Goal: Task Accomplishment & Management: Use online tool/utility

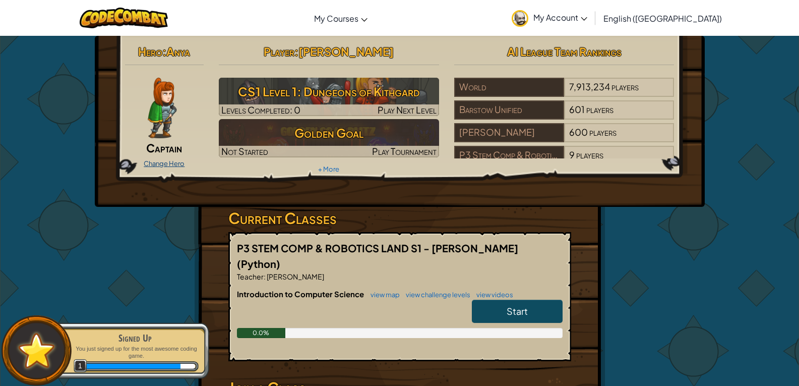
click at [166, 165] on link "Change Hero" at bounding box center [164, 163] width 41 height 8
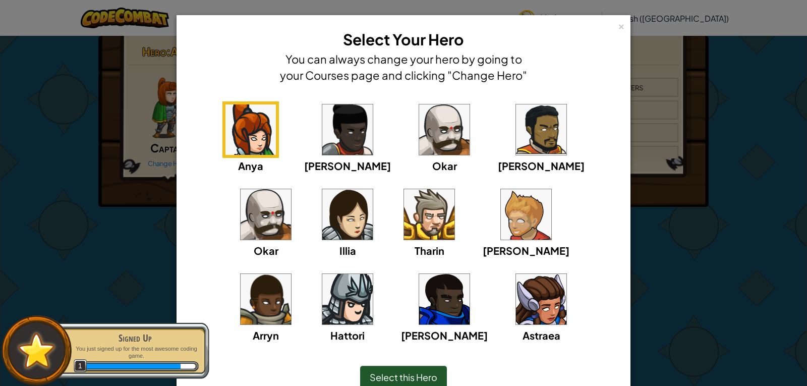
click at [420, 147] on img at bounding box center [444, 129] width 50 height 50
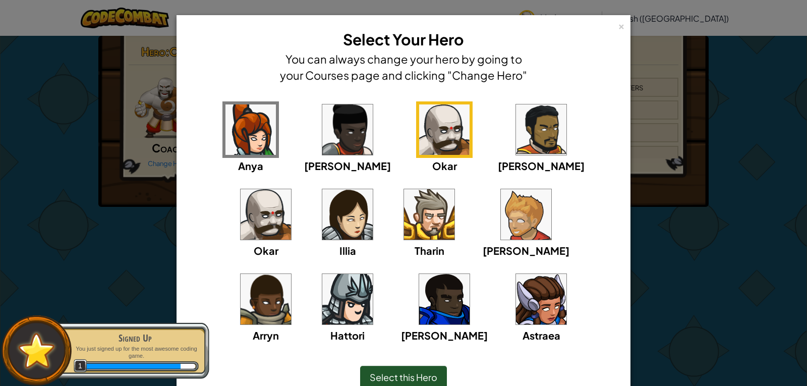
click at [117, 217] on div "× Select Your Hero You can always change your hero by going to your Courses pag…" at bounding box center [403, 193] width 807 height 386
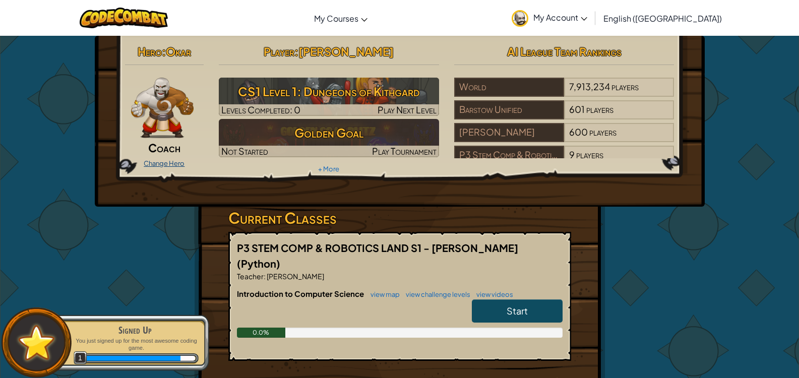
click at [171, 163] on link "Change Hero" at bounding box center [164, 163] width 41 height 8
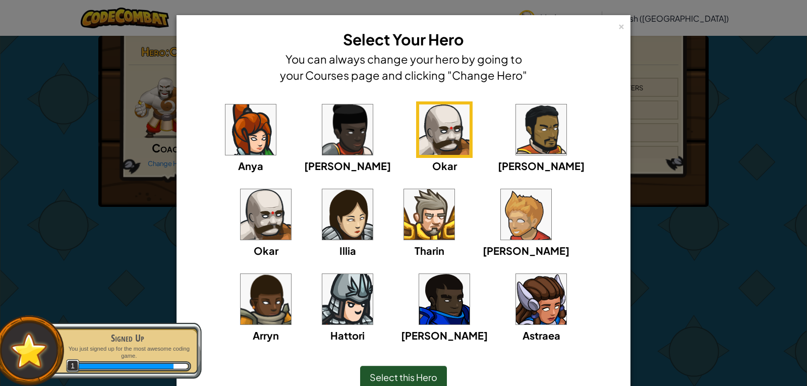
click at [291, 189] on img at bounding box center [265, 214] width 50 height 50
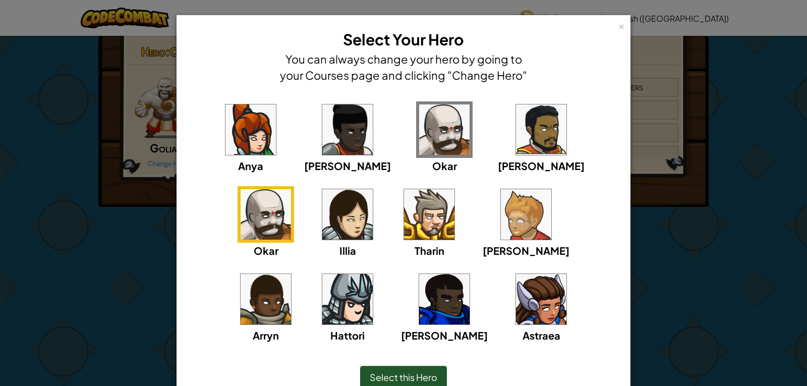
click at [0, 158] on div "× Select Your Hero You can always change your hero by going to your Courses pag…" at bounding box center [403, 193] width 807 height 386
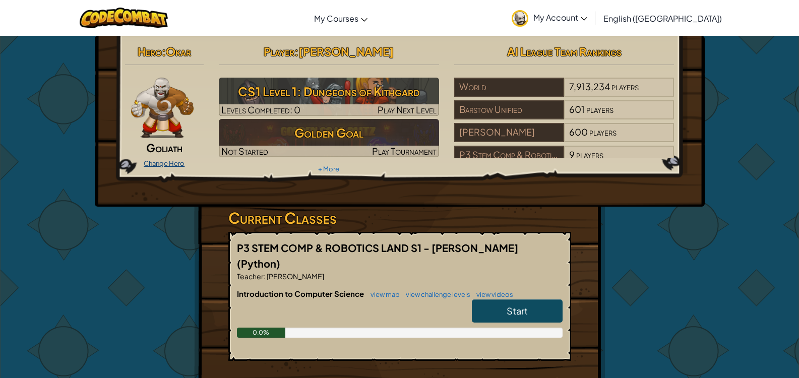
click at [169, 160] on div "Change Hero" at bounding box center [164, 163] width 79 height 16
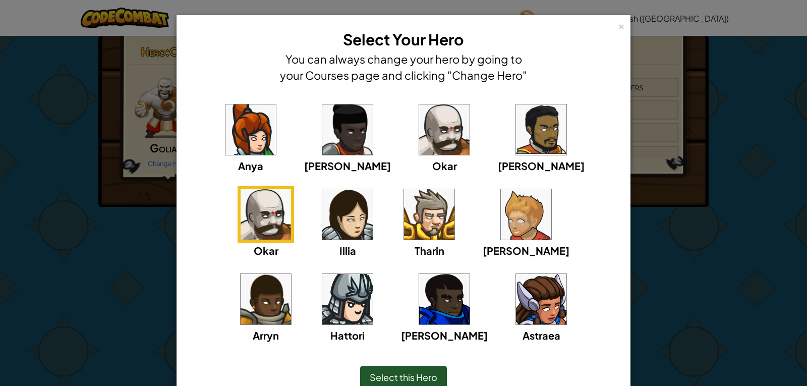
click at [404, 220] on img at bounding box center [429, 214] width 50 height 50
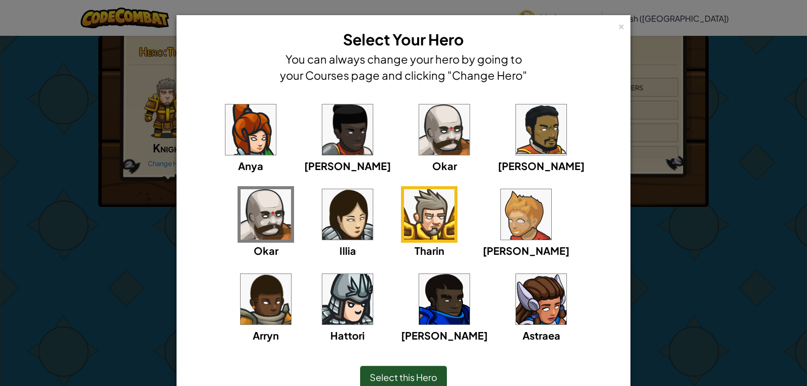
click at [194, 215] on div "[PERSON_NAME] [PERSON_NAME] [PERSON_NAME] Arryn [PERSON_NAME]" at bounding box center [403, 228] width 422 height 254
click at [373, 274] on img at bounding box center [347, 299] width 50 height 50
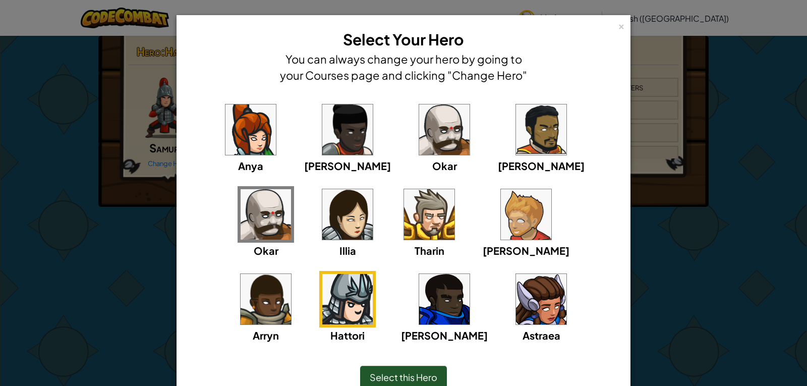
click at [419, 151] on img at bounding box center [444, 129] width 50 height 50
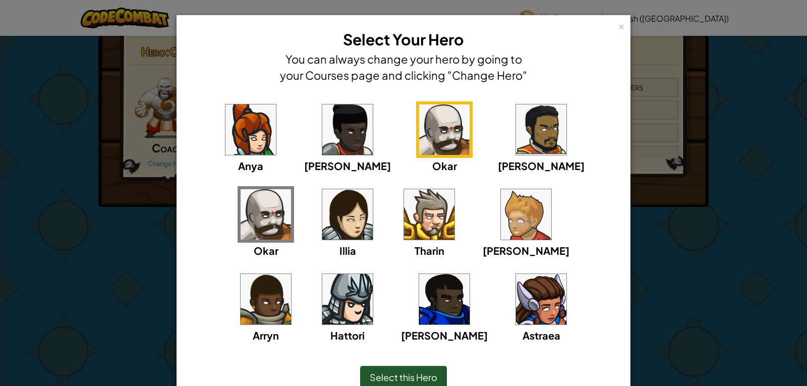
click at [72, 217] on div "× Select Your Hero You can always change your hero by going to your Courses pag…" at bounding box center [403, 193] width 807 height 386
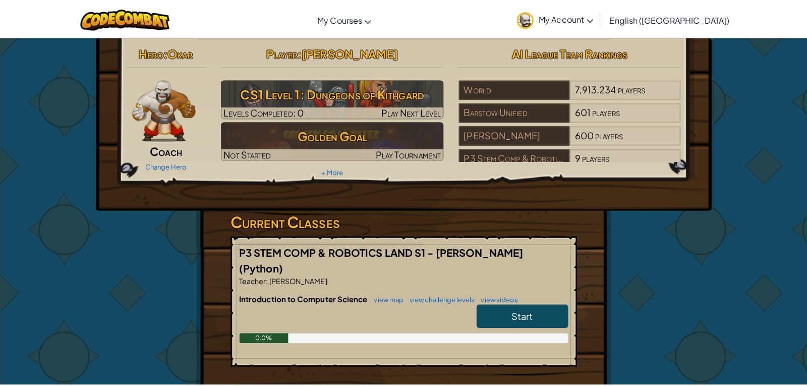
scroll to position [18, 0]
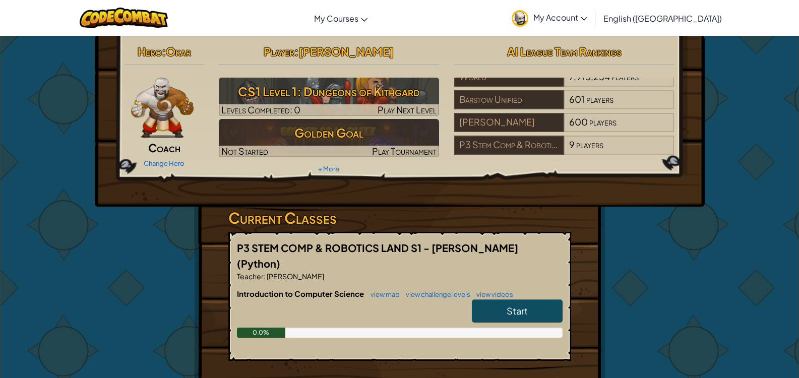
click at [518, 305] on span "Start" at bounding box center [517, 311] width 21 height 12
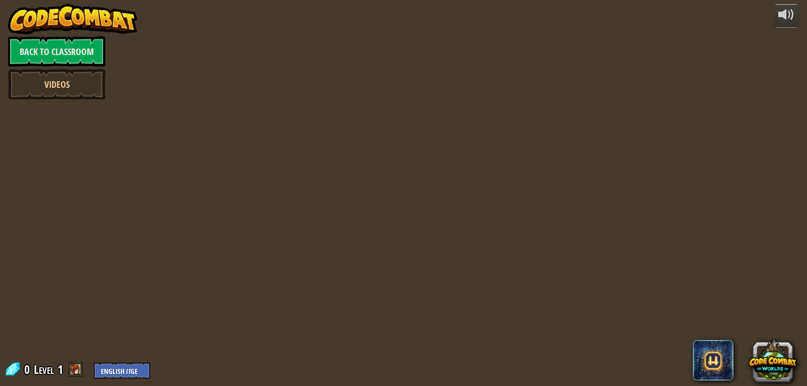
drag, startPoint x: 503, startPoint y: 285, endPoint x: 195, endPoint y: 281, distance: 308.0
click at [195, 281] on div at bounding box center [403, 193] width 590 height 386
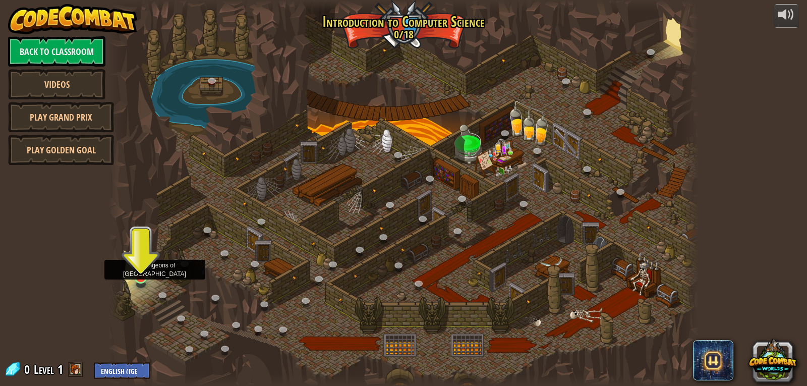
click at [144, 272] on img at bounding box center [140, 261] width 15 height 34
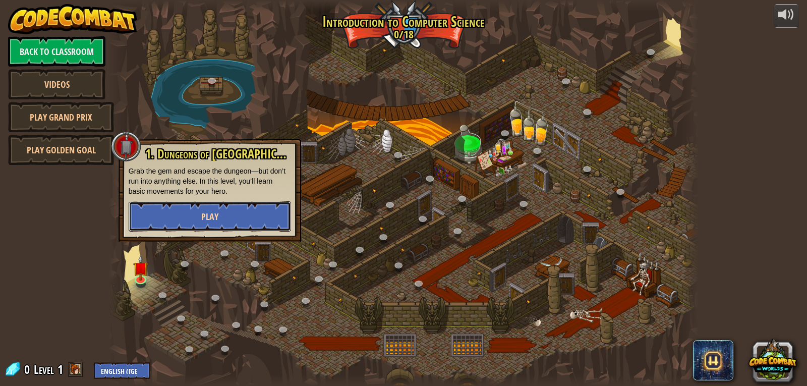
click at [164, 217] on button "Play" at bounding box center [210, 216] width 162 height 30
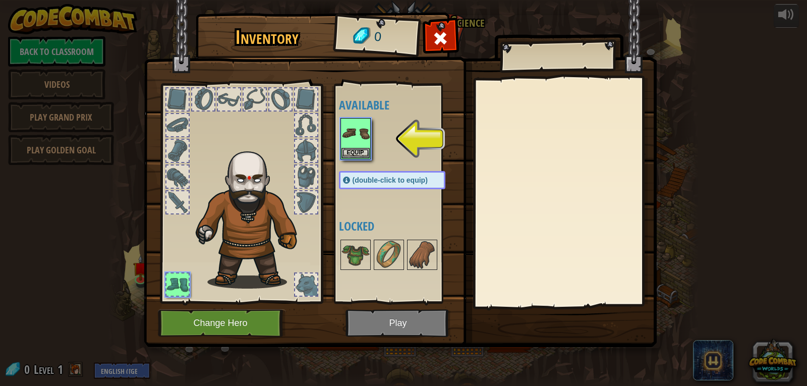
click at [267, 211] on img at bounding box center [252, 215] width 123 height 147
click at [356, 155] on button "Equip" at bounding box center [355, 152] width 28 height 11
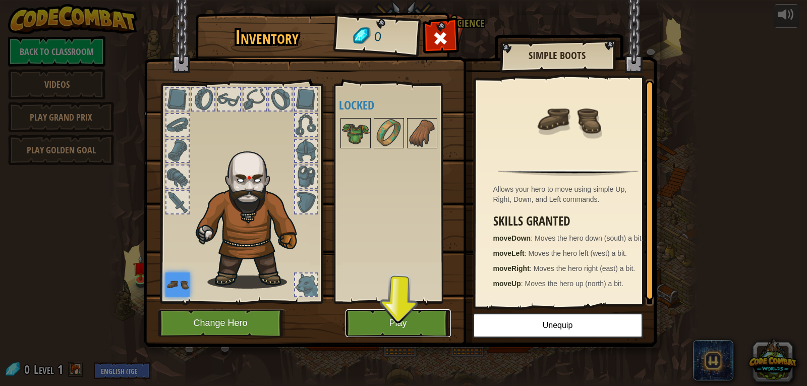
click at [385, 322] on button "Play" at bounding box center [397, 323] width 105 height 28
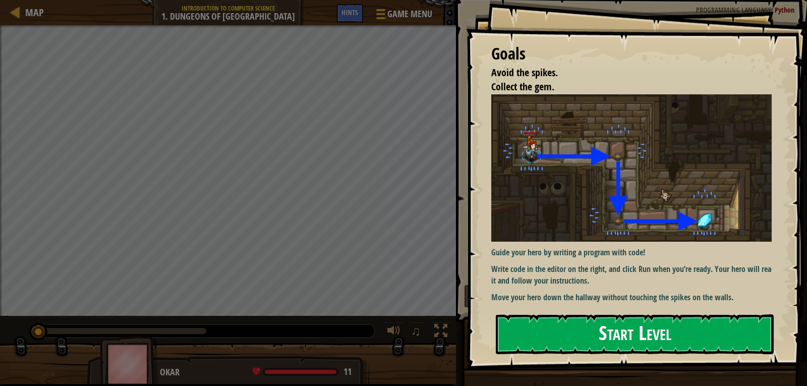
click at [531, 346] on button "Start Level" at bounding box center [634, 334] width 278 height 40
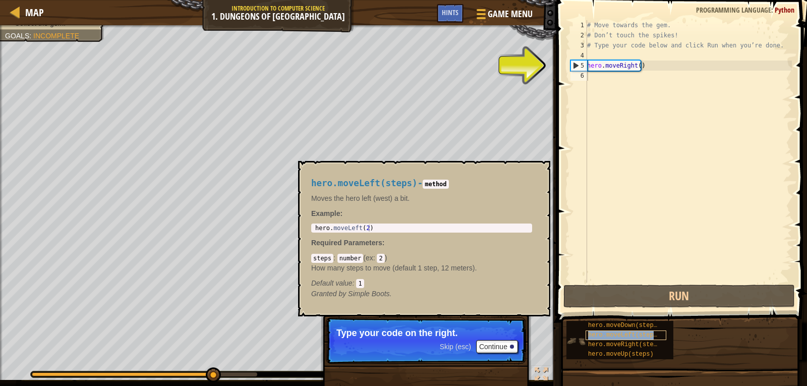
click at [606, 339] on div "hero.moveLeft(steps)" at bounding box center [625, 335] width 81 height 10
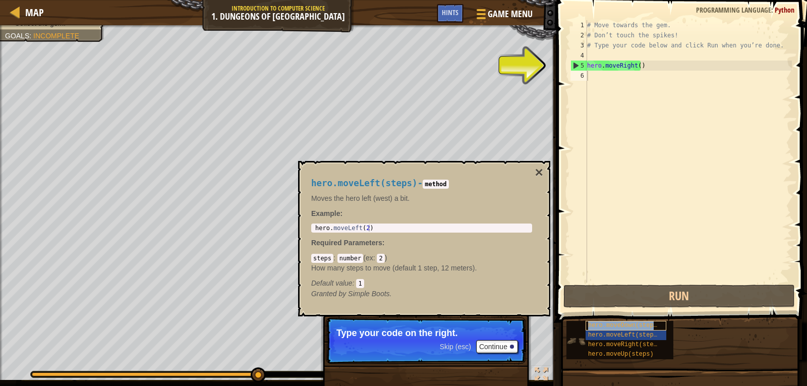
click at [612, 328] on span "hero.moveDown(steps)" at bounding box center [624, 325] width 73 height 7
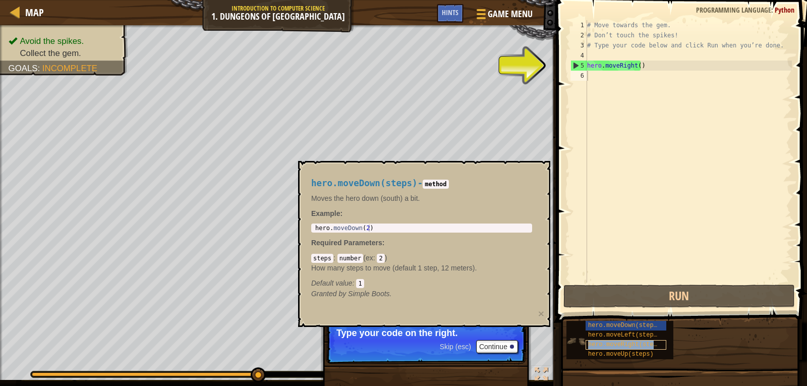
click at [621, 346] on span "hero.moveRight(steps)" at bounding box center [626, 344] width 76 height 7
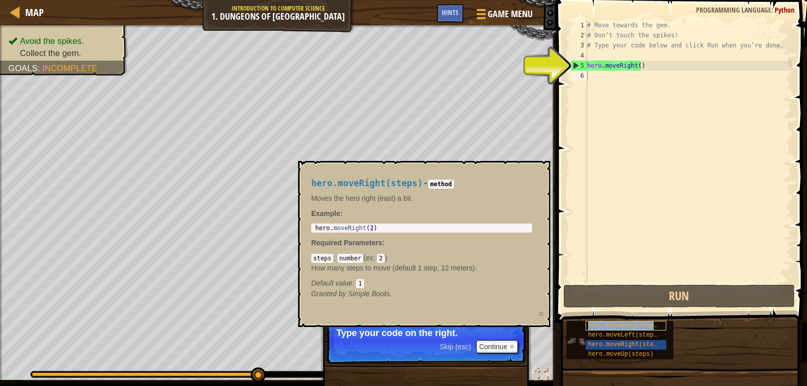
click at [601, 326] on span "hero.moveDown(steps)" at bounding box center [624, 325] width 73 height 7
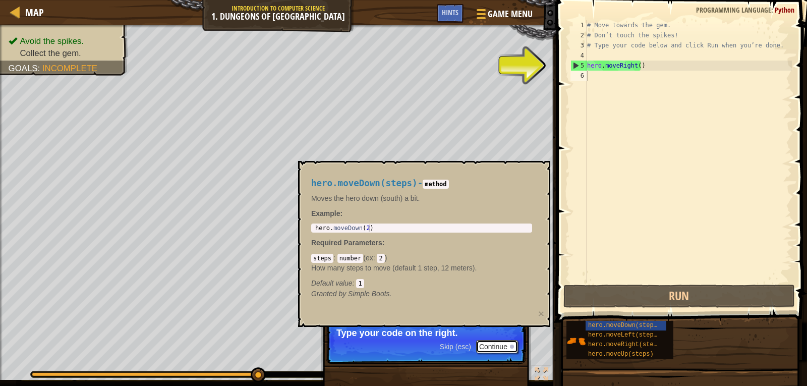
click at [485, 346] on button "Continue" at bounding box center [497, 346] width 42 height 13
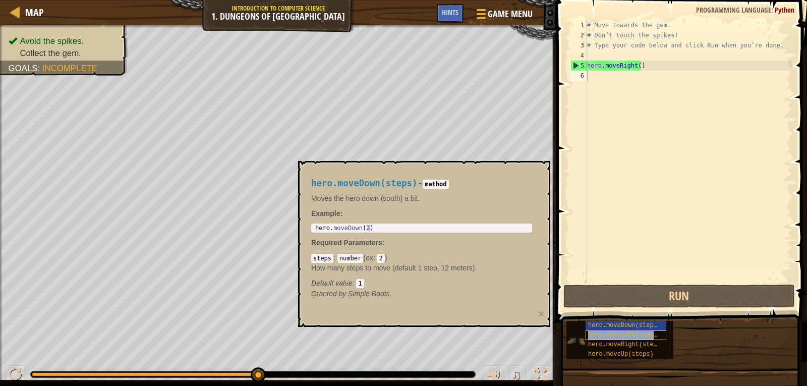
click at [645, 335] on span "hero.moveLeft(steps)" at bounding box center [624, 334] width 73 height 7
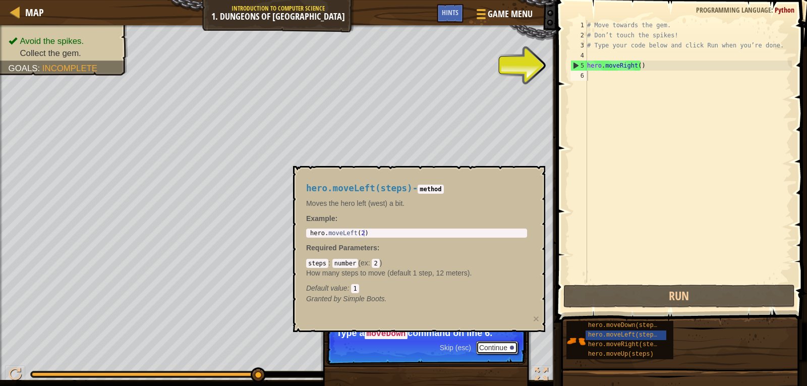
click at [491, 343] on button "Continue" at bounding box center [497, 347] width 42 height 13
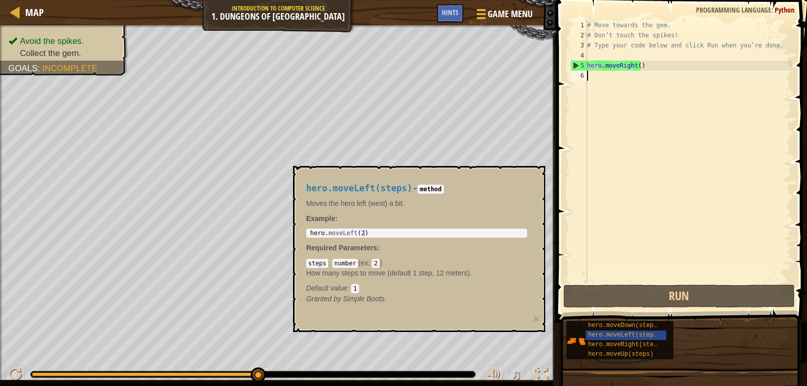
click at [407, 224] on div "hero.moveLeft(steps) - method Moves the hero left (west) a bit. Example : 1 her…" at bounding box center [416, 243] width 235 height 139
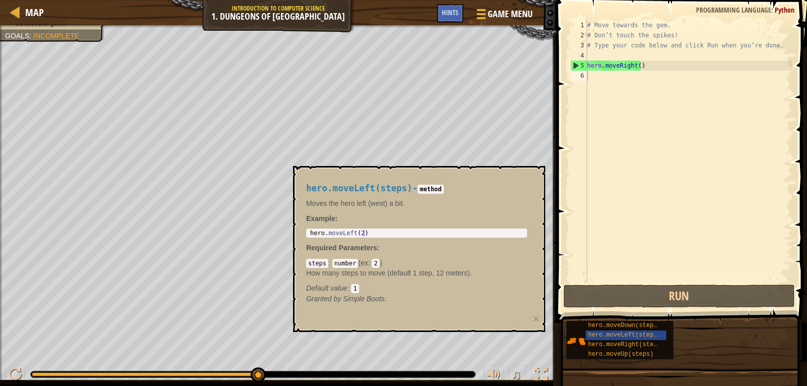
drag, startPoint x: 457, startPoint y: 179, endPoint x: 469, endPoint y: 167, distance: 17.1
drag, startPoint x: 469, startPoint y: 167, endPoint x: 376, endPoint y: 170, distance: 93.3
click at [376, 170] on div "hero.moveLeft(steps) - method Moves the hero left (west) a bit. Example : 1 her…" at bounding box center [419, 249] width 252 height 166
drag, startPoint x: 600, startPoint y: 71, endPoint x: 601, endPoint y: 66, distance: 5.3
click at [600, 71] on div "# Move towards the gem. # Don’t touch the spikes! # Type your code below and cl…" at bounding box center [688, 161] width 207 height 282
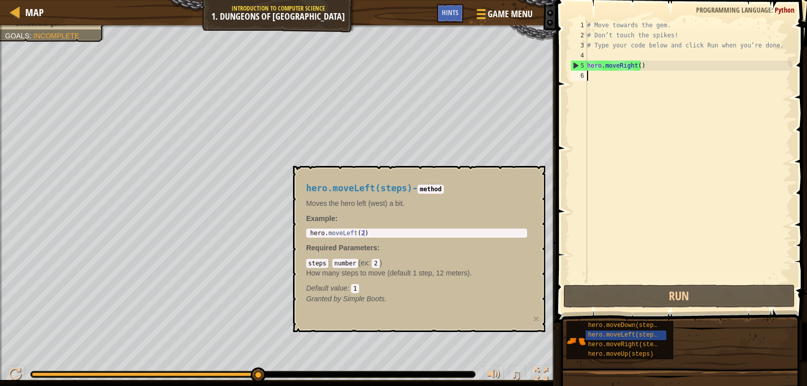
drag, startPoint x: 601, startPoint y: 66, endPoint x: 598, endPoint y: 81, distance: 15.5
click at [598, 80] on div "# Move towards the gem. # Don’t touch the spikes! # Type your code below and cl…" at bounding box center [688, 161] width 207 height 282
type textarea "hero.moveRight()"
click at [598, 82] on div "# Move towards the gem. # Don’t touch the spikes! # Type your code below and cl…" at bounding box center [688, 161] width 207 height 282
click at [627, 77] on div "# Move towards the gem. # Don’t touch the spikes! # Type your code below and cl…" at bounding box center [688, 161] width 207 height 282
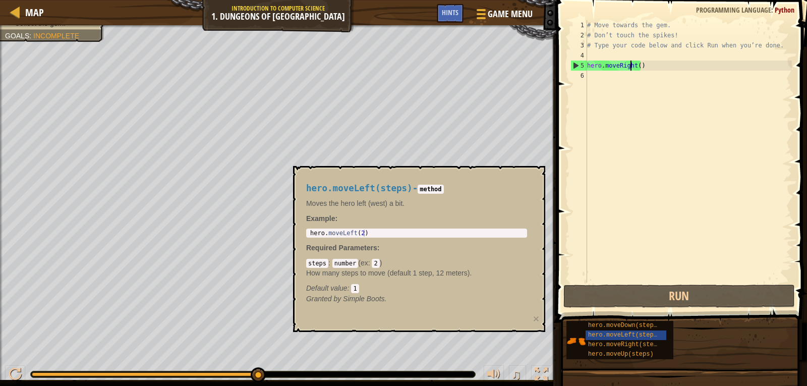
click at [632, 70] on div "# Move towards the gem. # Don’t touch the spikes! # Type your code below and cl…" at bounding box center [688, 161] width 207 height 282
click at [647, 63] on div "# Move towards the gem. # Don’t touch the spikes! # Type your code below and cl…" at bounding box center [688, 161] width 207 height 282
drag, startPoint x: 599, startPoint y: 63, endPoint x: 553, endPoint y: 48, distance: 48.0
click at [584, 58] on div "hero.moveRight() 1 2 3 4 5 6 # Move towards the gem. # Don’t touch the spikes! …" at bounding box center [679, 151] width 223 height 262
type textarea "hero.moveRight()"
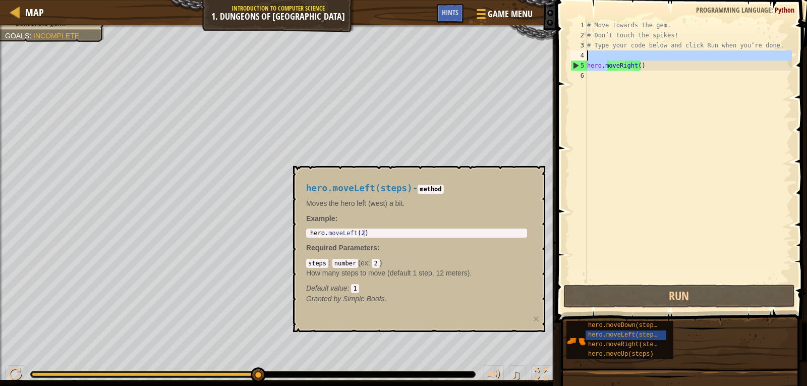
drag, startPoint x: 715, startPoint y: 91, endPoint x: 685, endPoint y: 82, distance: 31.6
click at [715, 91] on div "# Move towards the gem. # Don’t touch the spikes! # Type your code below and cl…" at bounding box center [688, 161] width 207 height 282
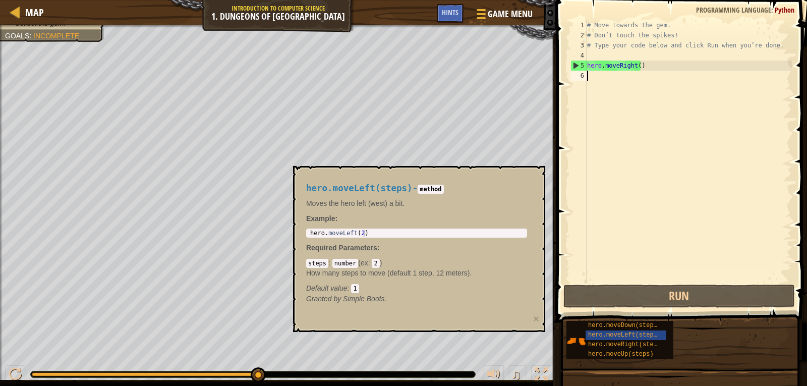
click at [685, 82] on div "# Move towards the gem. # Don’t touch the spikes! # Type your code below and cl…" at bounding box center [688, 161] width 207 height 282
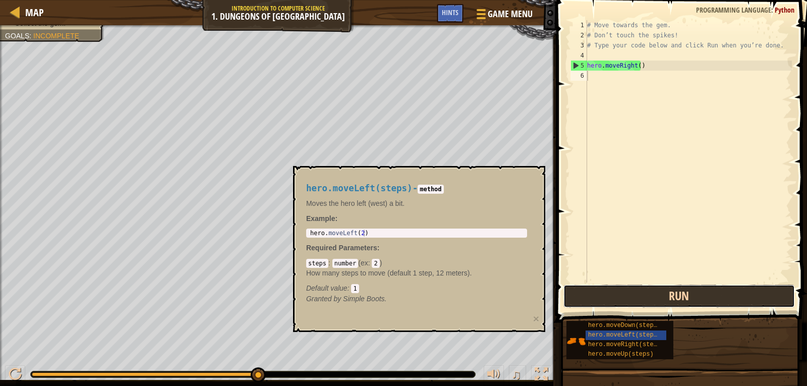
click at [653, 292] on button "Run" at bounding box center [678, 295] width 231 height 23
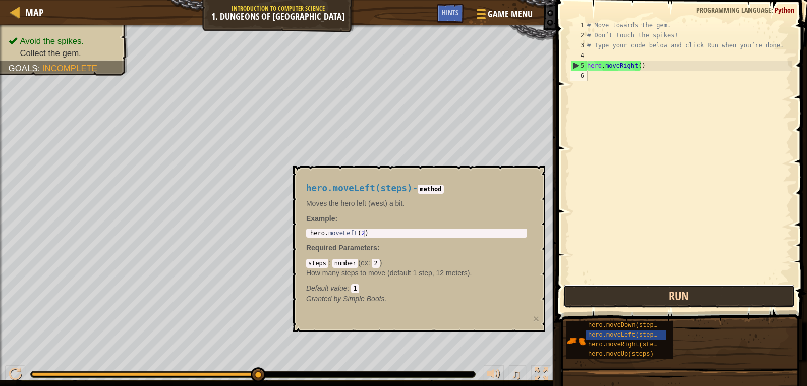
click at [686, 292] on button "Run" at bounding box center [678, 295] width 231 height 23
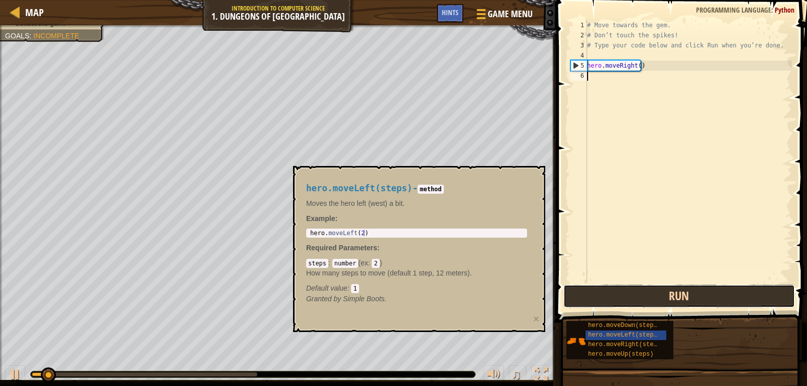
click at [684, 295] on button "Run" at bounding box center [678, 295] width 231 height 23
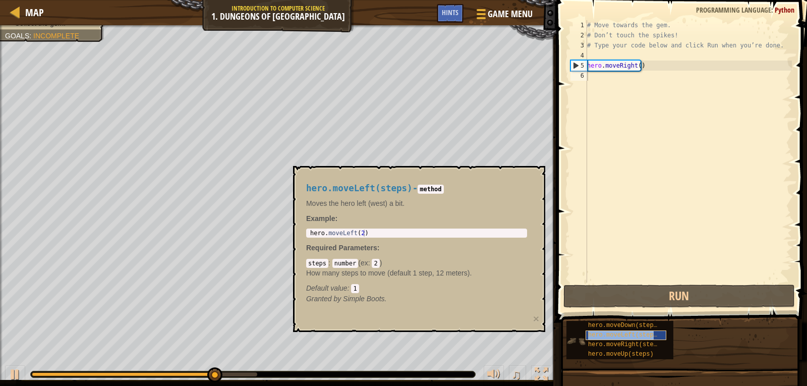
click at [648, 334] on span "hero.moveLeft(steps)" at bounding box center [624, 334] width 73 height 7
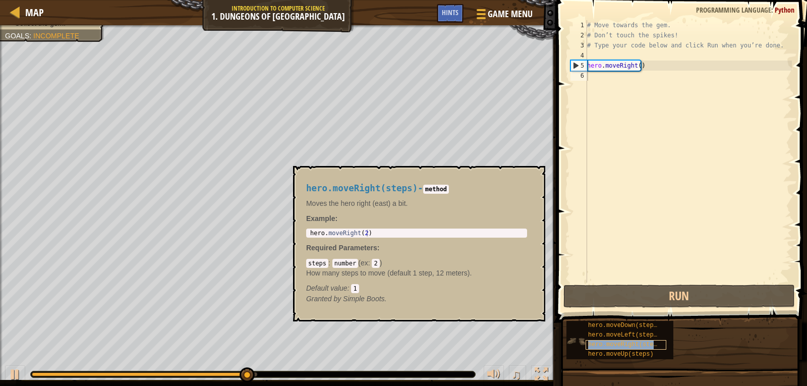
click at [631, 342] on span "hero.moveRight(steps)" at bounding box center [626, 344] width 76 height 7
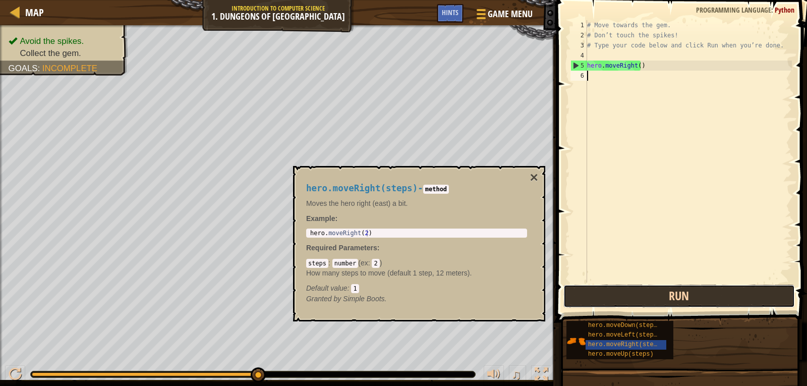
click at [637, 303] on button "Run" at bounding box center [678, 295] width 231 height 23
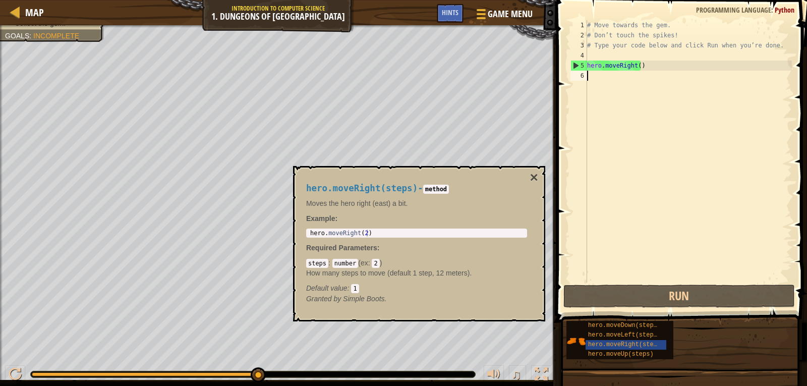
click at [568, 105] on div "1 2 3 4 5 6 # Move towards the gem. # Don’t touch the spikes! # Type your code …" at bounding box center [679, 151] width 223 height 262
click at [567, 145] on div "Map Introduction to Computer Science 1. Dungeons of Kithgard Game Menu Done Hin…" at bounding box center [403, 193] width 807 height 386
drag, startPoint x: 567, startPoint y: 146, endPoint x: 563, endPoint y: 154, distance: 9.7
click at [566, 154] on span at bounding box center [682, 147] width 259 height 352
click at [559, 155] on span at bounding box center [682, 147] width 259 height 352
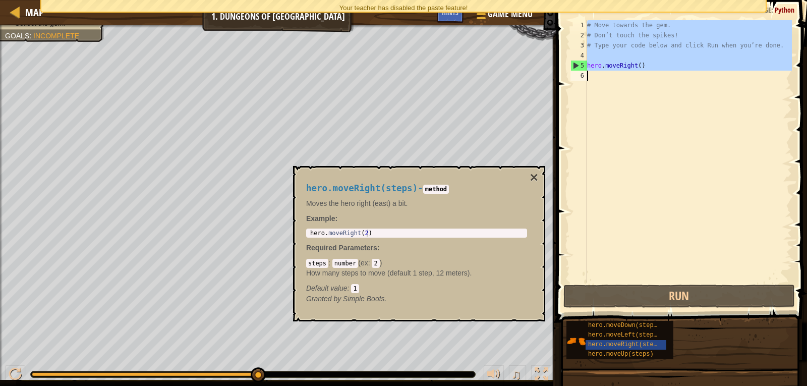
type textarea "hero.moveRight()"
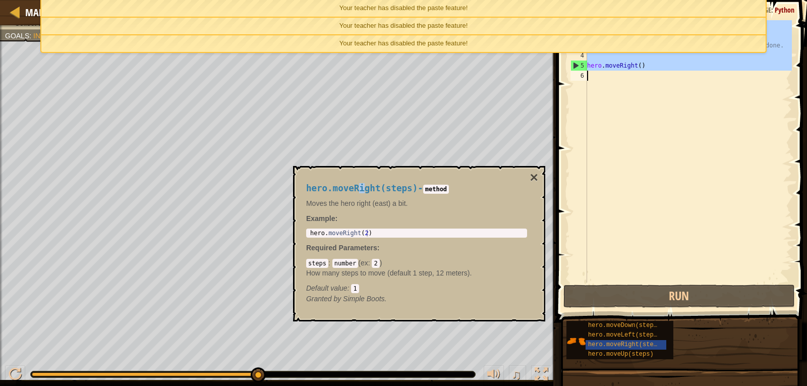
click at [364, 0] on body "Map Introduction to Computer Science 1. Dungeons of Kithgard Game Menu Done Hin…" at bounding box center [403, 0] width 807 height 0
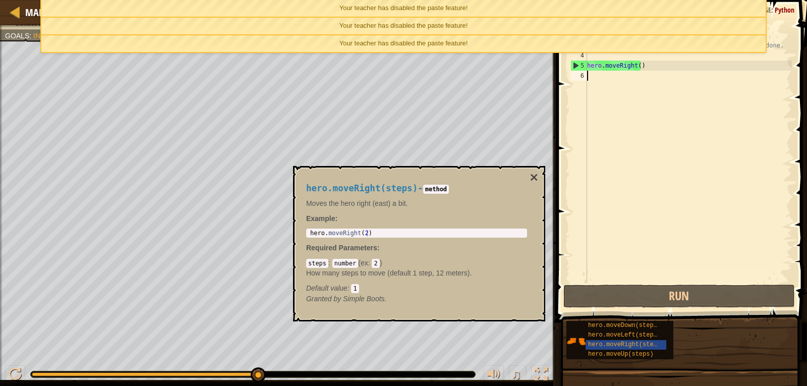
click at [631, 70] on div "# Move towards the gem. # Don’t touch the spikes! # Type your code below and cl…" at bounding box center [688, 161] width 207 height 282
click at [631, 66] on div "# Move towards the gem. # Don’t touch the spikes! # Type your code below and cl…" at bounding box center [688, 161] width 207 height 282
type textarea "hero.moveRight()"
click at [617, 67] on div "# Move towards the gem. # Don’t touch the spikes! # Type your code below and cl…" at bounding box center [688, 161] width 207 height 282
click at [588, 71] on div "# Move towards the gem. # Don’t touch the spikes! # Type your code below and cl…" at bounding box center [688, 161] width 207 height 282
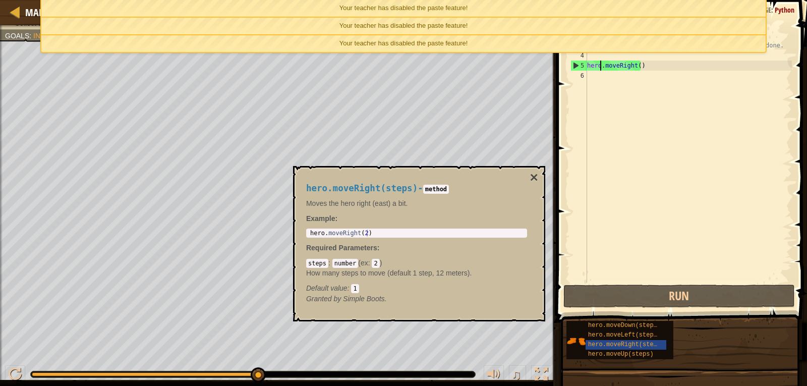
click at [600, 64] on div "# Move towards the gem. # Don’t touch the spikes! # Type your code below and cl…" at bounding box center [688, 161] width 207 height 282
type textarea "hero.moveRight()"
drag, startPoint x: 585, startPoint y: 88, endPoint x: 585, endPoint y: 97, distance: 9.1
click at [623, 334] on span "hero.moveLeft(steps)" at bounding box center [624, 334] width 73 height 7
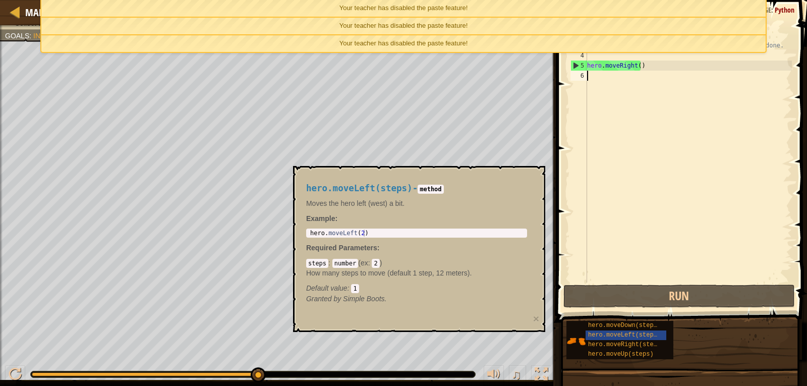
scroll to position [5, 0]
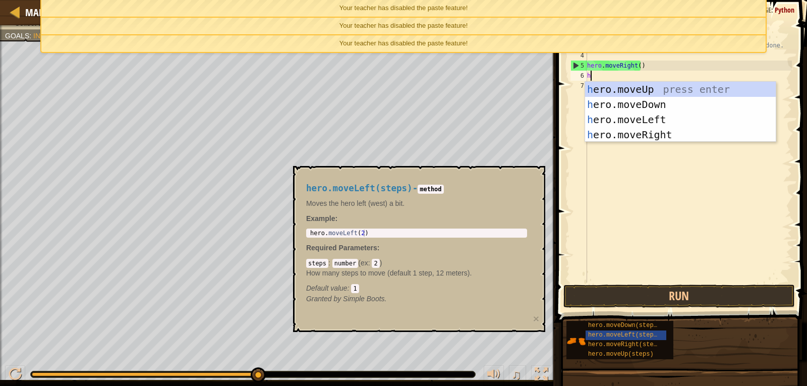
type textarea "he"
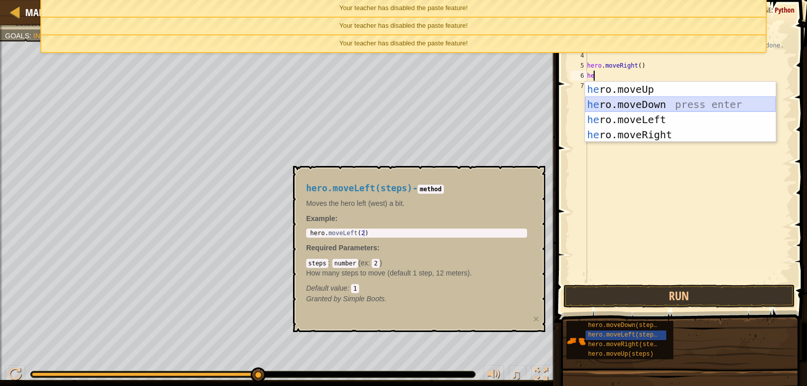
click at [630, 100] on div "he ro.moveUp press enter he ro.moveDown press enter he ro.moveLeft press enter …" at bounding box center [680, 127] width 191 height 91
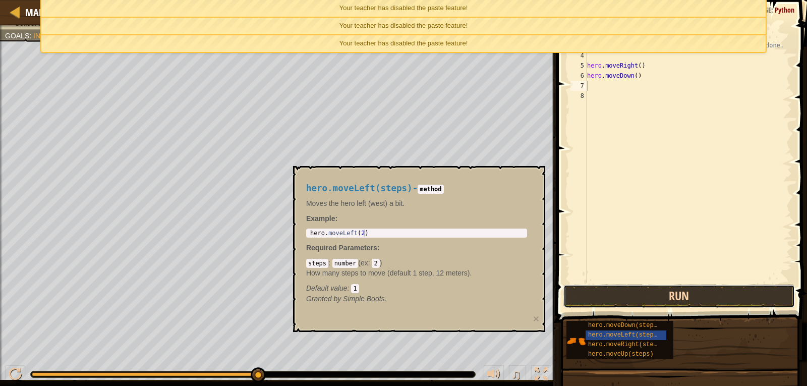
click at [671, 296] on button "Run" at bounding box center [678, 295] width 231 height 23
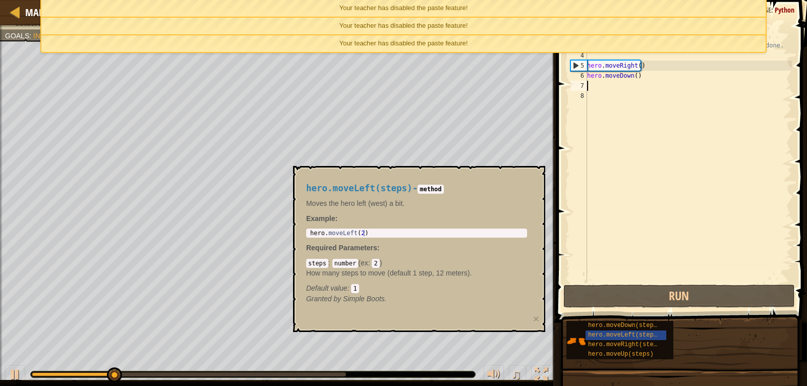
click at [603, 78] on div "# Move towards the gem. # Don’t touch the spikes! # Type your code below and cl…" at bounding box center [688, 161] width 207 height 282
type textarea "hero.moveDown()"
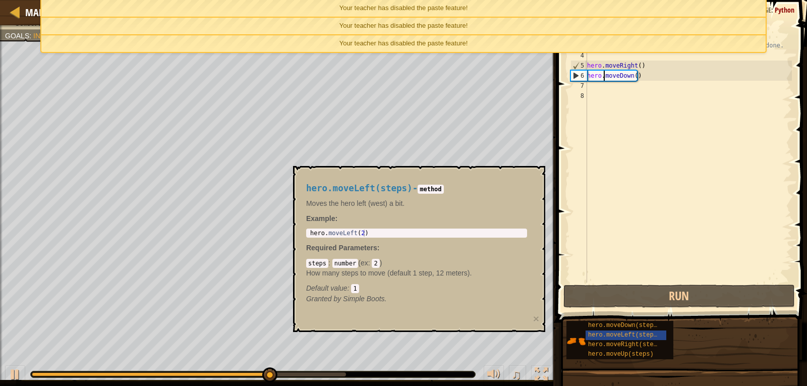
click at [605, 86] on div "# Move towards the gem. # Don’t touch the spikes! # Type your code below and cl…" at bounding box center [688, 161] width 207 height 282
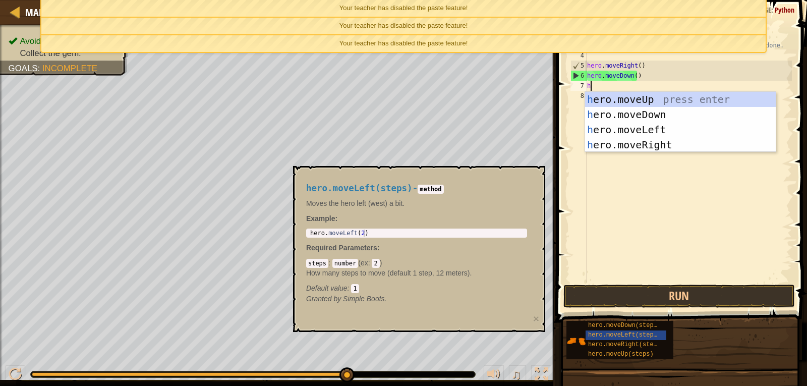
type textarea "he"
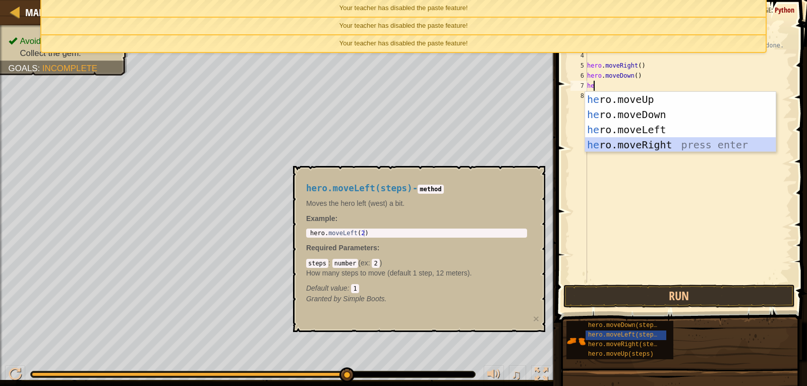
click at [657, 139] on div "he ro.moveUp press enter he ro.moveDown press enter he ro.moveLeft press enter …" at bounding box center [680, 137] width 191 height 91
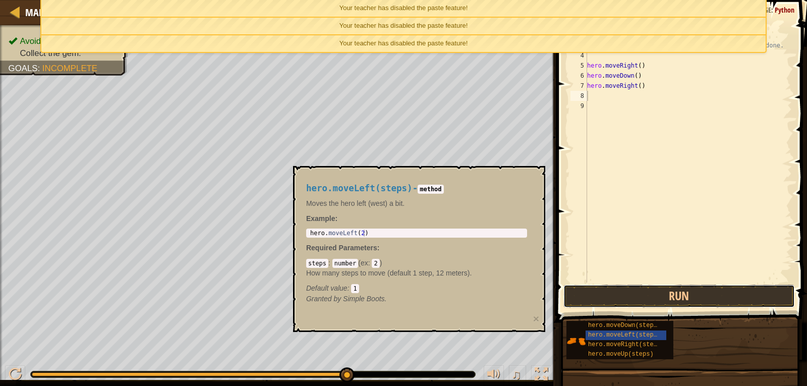
drag, startPoint x: 683, startPoint y: 304, endPoint x: 684, endPoint y: 298, distance: 6.1
click at [683, 304] on button "Run" at bounding box center [678, 295] width 231 height 23
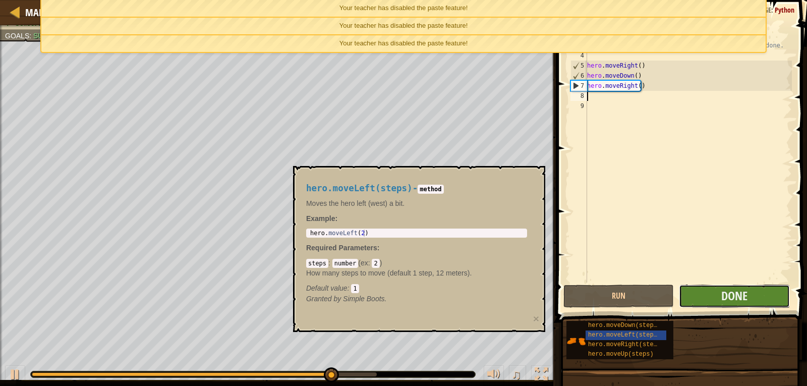
click at [713, 290] on button "Done" at bounding box center [733, 295] width 110 height 23
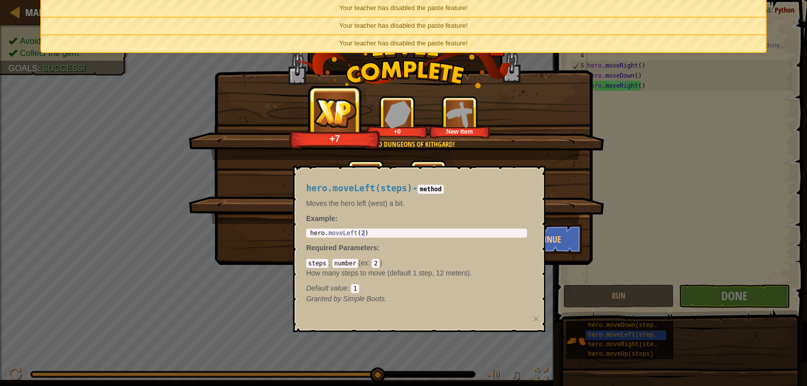
click at [567, 256] on div "You completed Dungeons of Kithgard! +7 +0 New Item Clean code: no code errors o…" at bounding box center [403, 132] width 378 height 265
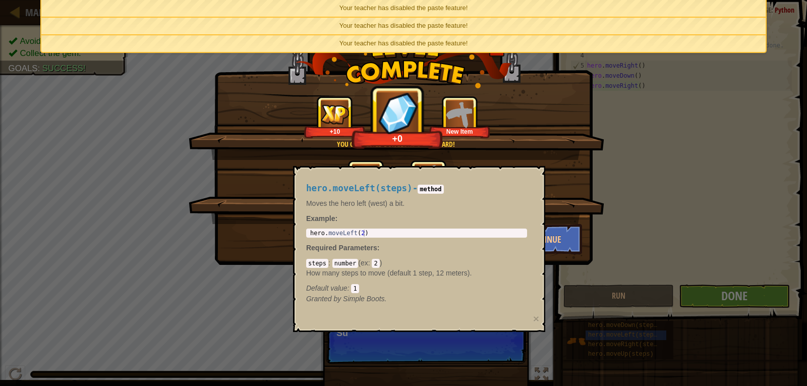
click at [456, 317] on div "hero.moveLeft(steps) - method Moves the hero left (west) a bit. Example : 1 her…" at bounding box center [419, 249] width 252 height 166
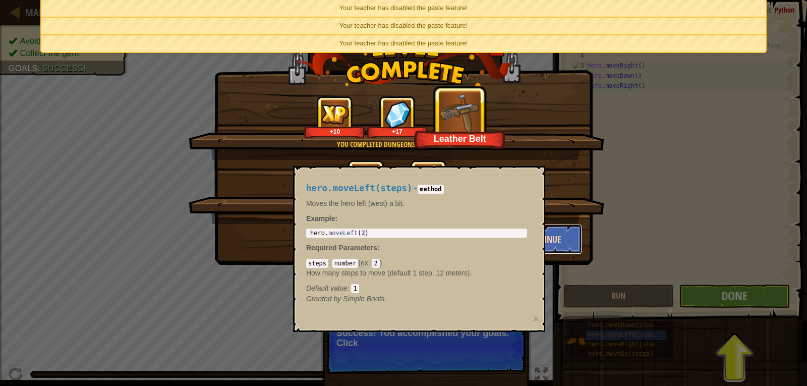
click at [564, 233] on button "Continue" at bounding box center [543, 239] width 78 height 30
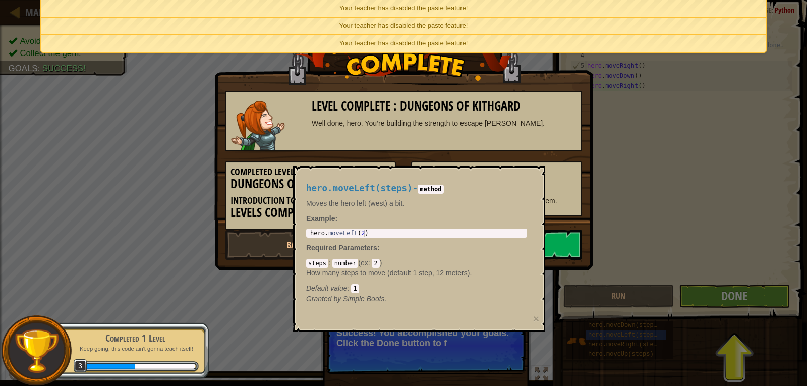
drag, startPoint x: 433, startPoint y: 228, endPoint x: 462, endPoint y: 237, distance: 29.8
click at [430, 229] on div "hero.moveLeft(steps) - method Moves the hero left (west) a bit. Example : 1 her…" at bounding box center [416, 243] width 235 height 139
drag, startPoint x: 552, startPoint y: 232, endPoint x: 545, endPoint y: 284, distance: 52.0
click at [545, 279] on div "Level Complete : Dungeons of Kithgard Well done, hero. You’re building the stre…" at bounding box center [403, 193] width 807 height 386
drag, startPoint x: 543, startPoint y: 311, endPoint x: 624, endPoint y: 349, distance: 89.5
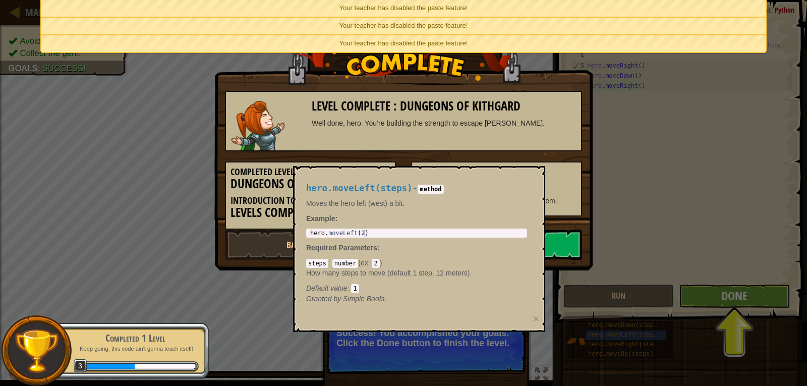
click at [588, 1] on body "Map Introduction to Computer Science 1. Dungeons of Kithgard Game Menu Done Hin…" at bounding box center [403, 0] width 807 height 1
click at [627, 339] on div "Level Complete : Dungeons of Kithgard Well done, hero. You’re building the stre…" at bounding box center [403, 193] width 807 height 386
click at [594, 330] on div "Level Complete : Dungeons of Kithgard Well done, hero. You’re building the stre…" at bounding box center [403, 193] width 807 height 386
drag, startPoint x: 424, startPoint y: 299, endPoint x: 449, endPoint y: 245, distance: 59.1
click at [442, 275] on div "hero.moveLeft(steps) - method Moves the hero left (west) a bit. Example : 1 her…" at bounding box center [416, 243] width 235 height 139
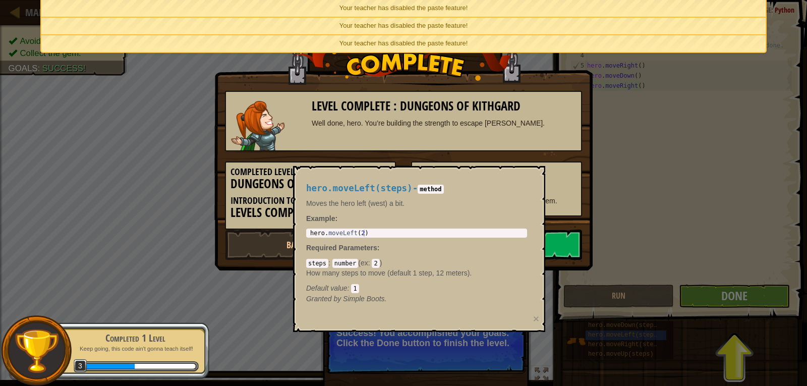
drag, startPoint x: 439, startPoint y: 242, endPoint x: 417, endPoint y: 223, distance: 29.3
click at [435, 239] on div "hero.moveLeft(steps) - method Moves the hero left (west) a bit. Example : 1 her…" at bounding box center [416, 243] width 235 height 139
drag, startPoint x: 417, startPoint y: 221, endPoint x: 501, endPoint y: 204, distance: 85.5
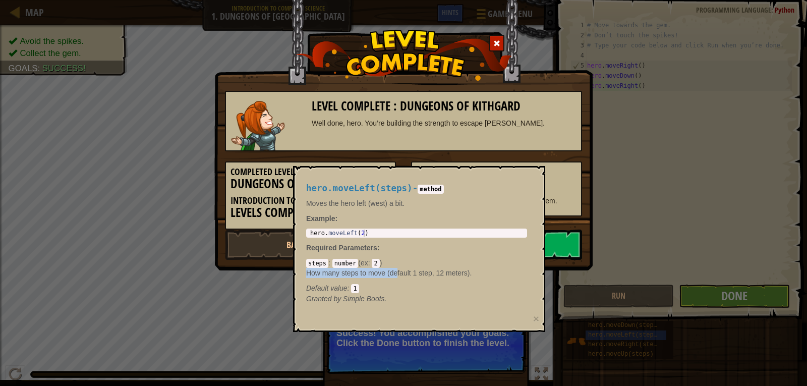
drag, startPoint x: 406, startPoint y: 270, endPoint x: 400, endPoint y: 263, distance: 9.0
click at [400, 263] on div "steps : number ( ex : 2 ) How many steps to move (default 1 step, 12 meters). D…" at bounding box center [416, 275] width 221 height 35
click at [401, 261] on div "steps : number ( ex : 2 ) How many steps to move (default 1 step, 12 meters). D…" at bounding box center [416, 275] width 221 height 35
type textarea "hero.moveLeft(2)"
drag, startPoint x: 457, startPoint y: 235, endPoint x: 505, endPoint y: 232, distance: 48.5
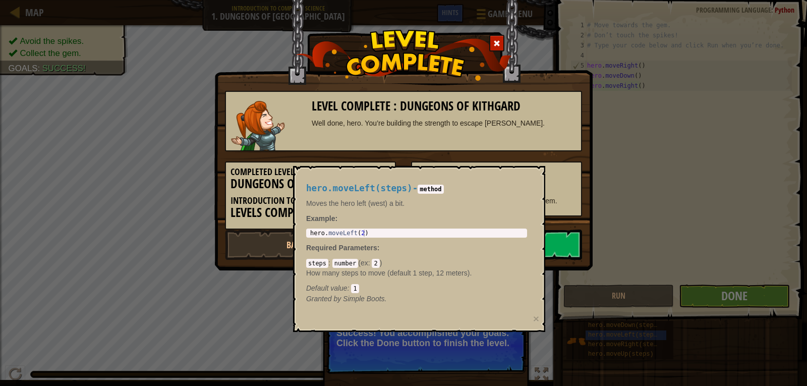
click at [505, 232] on div "hero . moveLeft ( 2 )" at bounding box center [416, 239] width 217 height 21
drag, startPoint x: 728, startPoint y: 240, endPoint x: 719, endPoint y: 243, distance: 9.4
click at [724, 241] on div "Level Complete : Dungeons of Kithgard Well done, hero. You’re building the stre…" at bounding box center [403, 193] width 807 height 386
click at [628, 260] on div "Level Complete : Dungeons of Kithgard Well done, hero. You’re building the stre…" at bounding box center [403, 193] width 807 height 386
drag, startPoint x: 586, startPoint y: 260, endPoint x: 575, endPoint y: 260, distance: 11.1
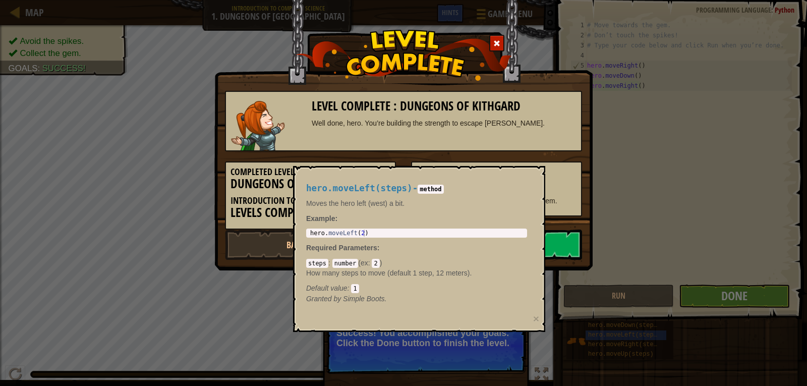
click at [575, 260] on div "Level Complete : Dungeons of Kithgard Well done, hero. You’re building the stre…" at bounding box center [403, 135] width 378 height 270
click at [551, 248] on link "Next Level" at bounding box center [496, 244] width 171 height 30
drag, startPoint x: 551, startPoint y: 250, endPoint x: 546, endPoint y: 254, distance: 6.5
click at [550, 252] on link "Next Level" at bounding box center [496, 244] width 171 height 30
drag, startPoint x: 514, startPoint y: 175, endPoint x: 529, endPoint y: 175, distance: 15.1
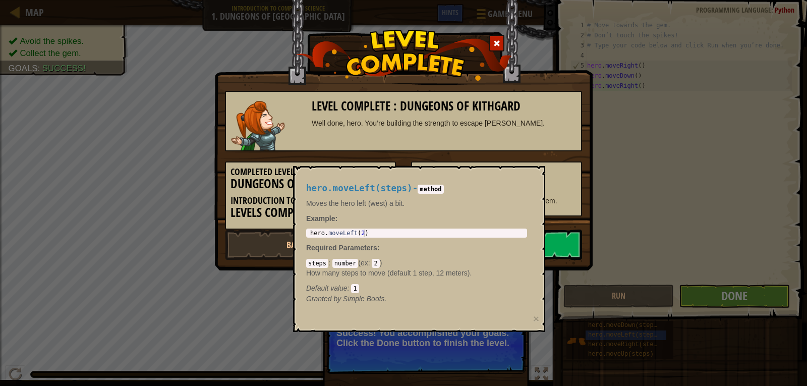
click at [519, 175] on div "hero.moveLeft(steps) - method Moves the hero left (west) a bit. Example : hero.…" at bounding box center [416, 243] width 235 height 139
drag, startPoint x: 529, startPoint y: 175, endPoint x: 601, endPoint y: 248, distance: 103.0
click at [532, 175] on div "hero.moveLeft(steps) - method Moves the hero left (west) a bit. Example : hero.…" at bounding box center [416, 243] width 235 height 139
drag, startPoint x: 601, startPoint y: 248, endPoint x: 602, endPoint y: 268, distance: 20.2
click at [603, 268] on div "Level Complete : Dungeons of Kithgard Well done, hero. You’re building the stre…" at bounding box center [403, 193] width 807 height 386
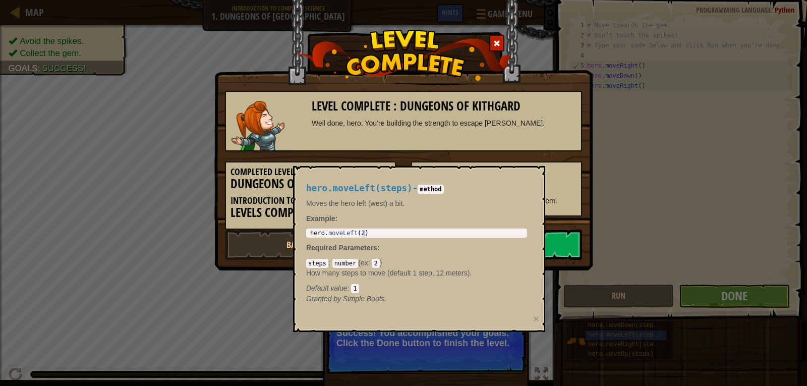
click at [571, 261] on div "Level Complete : Dungeons of Kithgard Well done, hero. You’re building the stre…" at bounding box center [403, 135] width 378 height 270
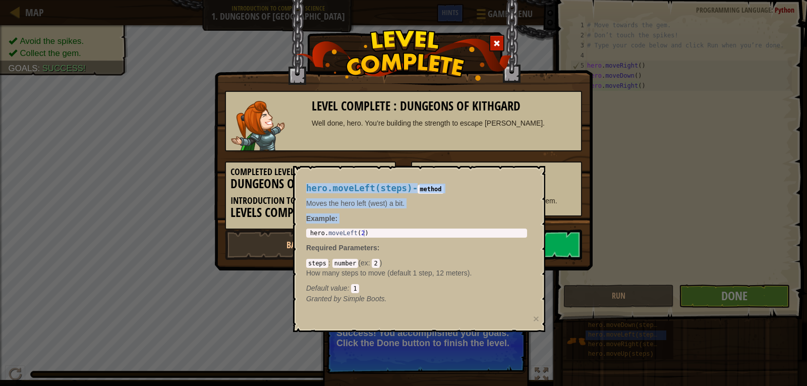
drag, startPoint x: 570, startPoint y: 261, endPoint x: 511, endPoint y: 235, distance: 63.9
click at [511, 1] on body "Map Introduction to Computer Science 1. Dungeons of Kithgard Game Menu Done Hin…" at bounding box center [403, 0] width 807 height 1
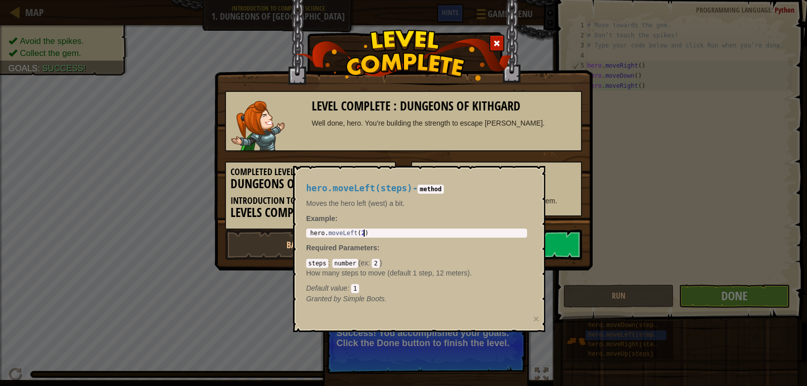
drag, startPoint x: 511, startPoint y: 233, endPoint x: 495, endPoint y: 232, distance: 15.7
click at [513, 231] on div "hero . moveLeft ( 2 )" at bounding box center [416, 239] width 217 height 21
drag, startPoint x: 495, startPoint y: 232, endPoint x: 463, endPoint y: 235, distance: 32.4
click at [466, 235] on div "hero . moveLeft ( 2 )" at bounding box center [416, 239] width 217 height 21
drag, startPoint x: 414, startPoint y: 240, endPoint x: 40, endPoint y: 240, distance: 374.0
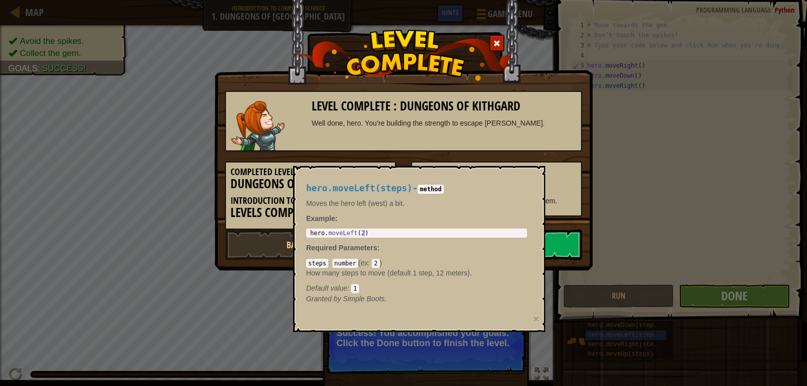
click at [403, 240] on div "hero.moveLeft(steps) - method Moves the hero left (west) a bit. Example : hero.…" at bounding box center [416, 243] width 235 height 139
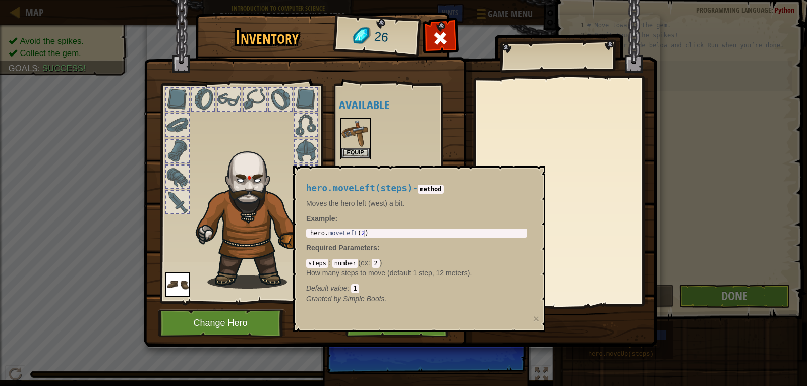
drag, startPoint x: 508, startPoint y: 206, endPoint x: 389, endPoint y: 320, distance: 165.1
click at [389, 320] on div "hero.moveLeft(steps) - method Moves the hero left (west) a bit. Example : hero.…" at bounding box center [419, 249] width 252 height 166
drag, startPoint x: 223, startPoint y: 324, endPoint x: 223, endPoint y: 316, distance: 7.6
click at [223, 316] on button "Change Hero" at bounding box center [222, 323] width 128 height 28
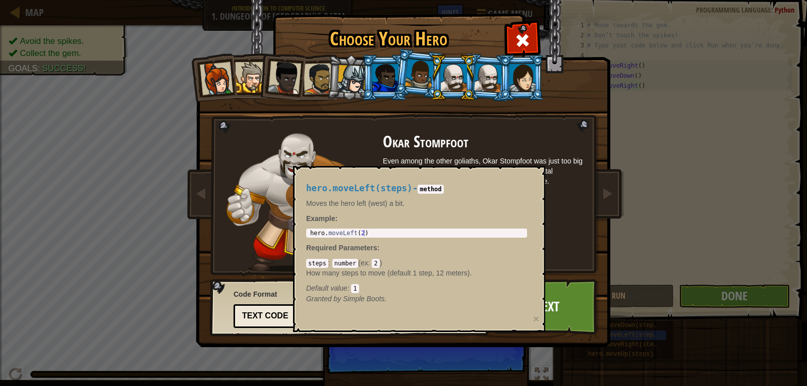
drag, startPoint x: 509, startPoint y: 23, endPoint x: 516, endPoint y: 29, distance: 9.3
click at [509, 24] on img at bounding box center [405, 166] width 437 height 361
drag, startPoint x: 516, startPoint y: 29, endPoint x: 517, endPoint y: 37, distance: 7.6
click at [517, 37] on div at bounding box center [522, 39] width 32 height 32
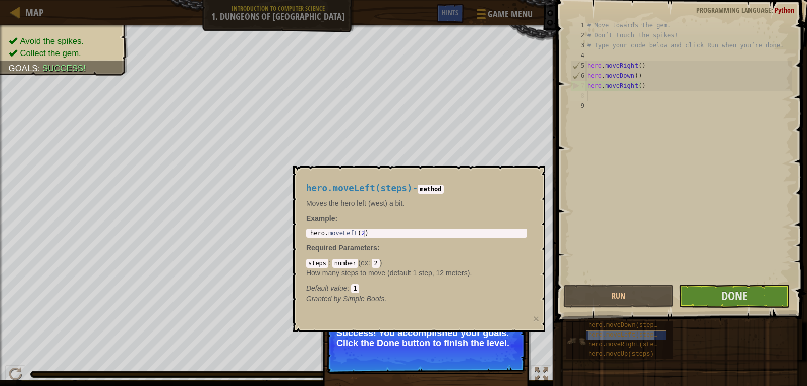
click at [611, 334] on span "hero.moveLeft(steps)" at bounding box center [624, 334] width 73 height 7
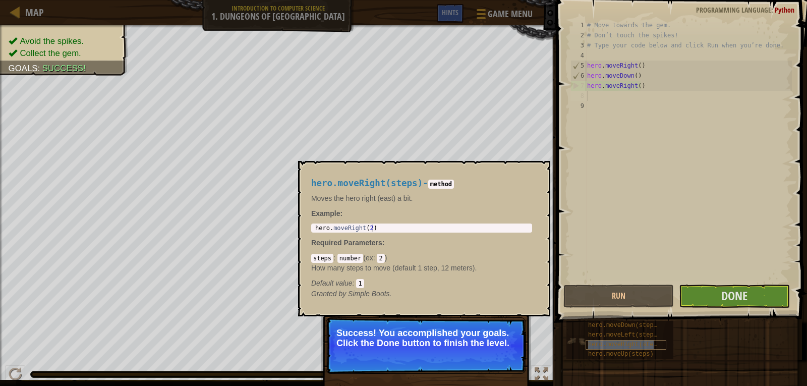
click at [609, 348] on div "hero.moveRight(steps)" at bounding box center [625, 345] width 81 height 10
click at [614, 337] on span "hero.moveLeft(steps)" at bounding box center [624, 334] width 73 height 7
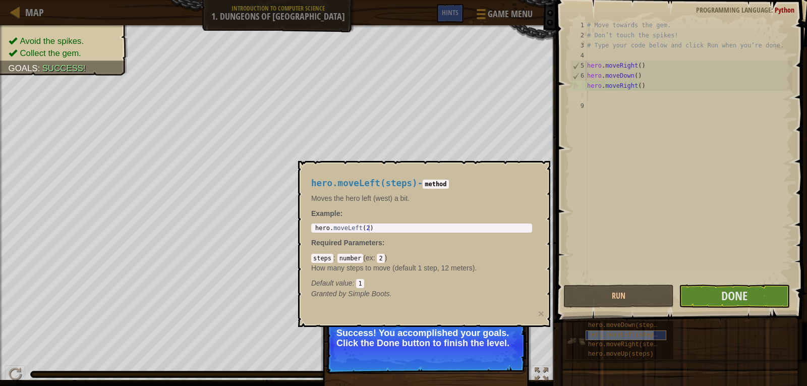
click at [614, 337] on span "hero.moveLeft(steps)" at bounding box center [624, 334] width 73 height 7
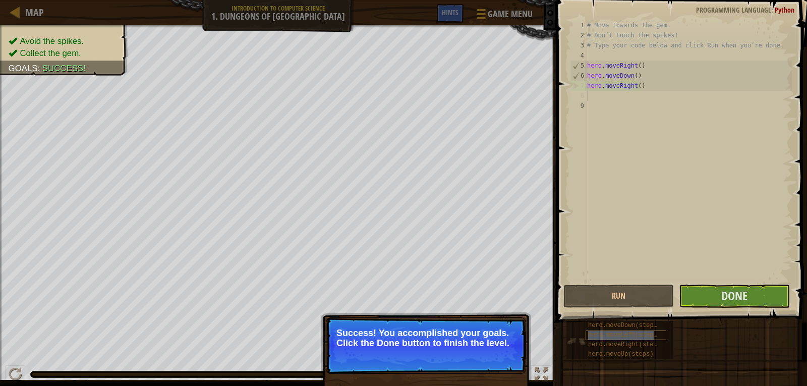
click at [614, 337] on span "hero.moveLeft(steps)" at bounding box center [624, 334] width 73 height 7
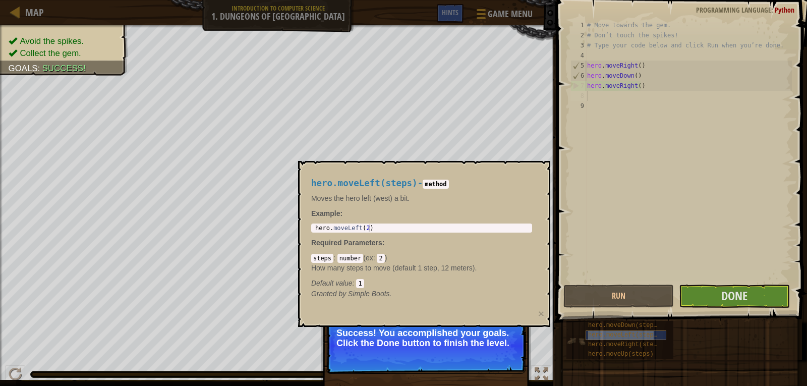
click at [614, 337] on span "hero.moveLeft(steps)" at bounding box center [624, 334] width 73 height 7
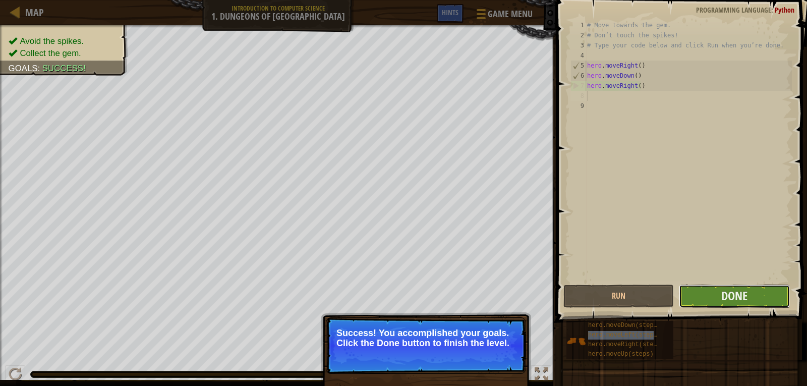
click at [719, 293] on button "Done" at bounding box center [733, 295] width 110 height 23
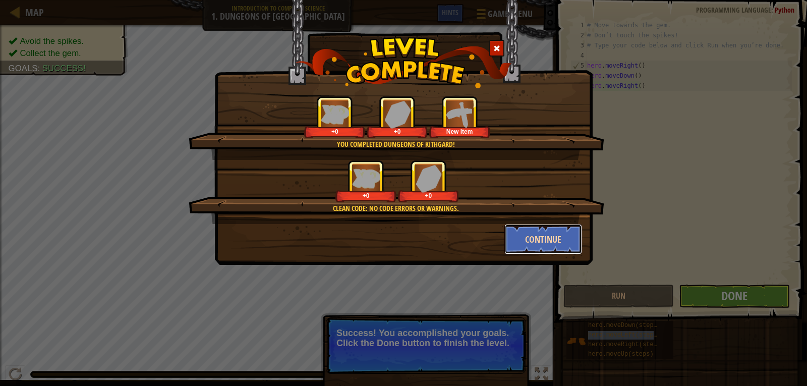
drag, startPoint x: 556, startPoint y: 237, endPoint x: 551, endPoint y: 239, distance: 5.6
click at [551, 239] on button "Continue" at bounding box center [543, 239] width 78 height 30
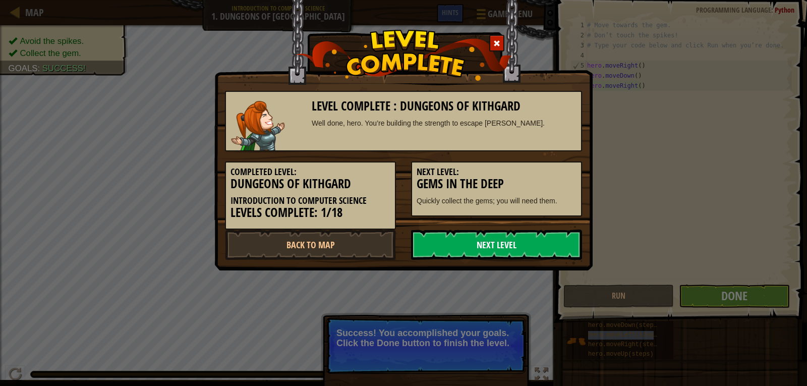
click at [524, 250] on link "Next Level" at bounding box center [496, 244] width 171 height 30
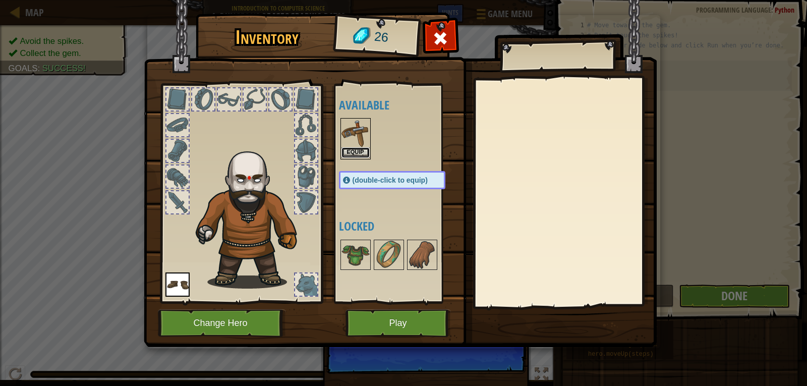
click at [352, 152] on button "Equip" at bounding box center [355, 152] width 28 height 11
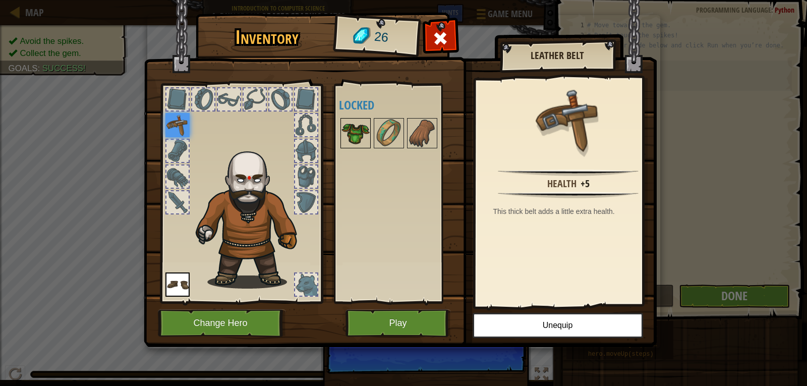
click at [349, 140] on img at bounding box center [355, 133] width 28 height 28
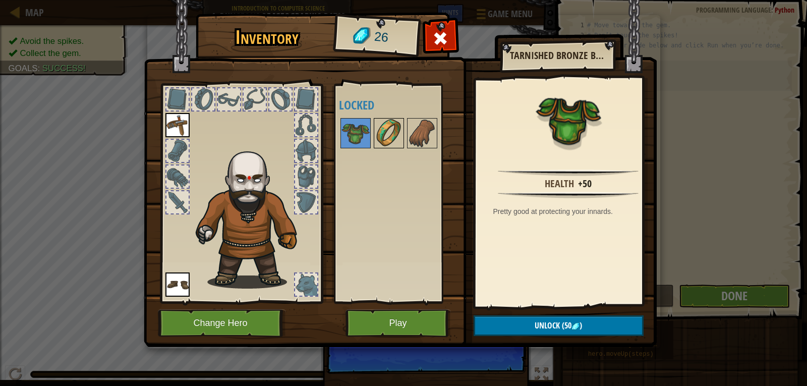
click at [388, 141] on img at bounding box center [389, 133] width 28 height 28
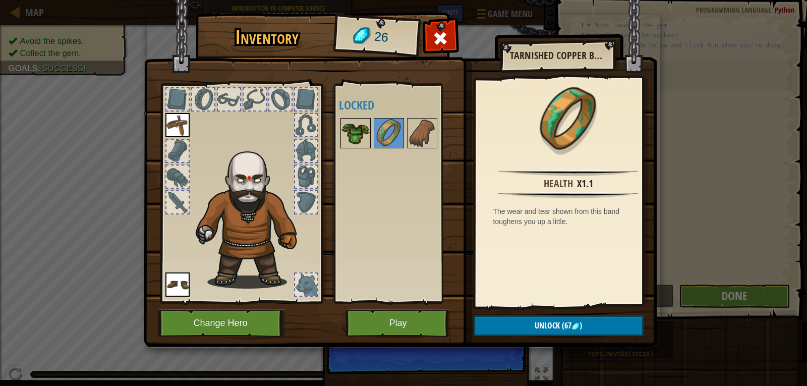
drag, startPoint x: 355, startPoint y: 133, endPoint x: 362, endPoint y: 159, distance: 27.1
click at [355, 134] on img at bounding box center [355, 133] width 28 height 28
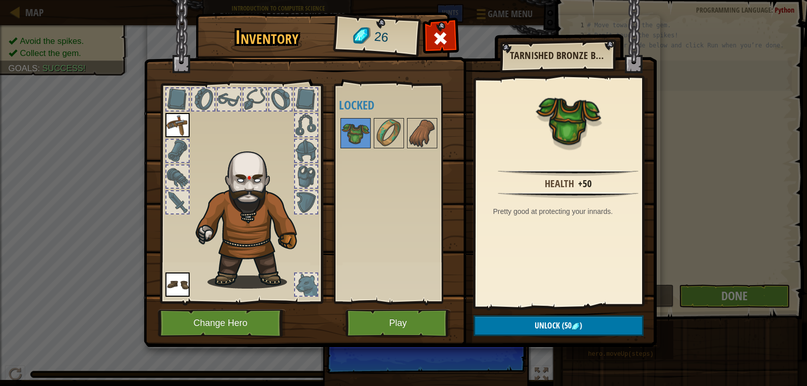
drag, startPoint x: 421, startPoint y: 285, endPoint x: 436, endPoint y: 301, distance: 21.4
click at [436, 301] on div "Available Equip Equip (double-click to equip) Locked" at bounding box center [395, 193] width 123 height 219
click at [420, 309] on button "Play" at bounding box center [397, 323] width 105 height 28
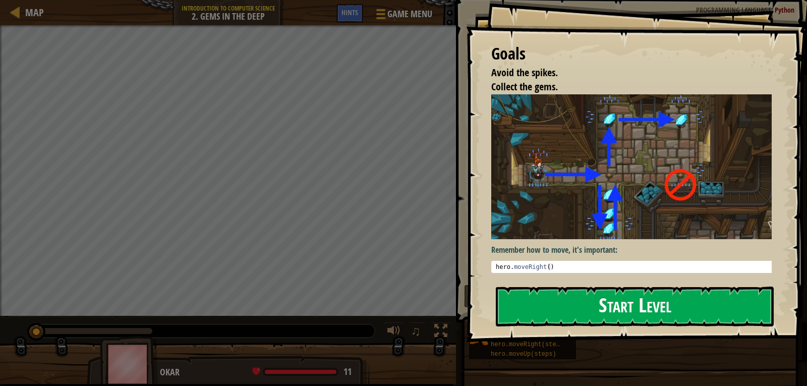
click at [558, 293] on button "Start Level" at bounding box center [634, 306] width 278 height 40
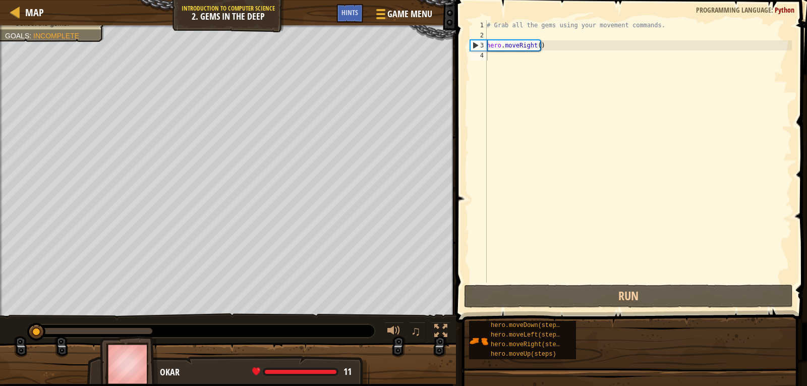
drag, startPoint x: 565, startPoint y: 19, endPoint x: 508, endPoint y: 49, distance: 64.5
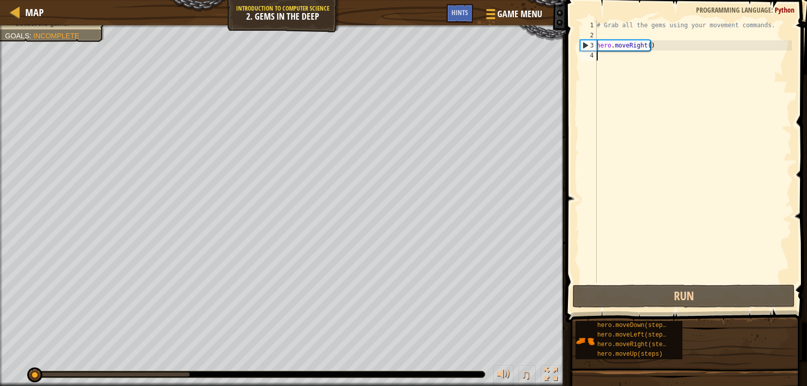
click at [617, 56] on div "# Grab all the gems using your movement commands. hero . moveRight ( )" at bounding box center [692, 161] width 197 height 282
click at [618, 61] on div "# Grab all the gems using your movement commands. hero . moveRight ( )" at bounding box center [692, 161] width 197 height 282
drag, startPoint x: 620, startPoint y: 60, endPoint x: 643, endPoint y: 45, distance: 28.4
click at [620, 60] on div "# Grab all the gems using your movement commands. hero . moveRight ( )" at bounding box center [692, 161] width 197 height 282
click at [651, 43] on div "# Grab all the gems using your movement commands. hero . moveRight ( )" at bounding box center [692, 161] width 197 height 282
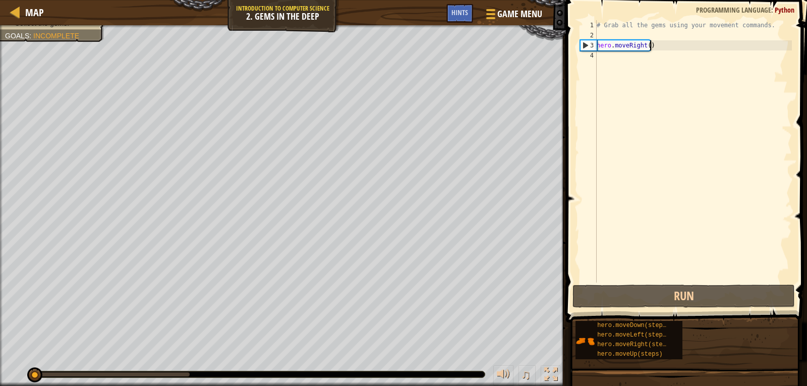
type textarea "hero.moveRight()"
click at [645, 67] on div "# Grab all the gems using your movement commands. hero . moveRight ( )" at bounding box center [692, 161] width 197 height 282
type textarea "h"
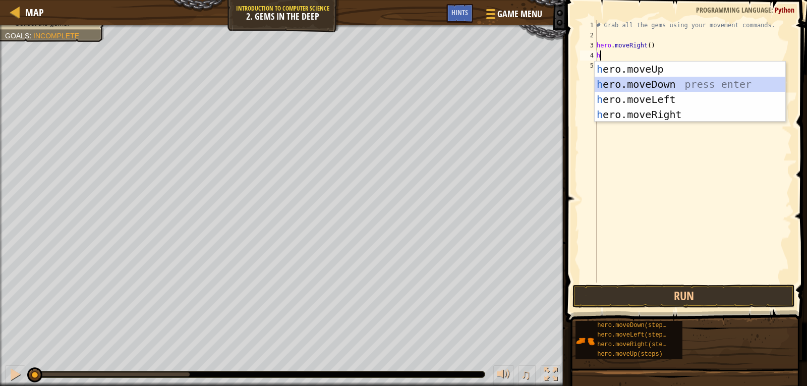
click at [687, 88] on div "h ero.moveUp press enter h ero.moveDown press enter h ero.moveLeft press enter …" at bounding box center [689, 106] width 191 height 91
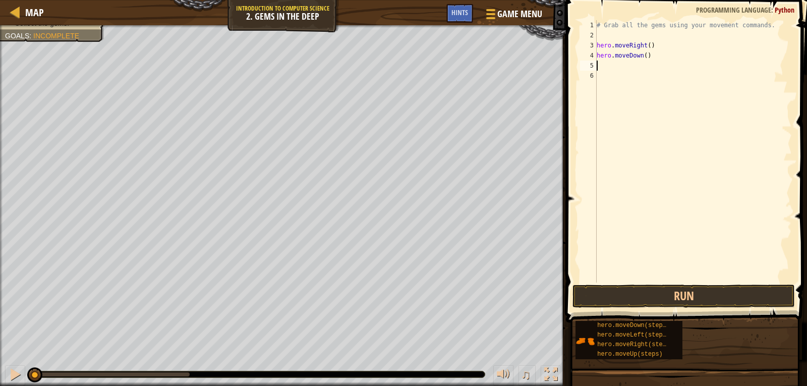
type textarea "h"
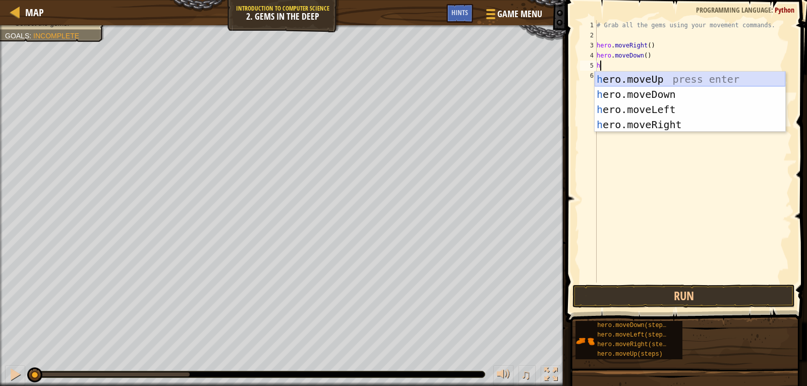
click at [651, 85] on div "h ero.moveUp press enter h ero.moveDown press enter h ero.moveLeft press enter …" at bounding box center [689, 117] width 191 height 91
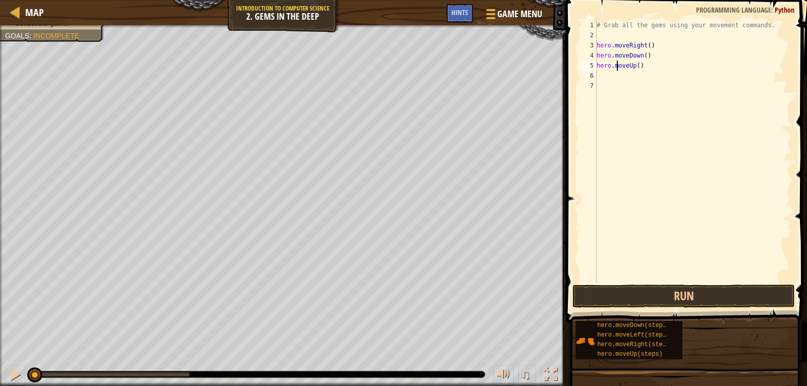
click at [616, 65] on div "# Grab all the gems using your movement commands. hero . moveRight ( ) hero . m…" at bounding box center [692, 161] width 197 height 282
click at [632, 63] on div "# Grab all the gems using your movement commands. hero . moveRight ( ) hero . m…" at bounding box center [692, 161] width 197 height 282
click at [616, 64] on div "# Grab all the gems using your movement commands. hero . moveRight ( ) hero . m…" at bounding box center [692, 161] width 197 height 282
type textarea "h"
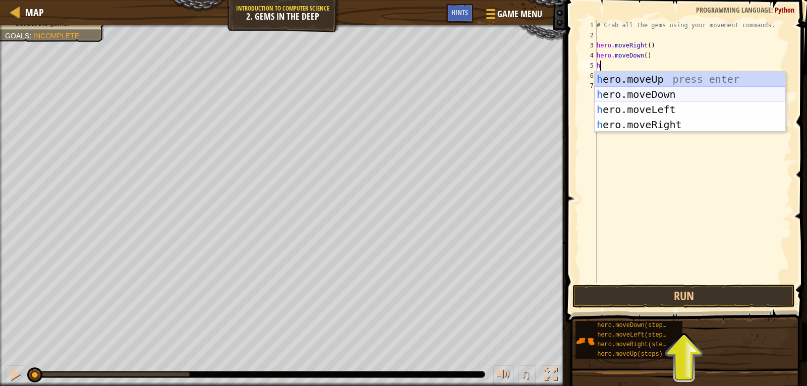
click at [653, 92] on div "h ero.moveUp press enter h ero.moveDown press enter h ero.moveLeft press enter …" at bounding box center [689, 117] width 191 height 91
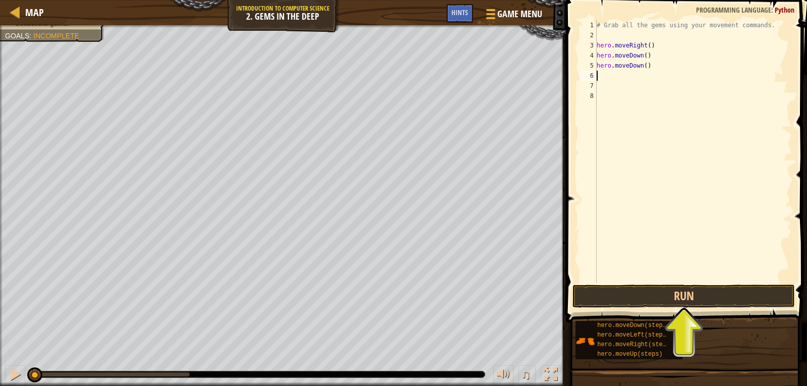
type textarea "h"
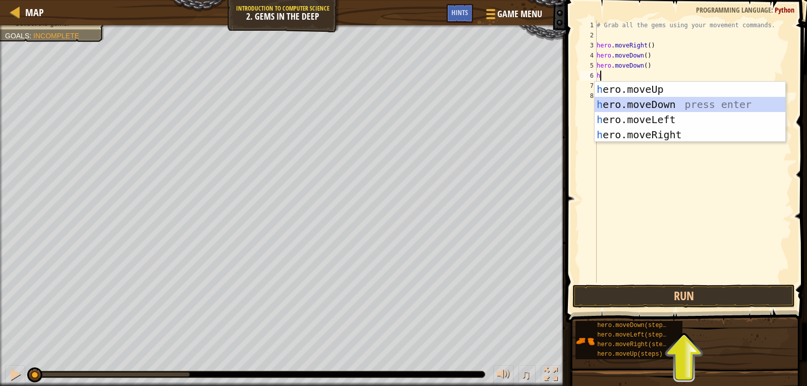
click at [651, 100] on div "h ero.moveUp press enter h ero.moveDown press enter h ero.moveLeft press enter …" at bounding box center [689, 127] width 191 height 91
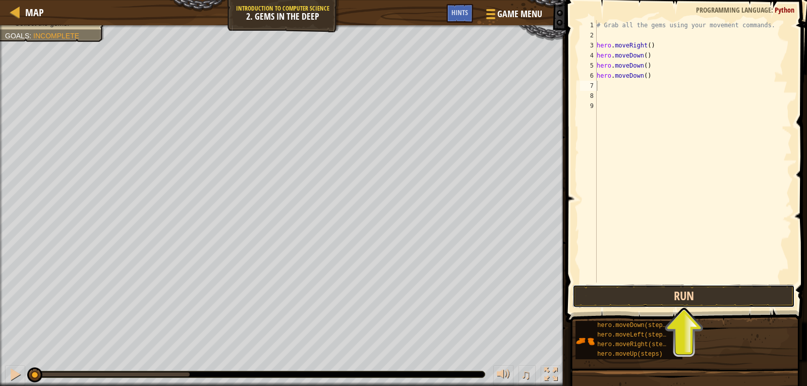
click at [678, 285] on button "Run" at bounding box center [683, 295] width 222 height 23
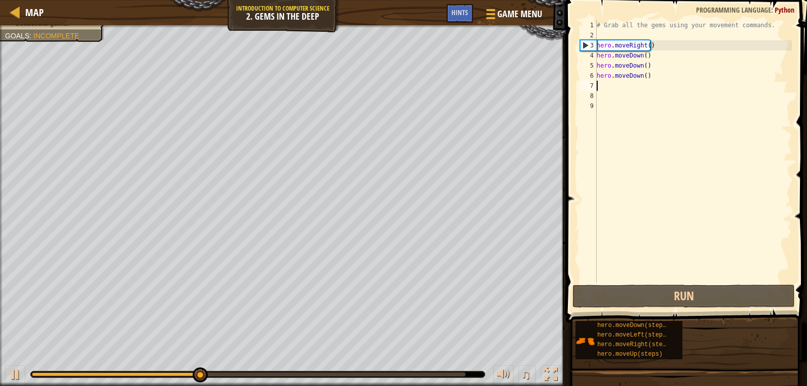
click at [593, 90] on div "7" at bounding box center [588, 86] width 17 height 10
click at [608, 84] on div "# Grab all the gems using your movement commands. hero . moveRight ( ) hero . m…" at bounding box center [692, 161] width 197 height 282
type textarea "h"
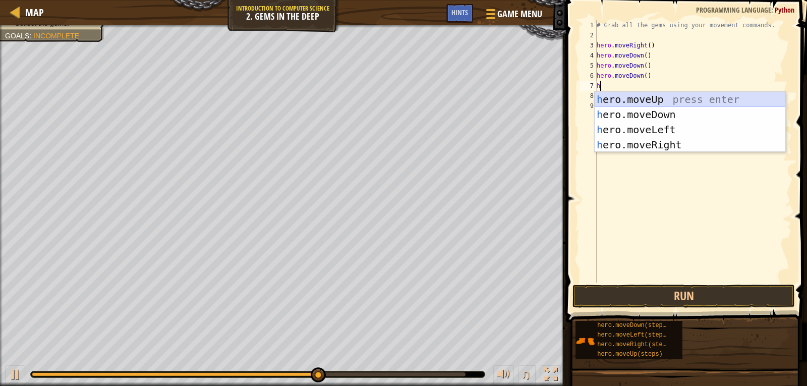
click at [673, 98] on div "h ero.moveUp press enter h ero.moveDown press enter h ero.moveLeft press enter …" at bounding box center [689, 137] width 191 height 91
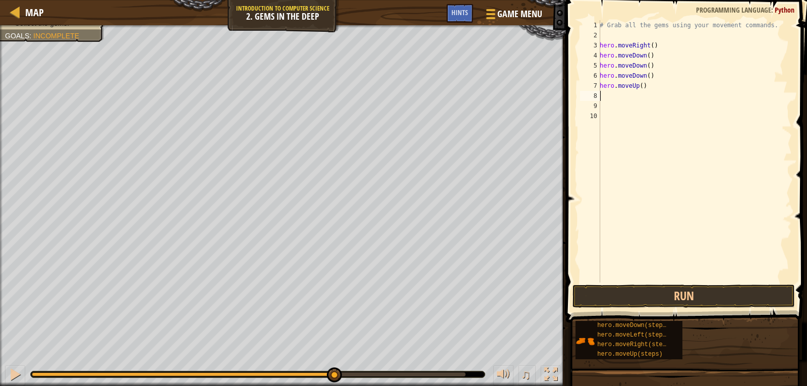
type textarea "h"
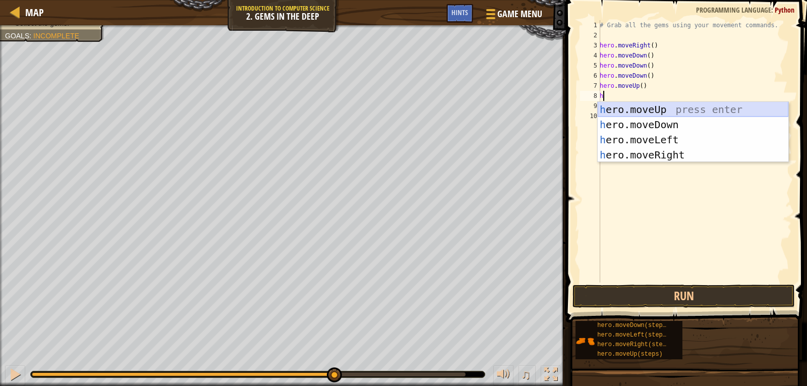
click at [653, 111] on div "h ero.moveUp press enter h ero.moveDown press enter h ero.moveLeft press enter …" at bounding box center [692, 147] width 191 height 91
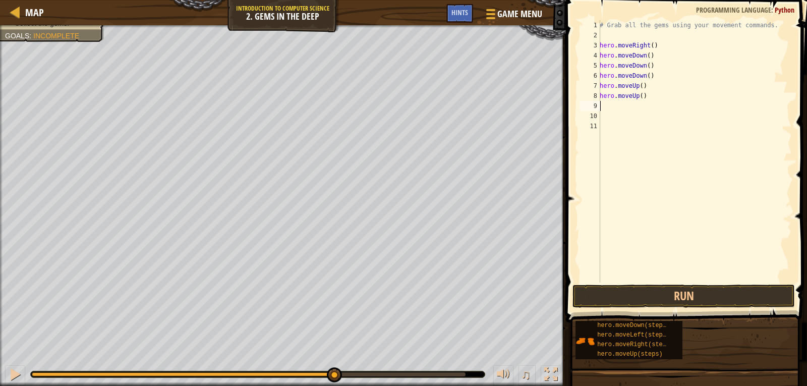
type textarea "h"
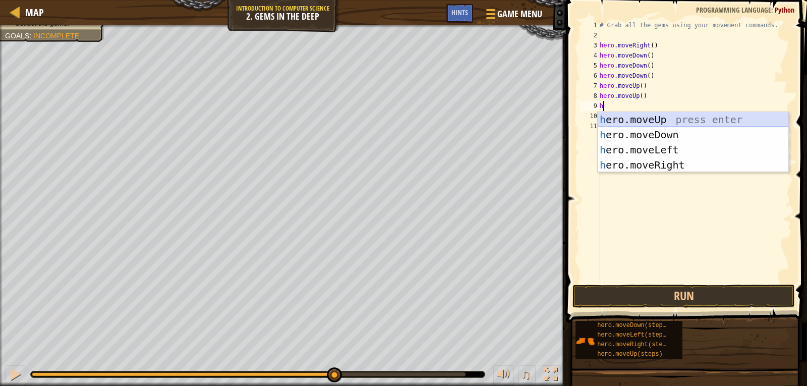
click at [649, 120] on div "h ero.moveUp press enter h ero.moveDown press enter h ero.moveLeft press enter …" at bounding box center [692, 157] width 191 height 91
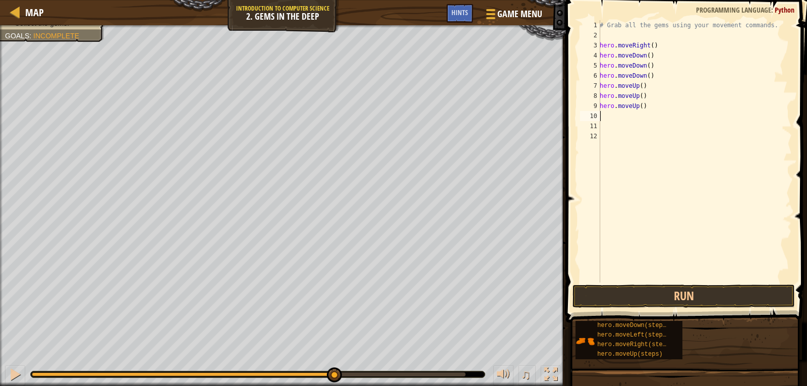
type textarea "h"
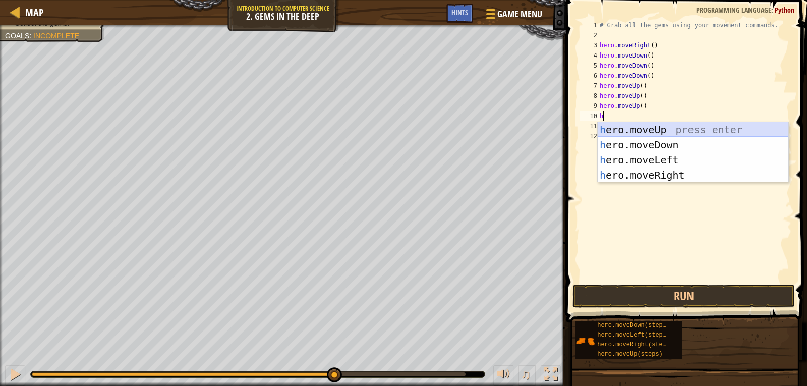
click at [629, 126] on div "h ero.moveUp press enter h ero.moveDown press enter h ero.moveLeft press enter …" at bounding box center [692, 167] width 191 height 91
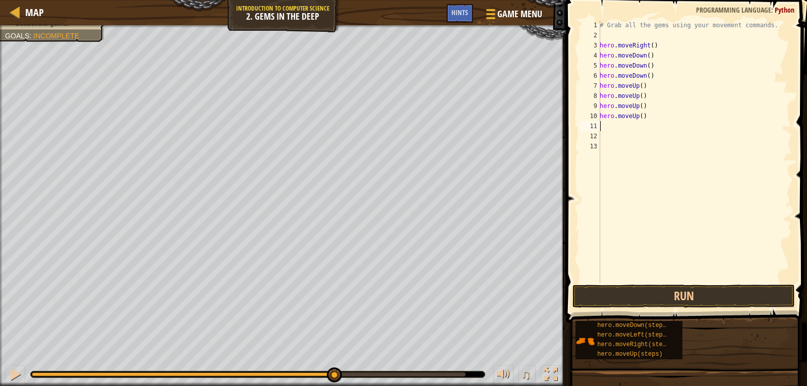
type textarea "h"
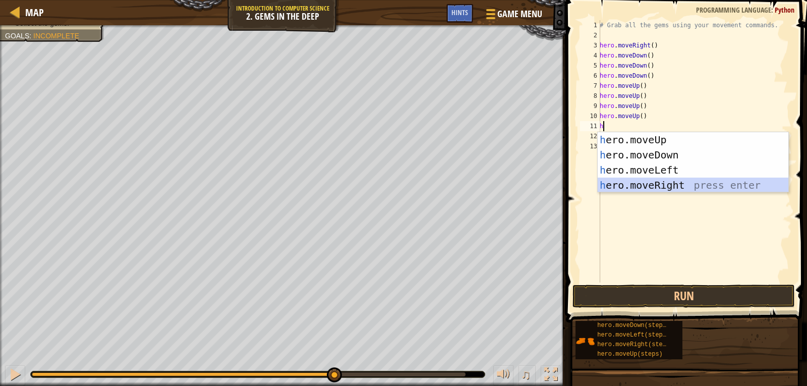
click at [728, 185] on div "h ero.moveUp press enter h ero.moveDown press enter h ero.moveLeft press enter …" at bounding box center [692, 177] width 191 height 91
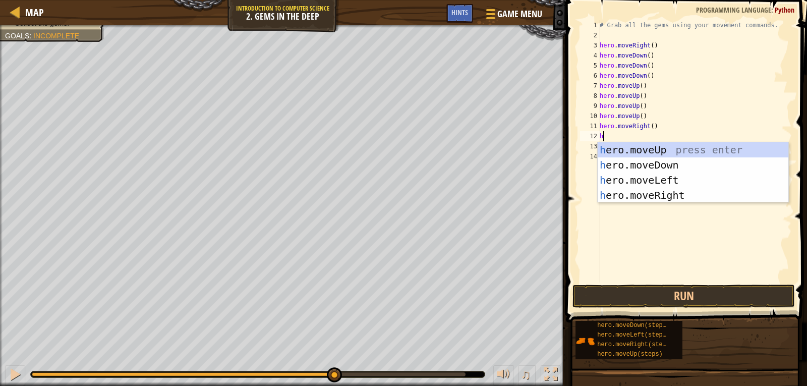
type textarea "hr"
click at [671, 198] on div "h e r o.moveUp press enter h e r o.moveDown press enter h e r o.moveLeft press …" at bounding box center [692, 187] width 191 height 91
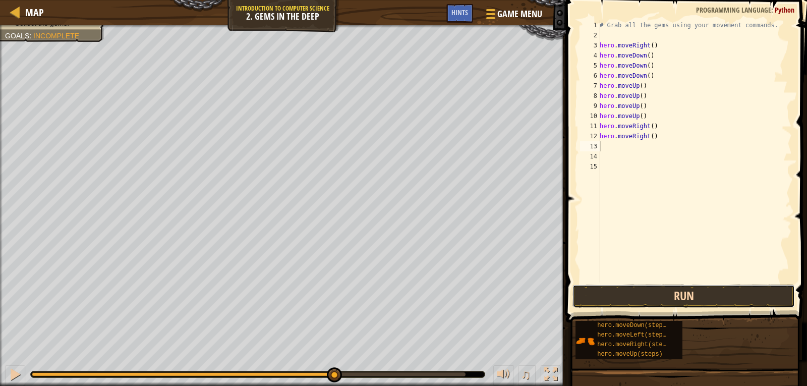
click at [689, 295] on button "Run" at bounding box center [683, 295] width 222 height 23
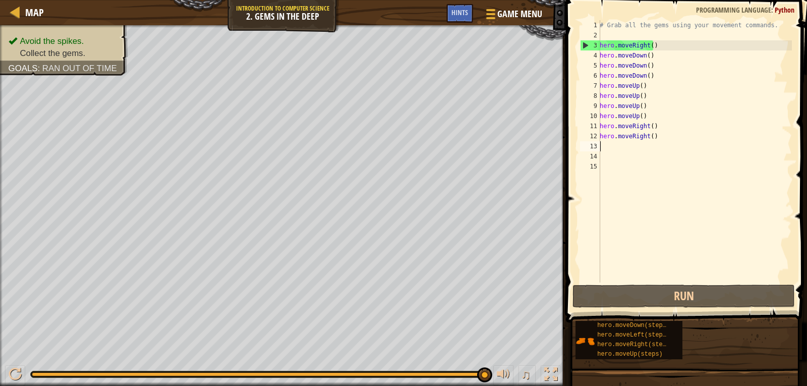
click at [626, 151] on div "# Grab all the gems using your movement commands. hero . moveRight ( ) hero . m…" at bounding box center [694, 161] width 194 height 282
type textarea "h"
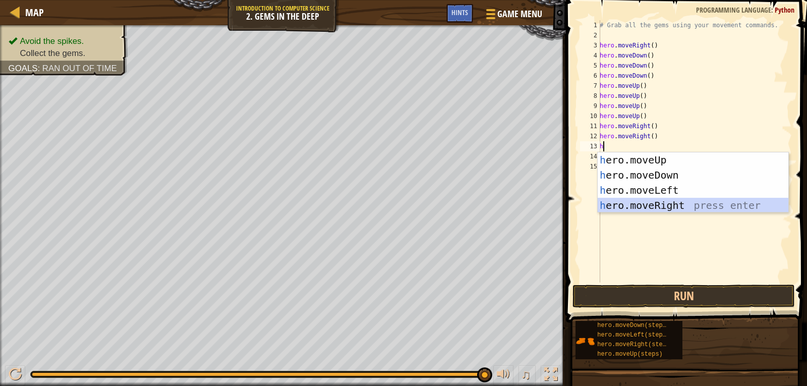
click at [672, 203] on div "h ero.moveUp press enter h ero.moveDown press enter h ero.moveLeft press enter …" at bounding box center [692, 197] width 191 height 91
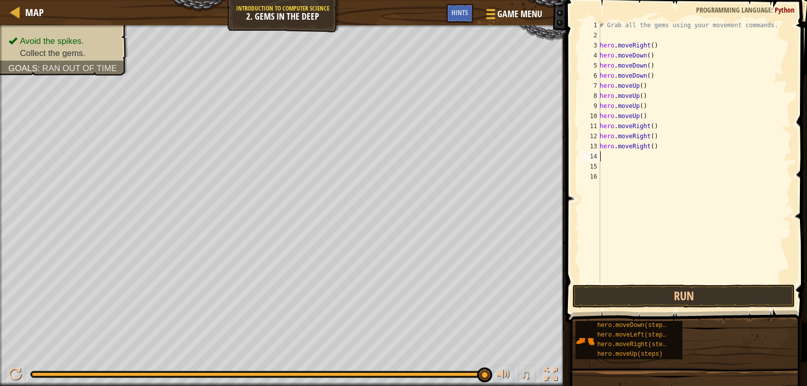
click at [650, 156] on div "# Grab all the gems using your movement commands. hero . moveRight ( ) hero . m…" at bounding box center [694, 161] width 194 height 282
type textarea "h"
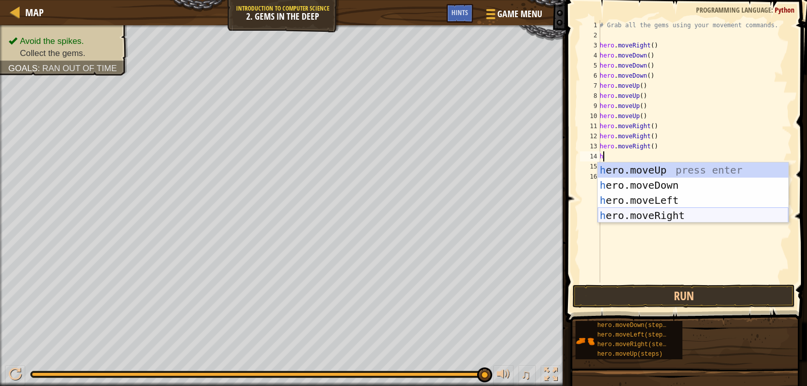
click at [658, 211] on div "h ero.moveUp press enter h ero.moveDown press enter h ero.moveLeft press enter …" at bounding box center [692, 207] width 191 height 91
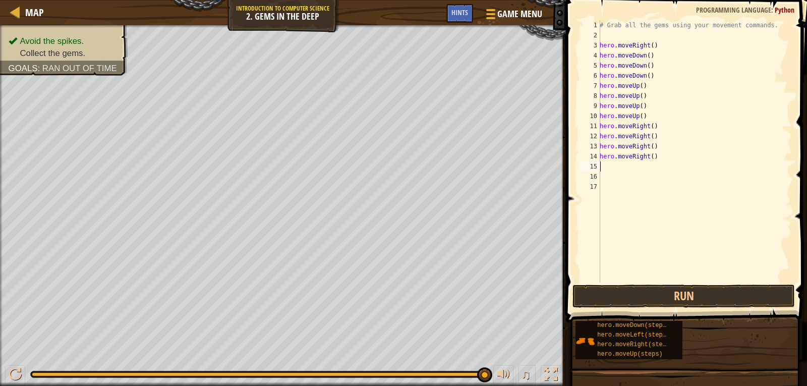
type textarea "h"
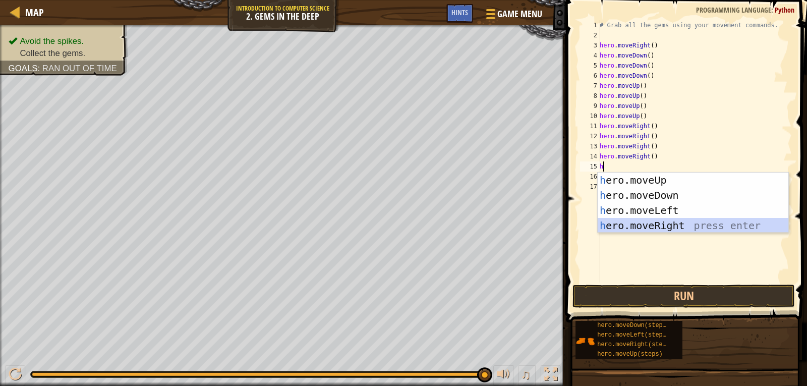
click at [658, 222] on div "h ero.moveUp press enter h ero.moveDown press enter h ero.moveLeft press enter …" at bounding box center [692, 217] width 191 height 91
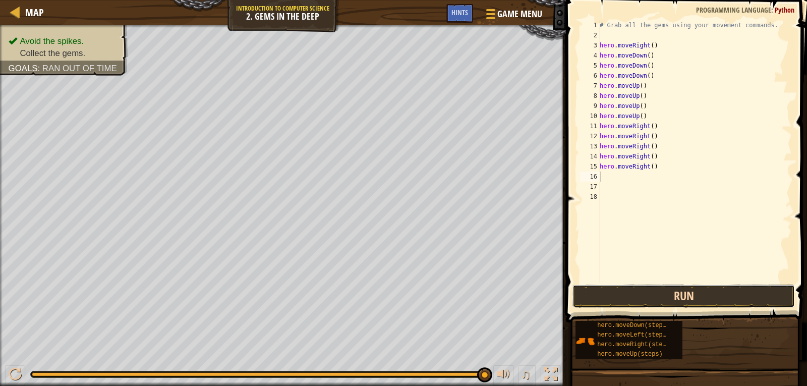
click at [691, 288] on button "Run" at bounding box center [683, 295] width 222 height 23
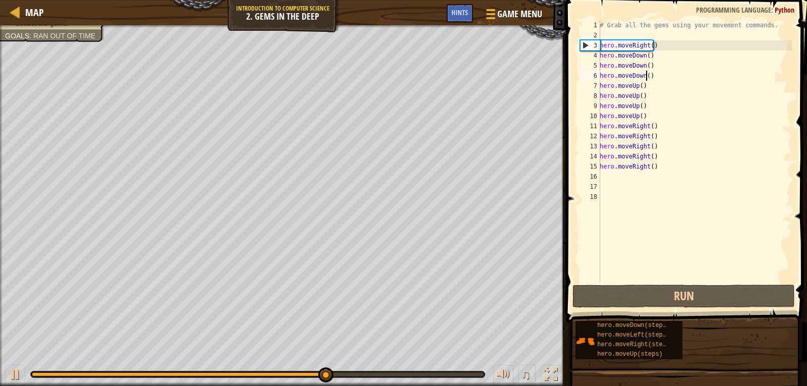
click at [646, 73] on div "# Grab all the gems using your movement commands. hero . moveRight ( ) hero . m…" at bounding box center [694, 161] width 194 height 282
click at [637, 108] on div "# Grab all the gems using your movement commands. hero . moveRight ( ) hero . m…" at bounding box center [694, 161] width 194 height 282
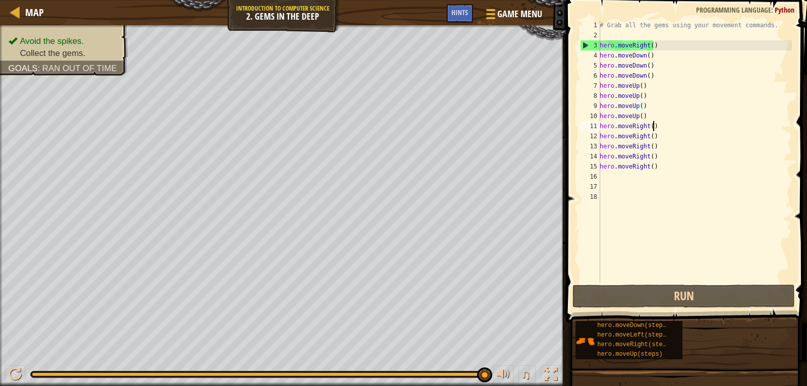
click at [695, 126] on div "# Grab all the gems using your movement commands. hero . moveRight ( ) hero . m…" at bounding box center [694, 161] width 194 height 282
click at [637, 92] on div "# Grab all the gems using your movement commands. hero . moveRight ( ) hero . m…" at bounding box center [694, 161] width 194 height 282
drag, startPoint x: 697, startPoint y: 84, endPoint x: 605, endPoint y: 39, distance: 102.6
click at [691, 80] on div "# Grab all the gems using your movement commands. hero . moveRight ( ) hero . m…" at bounding box center [694, 161] width 194 height 282
drag, startPoint x: 605, startPoint y: 39, endPoint x: 596, endPoint y: 43, distance: 10.1
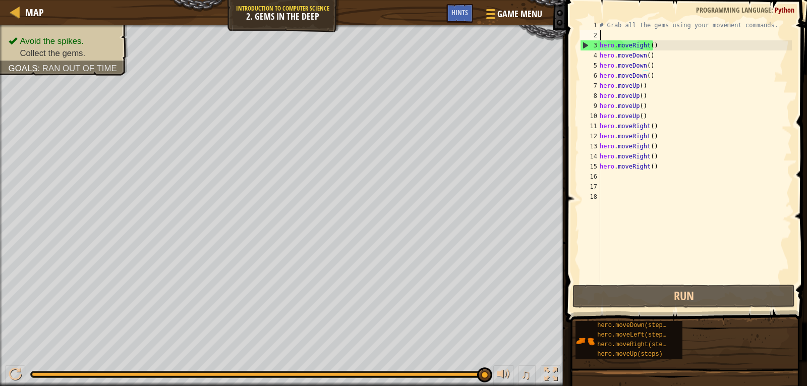
click at [601, 42] on div "# Grab all the gems using your movement commands. hero . moveRight ( ) hero . m…" at bounding box center [694, 161] width 194 height 282
click at [582, 45] on div "3" at bounding box center [590, 45] width 20 height 10
click at [582, 42] on div "3" at bounding box center [590, 45] width 20 height 10
click at [637, 42] on div "# Grab all the gems using your movement commands. hero . moveRight ( ) hero . m…" at bounding box center [694, 161] width 194 height 282
click at [675, 46] on div "# Grab all the gems using your movement commands. hero . moveRight ( ) hero . m…" at bounding box center [694, 161] width 194 height 282
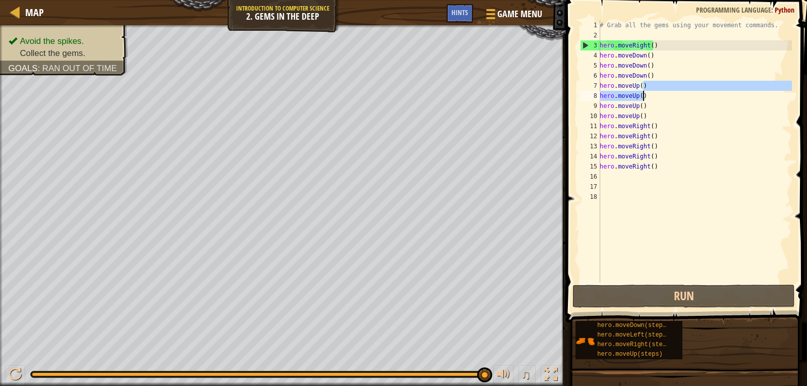
drag, startPoint x: 646, startPoint y: 107, endPoint x: 633, endPoint y: 135, distance: 30.7
click at [633, 135] on div "# Grab all the gems using your movement commands. hero . moveRight ( ) hero . m…" at bounding box center [694, 161] width 194 height 282
type textarea "hero.moveRight() hero.moveRight()"
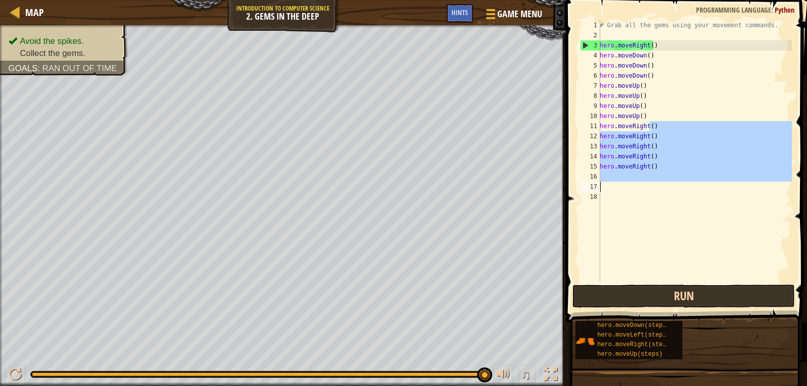
drag, startPoint x: 651, startPoint y: 123, endPoint x: 622, endPoint y: 302, distance: 181.7
click at [619, 295] on div "hero.moveRight() hero.moveRight() 1 2 3 4 5 6 7 8 9 10 11 12 13 14 15 16 17 18 …" at bounding box center [685, 181] width 244 height 352
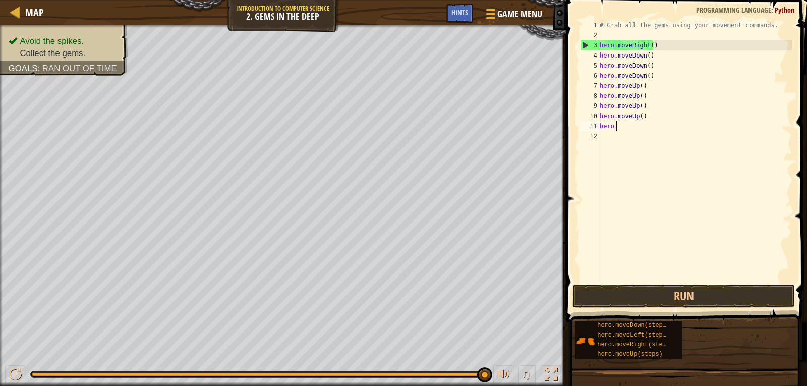
type textarea "h"
drag, startPoint x: 608, startPoint y: 42, endPoint x: 598, endPoint y: 46, distance: 10.6
click at [598, 46] on div "1 2 3 4 5 6 7 8 9 10 11 12 # Grab all the gems using your movement commands. he…" at bounding box center [685, 151] width 214 height 262
type textarea "hero.moveRight()"
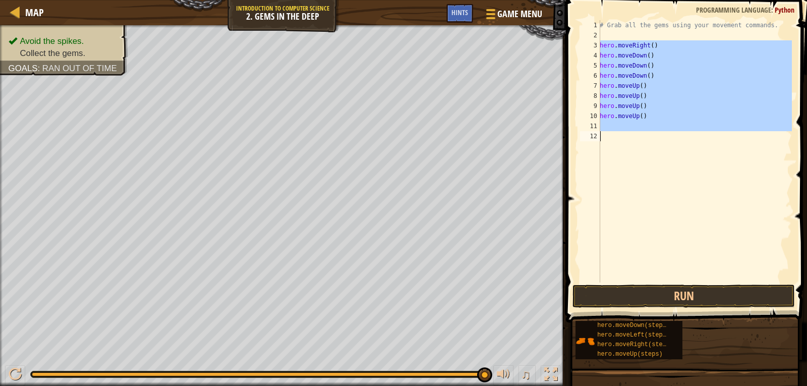
drag, startPoint x: 597, startPoint y: 44, endPoint x: 680, endPoint y: 223, distance: 197.3
click at [680, 223] on div "hero.moveRight() 1 2 3 4 5 6 7 8 9 10 11 12 # Grab all the gems using your move…" at bounding box center [685, 151] width 214 height 262
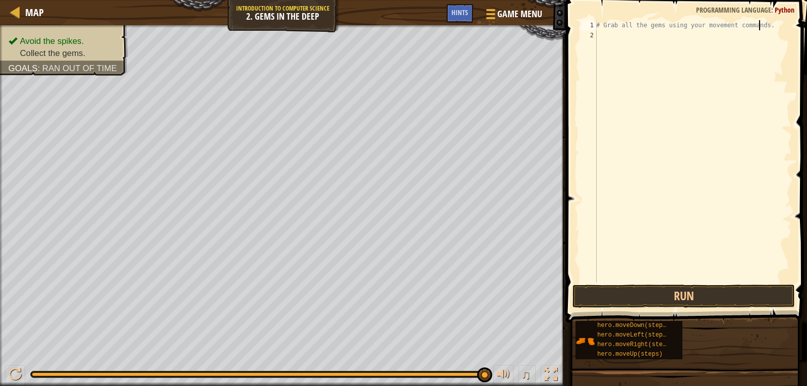
type textarea "# Grab all the gems using your movement commands"
click at [477, 54] on div "Map Introduction to Computer Science 2. Gems in the Deep Game Menu Done Hints 1…" at bounding box center [403, 193] width 807 height 386
click at [623, 41] on div "# Grab all the gems using your movement commands" at bounding box center [692, 161] width 197 height 282
type textarea "h"
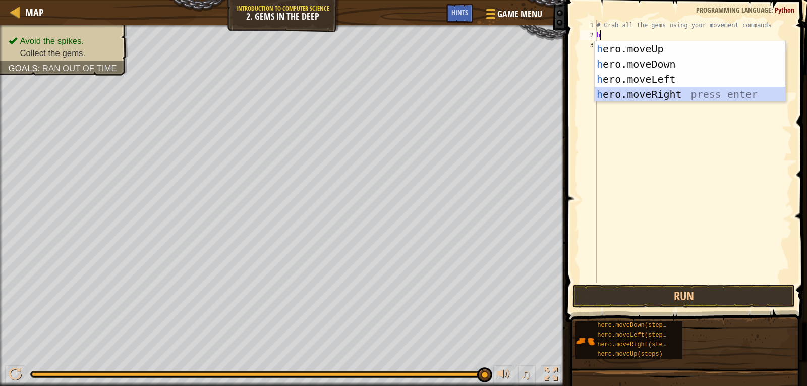
click at [665, 92] on div "h ero.moveUp press enter h ero.moveDown press enter h ero.moveLeft press enter …" at bounding box center [689, 86] width 191 height 91
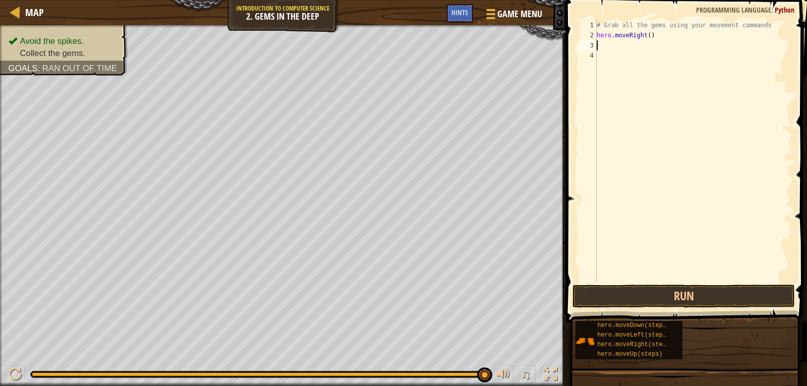
type textarea "h"
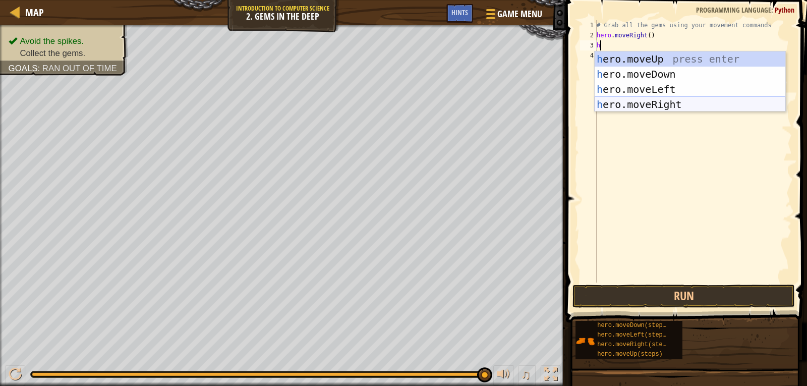
drag, startPoint x: 662, startPoint y: 97, endPoint x: 657, endPoint y: 109, distance: 12.6
click at [660, 98] on div "h ero.moveUp press enter h ero.moveDown press enter h ero.moveLeft press enter …" at bounding box center [689, 96] width 191 height 91
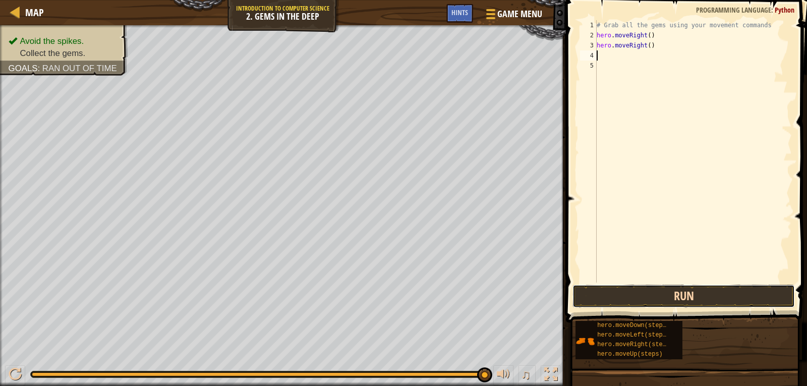
click at [699, 290] on button "Run" at bounding box center [683, 295] width 222 height 23
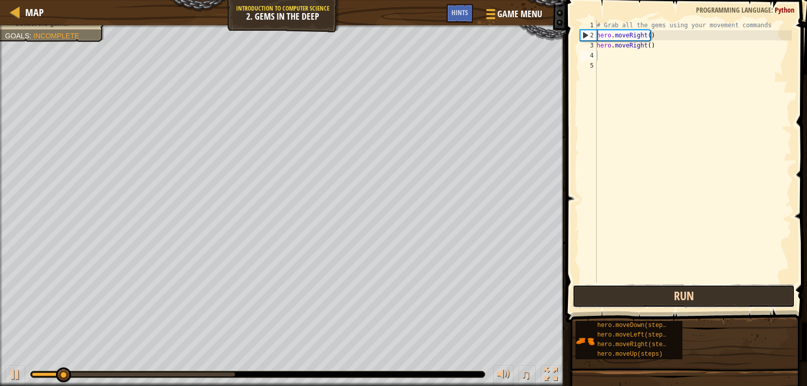
click at [701, 290] on button "Run" at bounding box center [683, 295] width 222 height 23
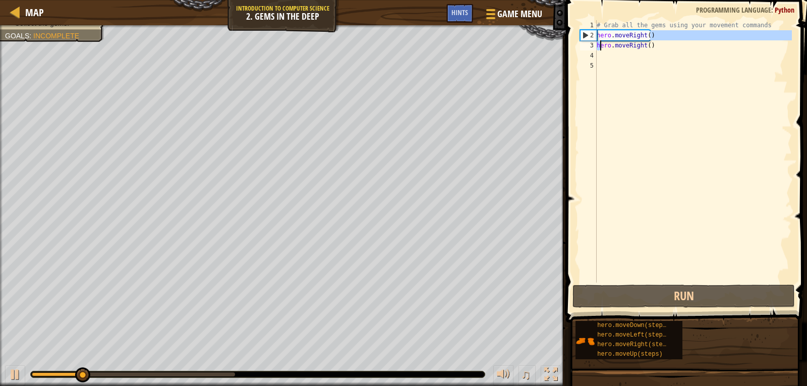
drag, startPoint x: 651, startPoint y: 36, endPoint x: 589, endPoint y: 47, distance: 63.0
click at [591, 46] on div "1 2 3 4 5 # Grab all the gems using your movement commands hero . moveRight ( )…" at bounding box center [685, 151] width 214 height 262
click at [660, 42] on div "# Grab all the gems using your movement commands hero . moveRight ( ) hero . mo…" at bounding box center [692, 161] width 197 height 282
click at [555, 40] on div "Map Introduction to Computer Science 2. Gems in the Deep Game Menu Done Hints 1…" at bounding box center [403, 193] width 807 height 386
click at [638, 43] on div "# Grab all the gems using your movement commands hero . moveRight ( ) hero . mo…" at bounding box center [692, 161] width 197 height 282
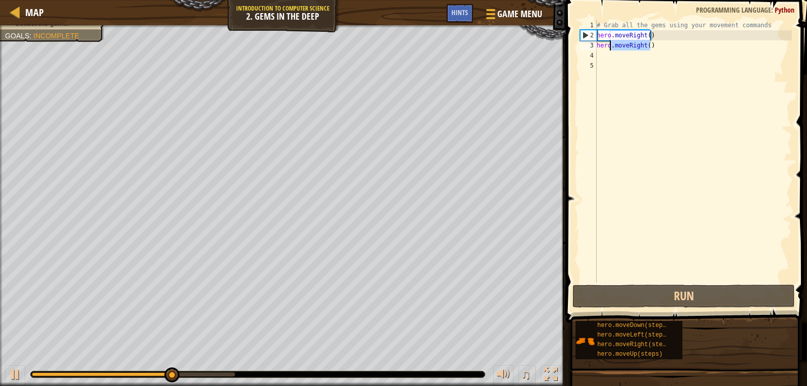
drag, startPoint x: 652, startPoint y: 46, endPoint x: 603, endPoint y: 47, distance: 48.9
click at [603, 47] on div "# Grab all the gems using your movement commands hero . moveRight ( ) hero . mo…" at bounding box center [692, 161] width 197 height 282
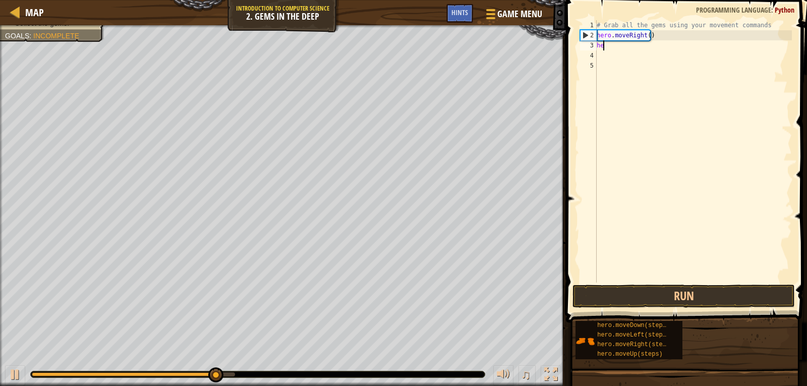
type textarea "h"
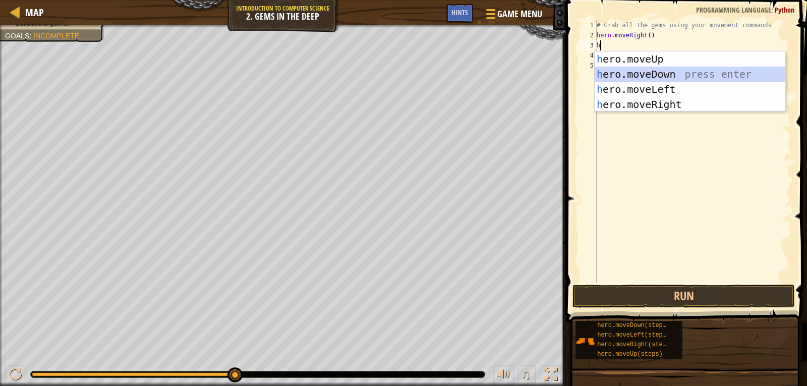
click at [646, 72] on div "h ero.moveUp press enter h ero.moveDown press enter h ero.moveLeft press enter …" at bounding box center [689, 96] width 191 height 91
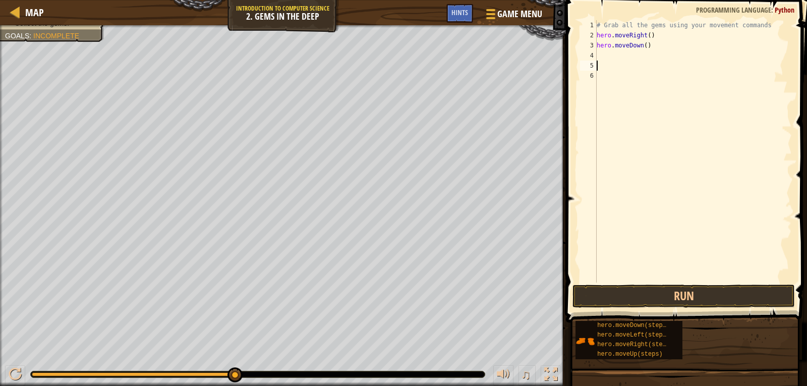
click at [606, 54] on div "# Grab all the gems using your movement commands hero . moveRight ( ) hero . mo…" at bounding box center [692, 161] width 197 height 282
click at [617, 285] on button "Run" at bounding box center [683, 295] width 222 height 23
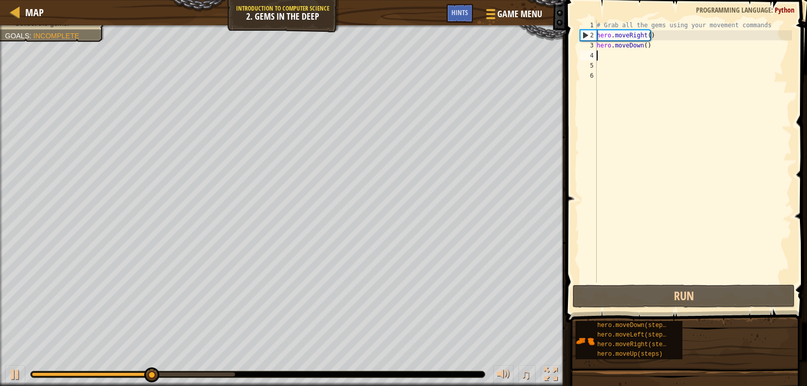
click at [617, 57] on div "# Grab all the gems using your movement commands hero . moveRight ( ) hero . mo…" at bounding box center [692, 161] width 197 height 282
click at [600, 63] on div "# Grab all the gems using your movement commands hero . moveRight ( ) hero . mo…" at bounding box center [692, 161] width 197 height 282
click at [606, 58] on div "# Grab all the gems using your movement commands hero . moveRight ( ) hero . mo…" at bounding box center [692, 161] width 197 height 282
type textarea "h"
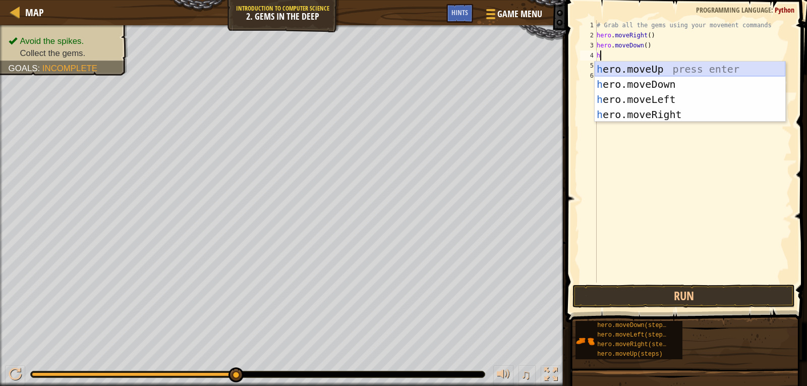
click at [656, 68] on div "h ero.moveUp press enter h ero.moveDown press enter h ero.moveLeft press enter …" at bounding box center [689, 106] width 191 height 91
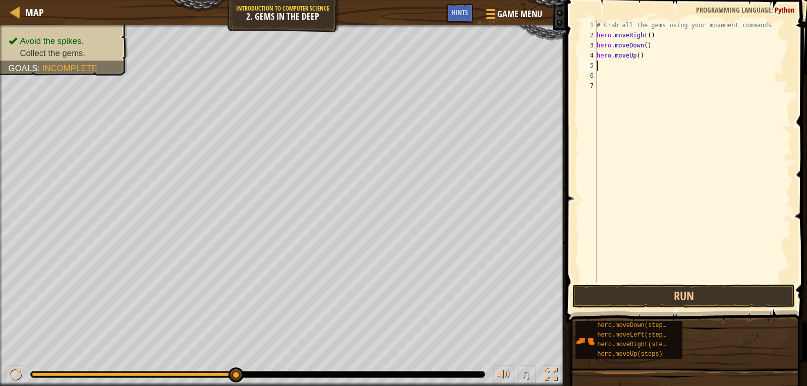
type textarea "h"
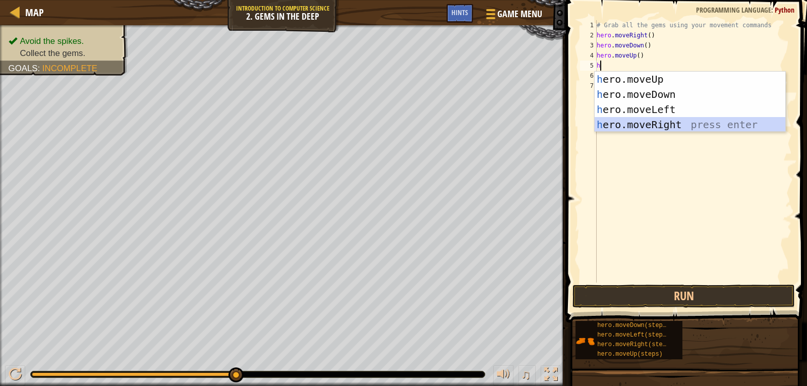
click at [647, 120] on div "h ero.moveUp press enter h ero.moveDown press enter h ero.moveLeft press enter …" at bounding box center [689, 117] width 191 height 91
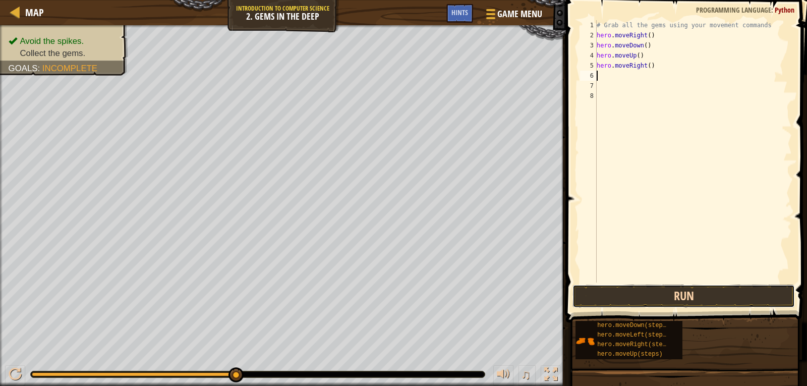
click at [693, 292] on button "Run" at bounding box center [683, 295] width 222 height 23
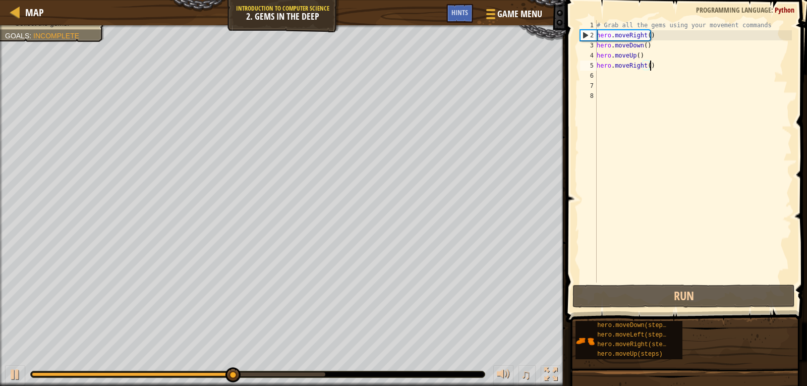
drag, startPoint x: 656, startPoint y: 64, endPoint x: 657, endPoint y: 69, distance: 5.1
click at [657, 68] on div "# Grab all the gems using your movement commands hero . moveRight ( ) hero . mo…" at bounding box center [692, 161] width 197 height 282
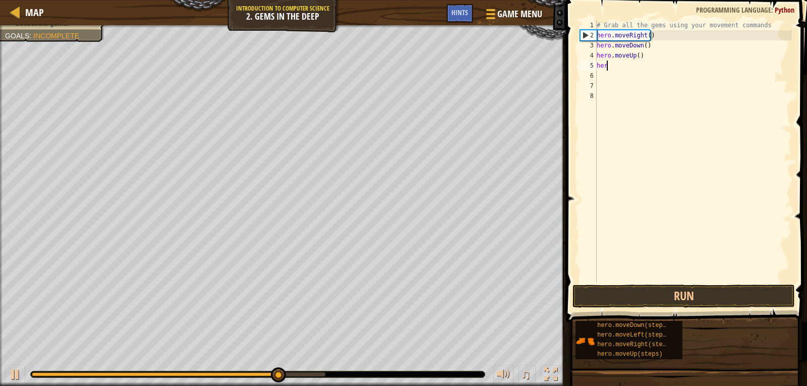
type textarea "h"
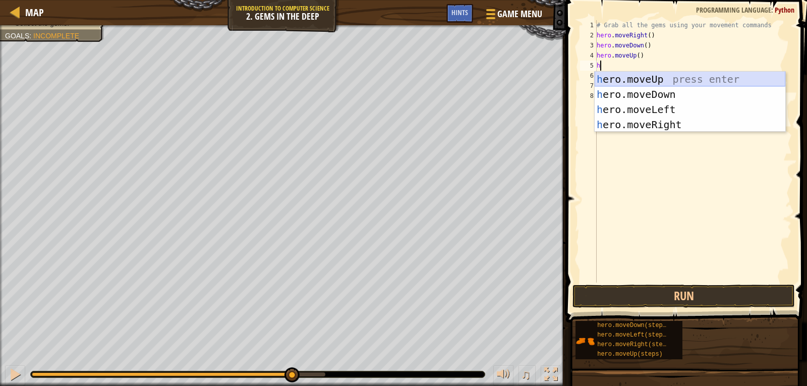
click at [641, 77] on div "h ero.moveUp press enter h ero.moveDown press enter h ero.moveLeft press enter …" at bounding box center [689, 117] width 191 height 91
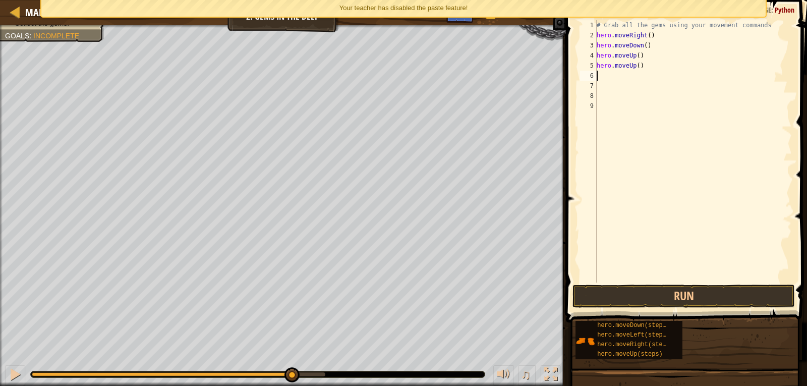
type textarea "h"
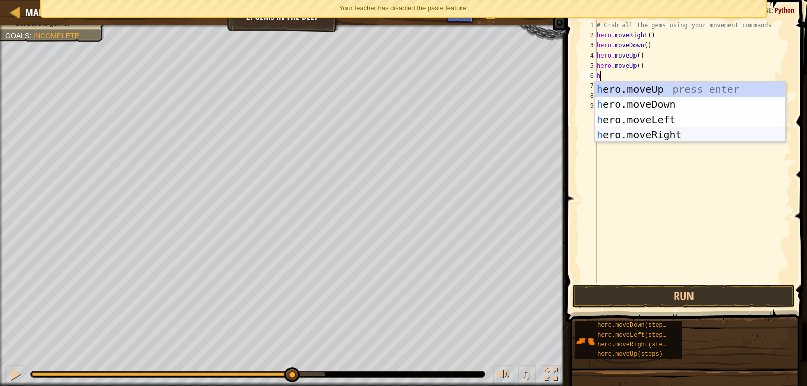
click at [658, 132] on div "h ero.moveUp press enter h ero.moveDown press enter h ero.moveLeft press enter …" at bounding box center [689, 127] width 191 height 91
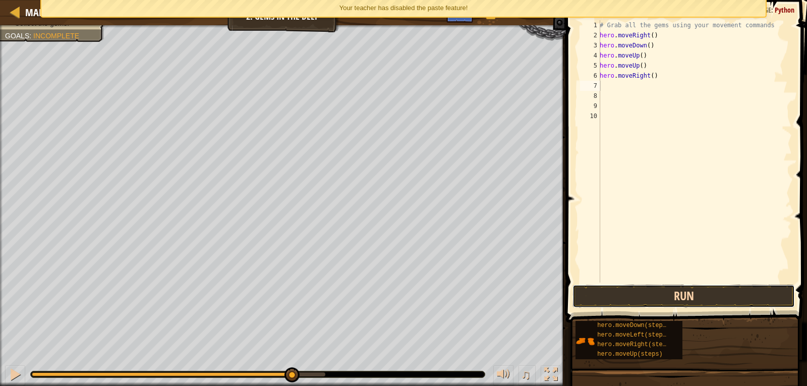
click at [701, 293] on button "Run" at bounding box center [683, 295] width 222 height 23
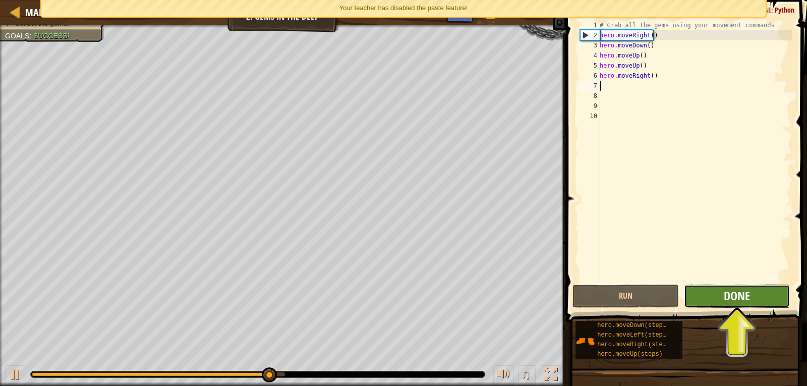
click at [739, 290] on span "Done" at bounding box center [736, 295] width 26 height 16
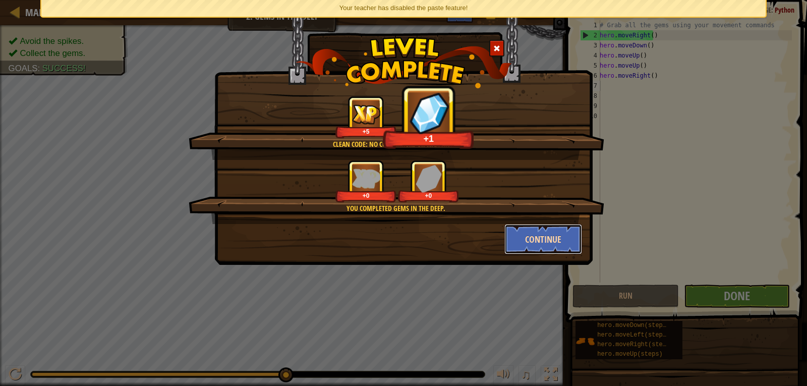
click at [521, 233] on button "Continue" at bounding box center [543, 239] width 78 height 30
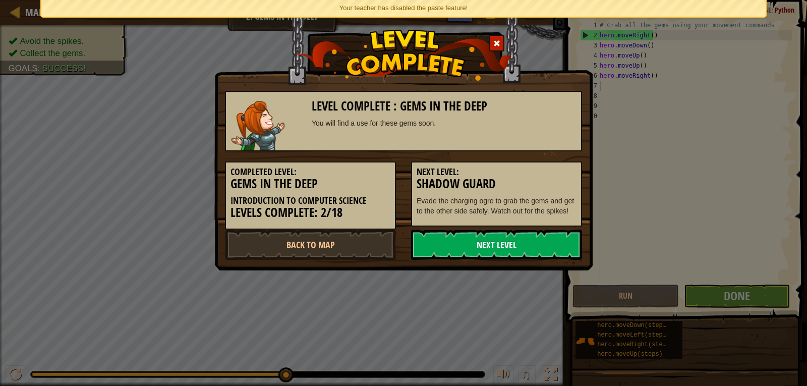
click at [500, 244] on link "Next Level" at bounding box center [496, 244] width 171 height 30
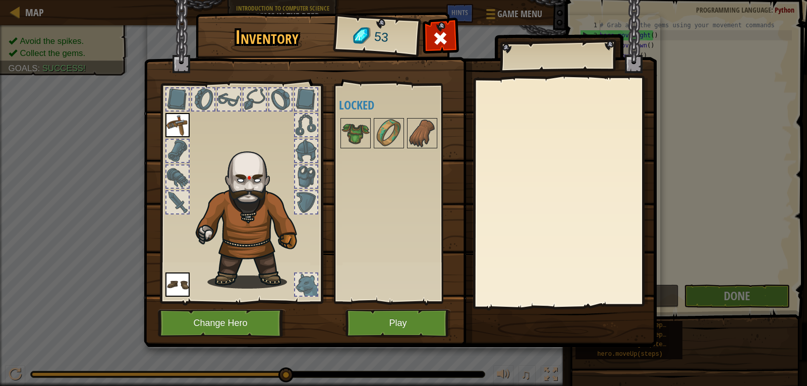
drag, startPoint x: 413, startPoint y: 270, endPoint x: 396, endPoint y: 321, distance: 54.4
click at [397, 319] on div "Inventory 53 Available Equip Equip (double-click to equip) Locked Equip Unequip…" at bounding box center [403, 181] width 513 height 333
click at [395, 324] on button "Play" at bounding box center [397, 323] width 105 height 28
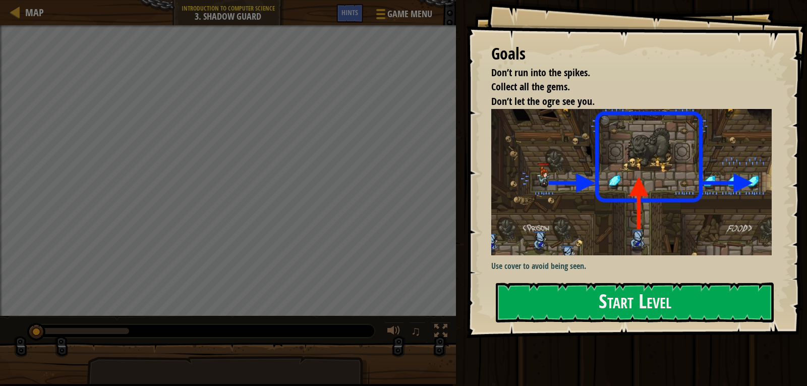
drag, startPoint x: 607, startPoint y: 268, endPoint x: 602, endPoint y: 279, distance: 12.6
click at [603, 275] on div "Goals Don’t run into the spikes. Collect all the gems. Don’t let the ogre see y…" at bounding box center [636, 169] width 341 height 338
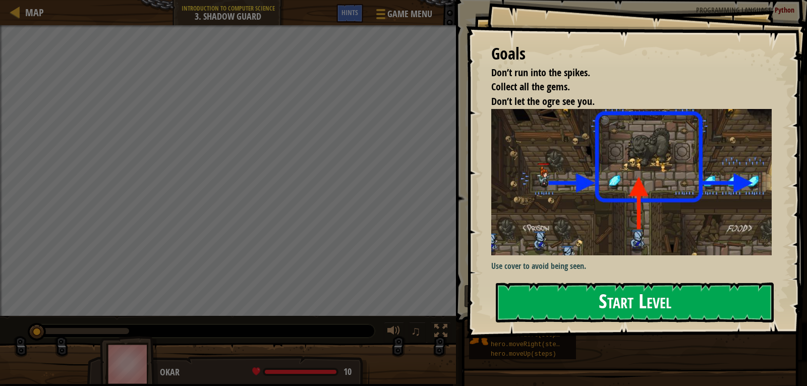
click at [597, 290] on button "Start Level" at bounding box center [634, 302] width 278 height 40
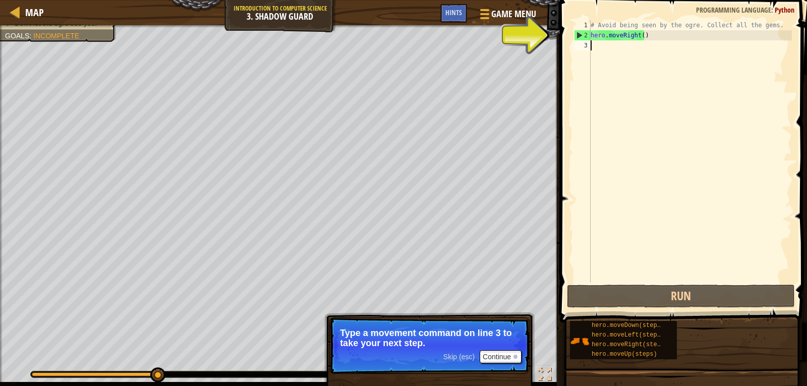
type textarea "h"
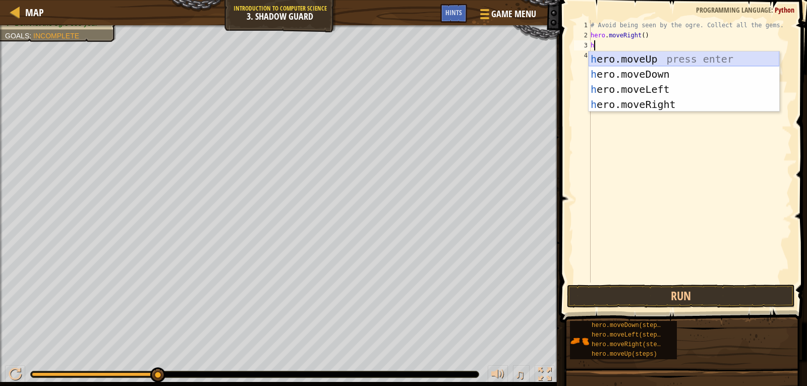
click at [615, 53] on div "h ero.moveUp press enter h ero.moveDown press enter h ero.moveLeft press enter …" at bounding box center [683, 96] width 191 height 91
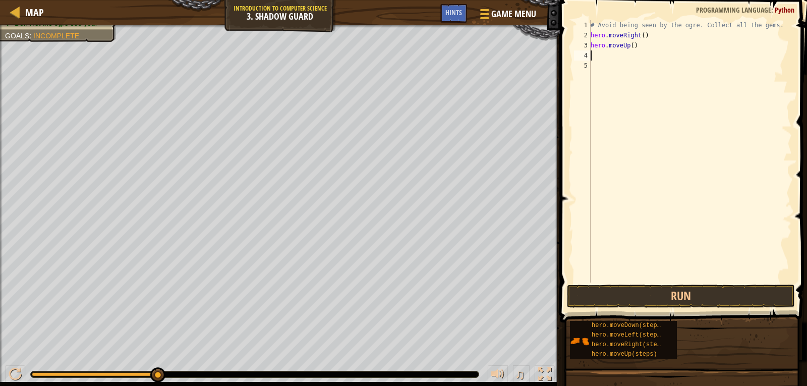
type textarea "h"
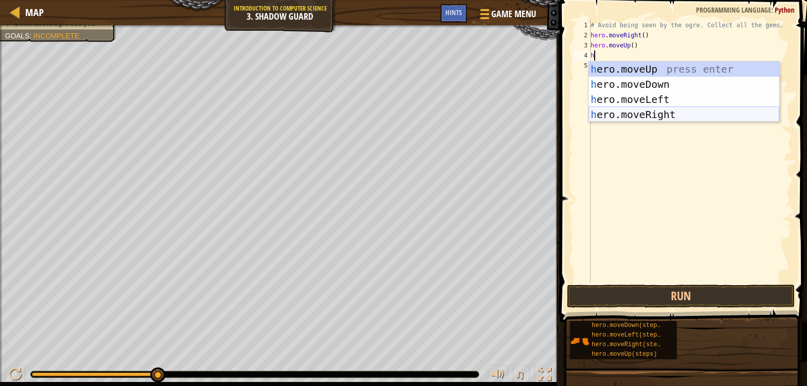
drag, startPoint x: 611, startPoint y: 112, endPoint x: 608, endPoint y: 120, distance: 8.0
click at [610, 118] on div "h ero.moveUp press enter h ero.moveDown press enter h ero.moveLeft press enter …" at bounding box center [683, 106] width 191 height 91
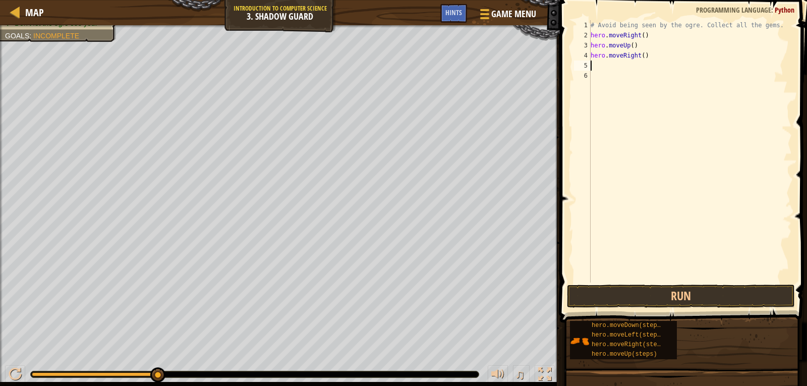
type textarea "h"
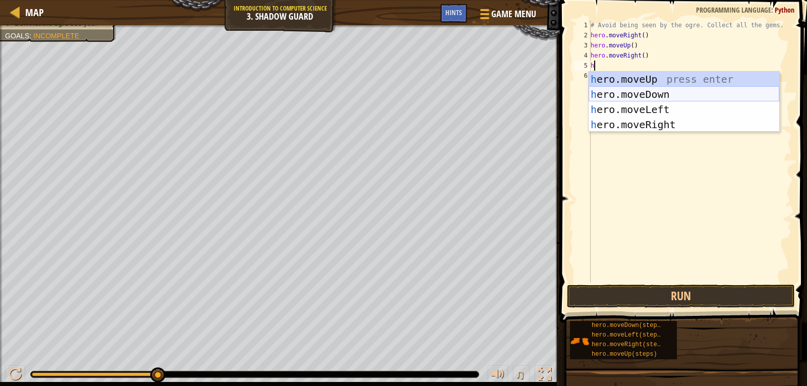
drag, startPoint x: 679, startPoint y: 91, endPoint x: 680, endPoint y: 97, distance: 5.6
click at [680, 96] on div "h ero.moveUp press enter h ero.moveDown press enter h ero.moveLeft press enter …" at bounding box center [683, 117] width 191 height 91
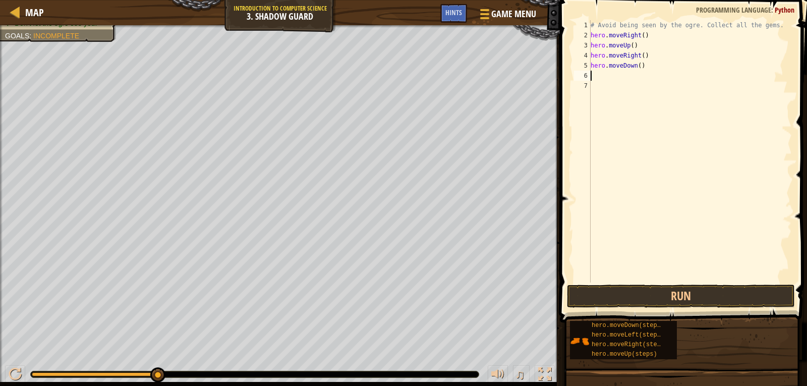
type textarea "h"
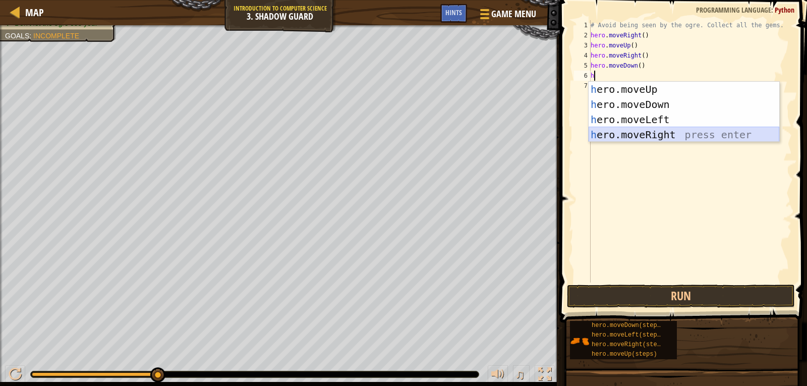
click at [666, 136] on div "h ero.moveUp press enter h ero.moveDown press enter h ero.moveLeft press enter …" at bounding box center [683, 127] width 191 height 91
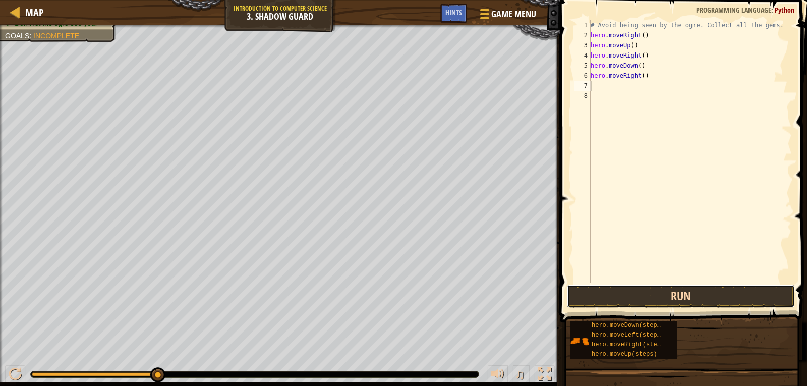
click at [732, 295] on button "Run" at bounding box center [681, 295] width 228 height 23
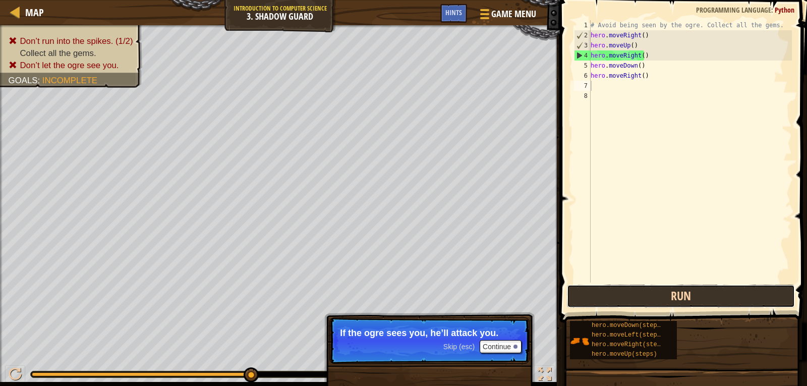
click at [687, 292] on button "Run" at bounding box center [681, 295] width 228 height 23
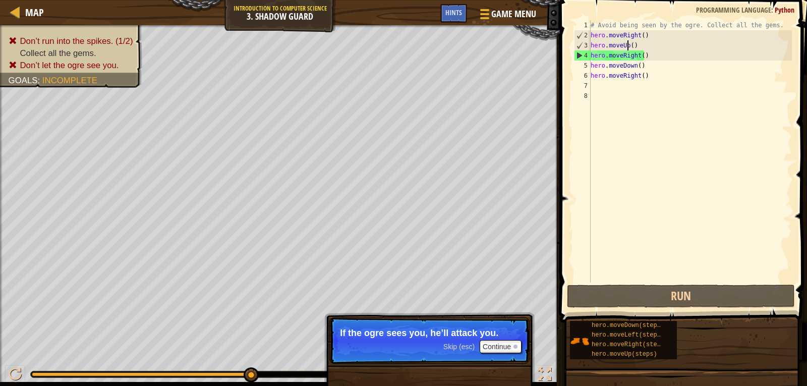
click at [628, 48] on div "# Avoid being seen by the ogre. Collect all the gems. hero . moveRight ( ) hero…" at bounding box center [689, 161] width 203 height 282
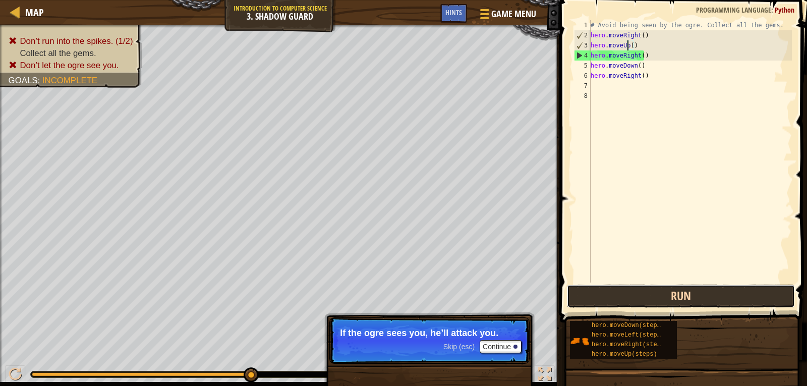
click at [655, 287] on button "Run" at bounding box center [681, 295] width 228 height 23
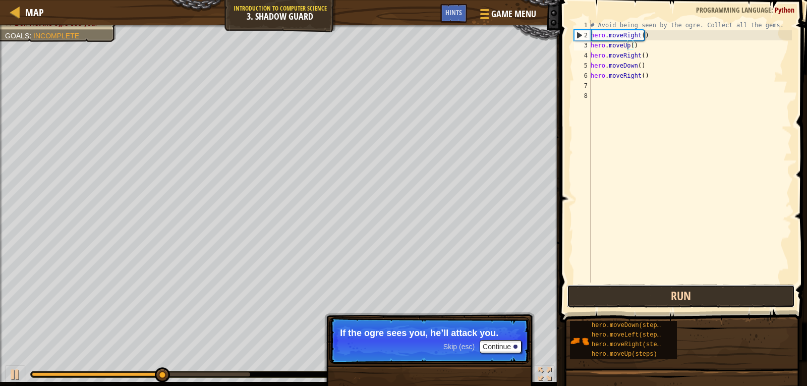
click at [649, 292] on button "Run" at bounding box center [681, 295] width 228 height 23
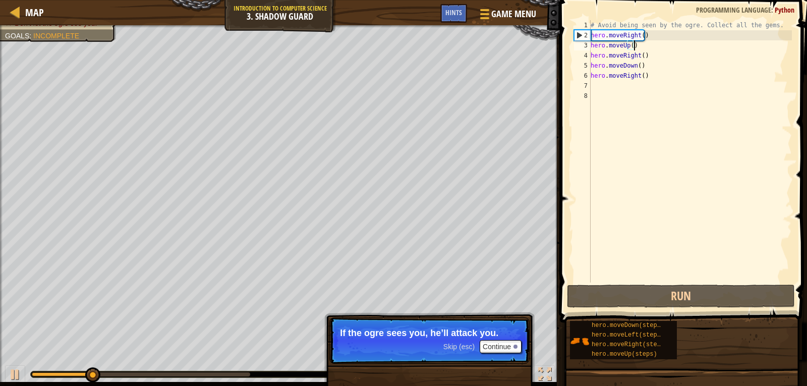
click at [645, 46] on div "# Avoid being seen by the ogre. Collect all the gems. hero . moveRight ( ) hero…" at bounding box center [689, 161] width 203 height 282
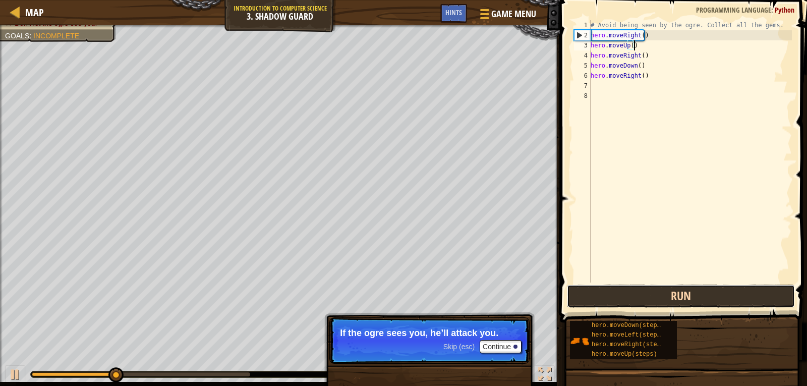
click at [648, 285] on button "Run" at bounding box center [681, 295] width 228 height 23
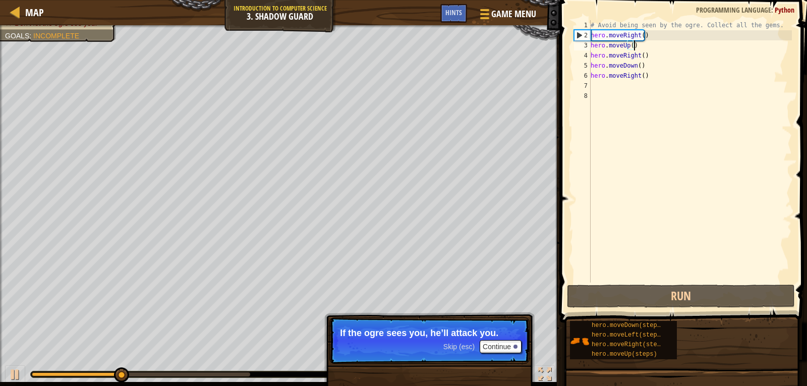
click at [675, 54] on div "# Avoid being seen by the ogre. Collect all the gems. hero . moveRight ( ) hero…" at bounding box center [689, 161] width 203 height 282
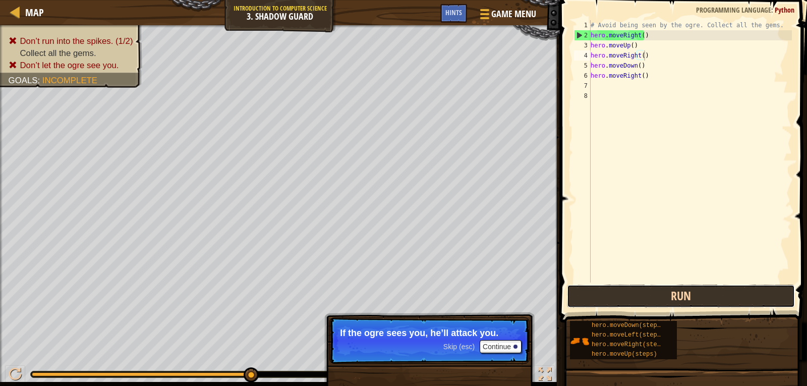
click at [622, 284] on button "Run" at bounding box center [681, 295] width 228 height 23
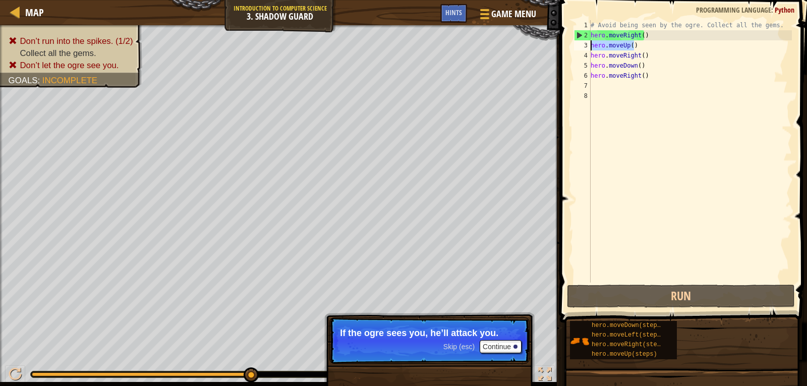
drag, startPoint x: 636, startPoint y: 42, endPoint x: 589, endPoint y: 47, distance: 46.6
click at [589, 47] on div "hero.moveRight() 1 2 3 4 5 6 7 8 # Avoid being seen by the ogre. Collect all th…" at bounding box center [682, 151] width 220 height 262
type textarea "hero.moveUp()"
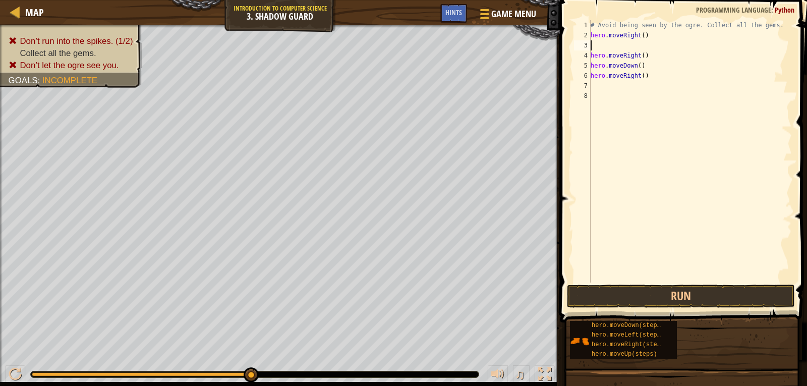
type textarea "h"
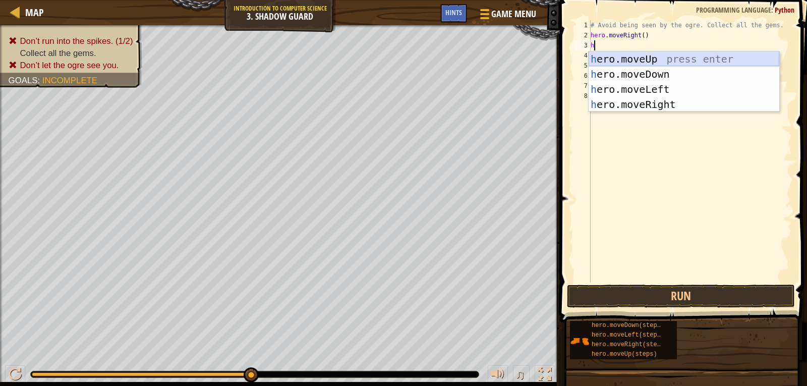
click at [653, 59] on div "h ero.moveUp press enter h ero.moveDown press enter h ero.moveLeft press enter …" at bounding box center [683, 96] width 191 height 91
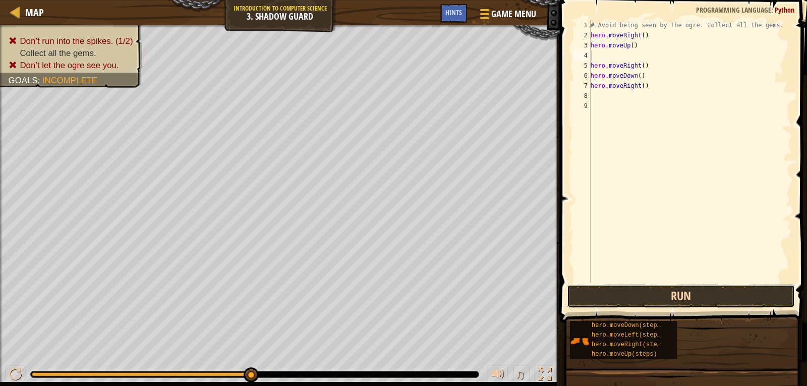
click at [687, 291] on button "Run" at bounding box center [681, 295] width 228 height 23
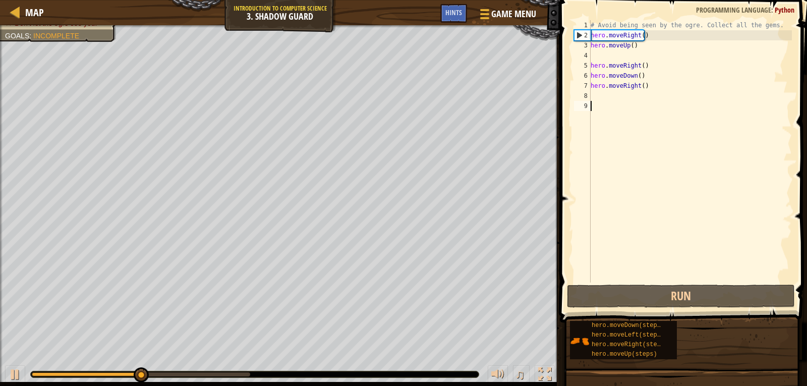
drag, startPoint x: 642, startPoint y: 116, endPoint x: 658, endPoint y: 89, distance: 32.1
click at [658, 89] on div "# Avoid being seen by the ogre. Collect all the gems. hero . moveRight ( ) hero…" at bounding box center [689, 161] width 203 height 282
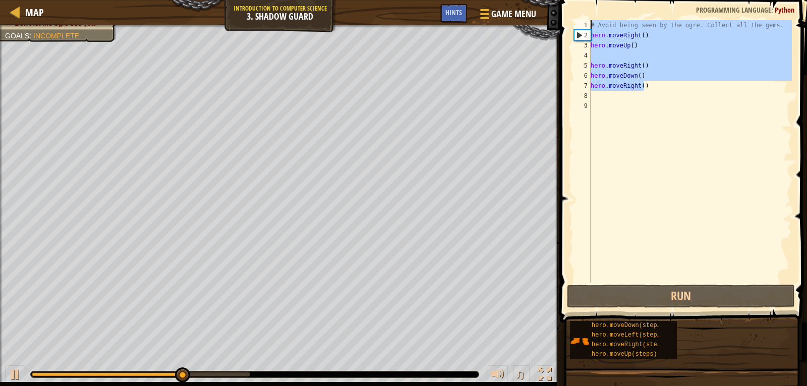
drag, startPoint x: 660, startPoint y: 82, endPoint x: 543, endPoint y: 3, distance: 140.8
click at [546, 1] on div "Map Introduction to Computer Science 3. Shadow Guard Game Menu Done Hints 1 ההה…" at bounding box center [403, 193] width 807 height 386
type textarea "# Avoid being seen by the ogre. Collect all the gems. hero.moveRight()"
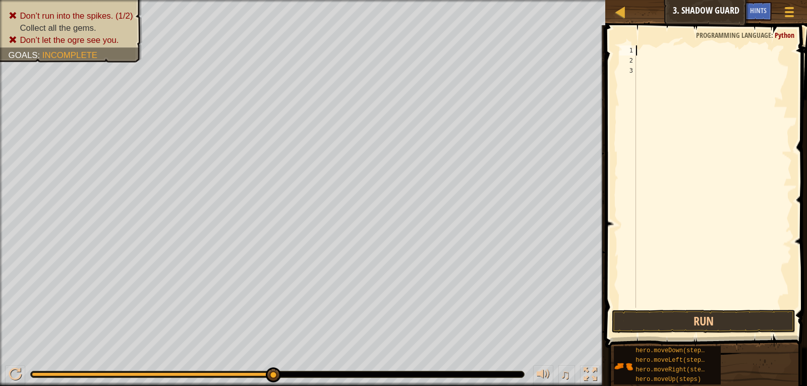
type textarea "h"
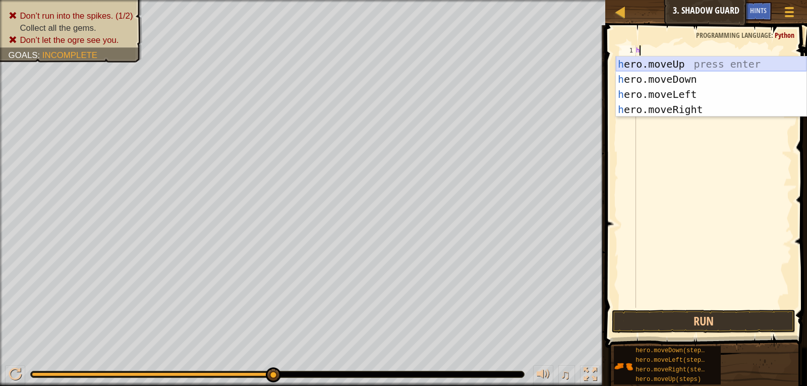
click at [655, 62] on div "h ero.moveUp press enter h ero.moveDown press enter h ero.moveLeft press enter …" at bounding box center [710, 101] width 191 height 91
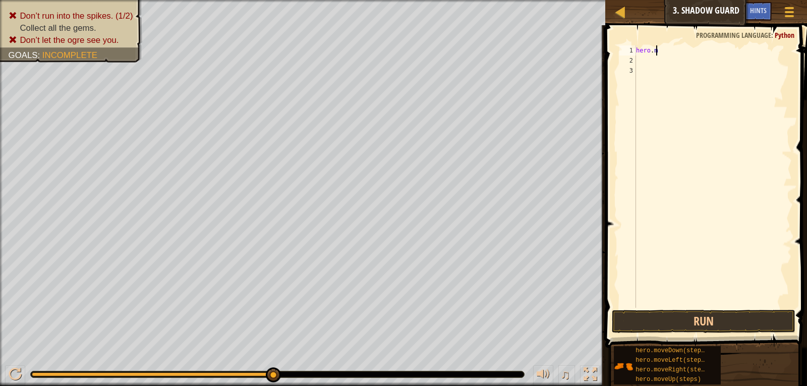
type textarea "h"
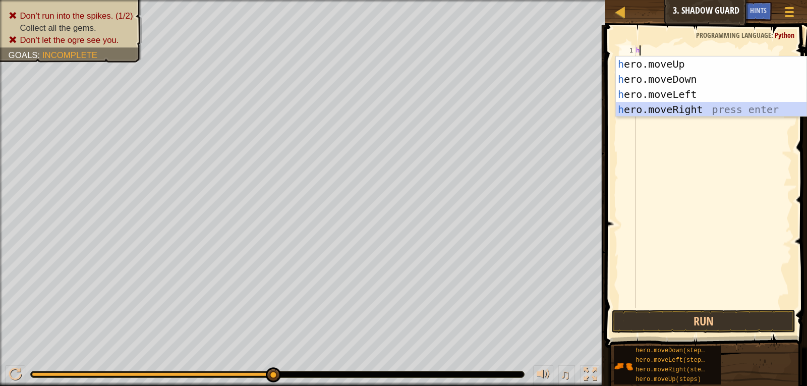
click at [649, 110] on div "h ero.moveUp press enter h ero.moveDown press enter h ero.moveLeft press enter …" at bounding box center [710, 101] width 191 height 91
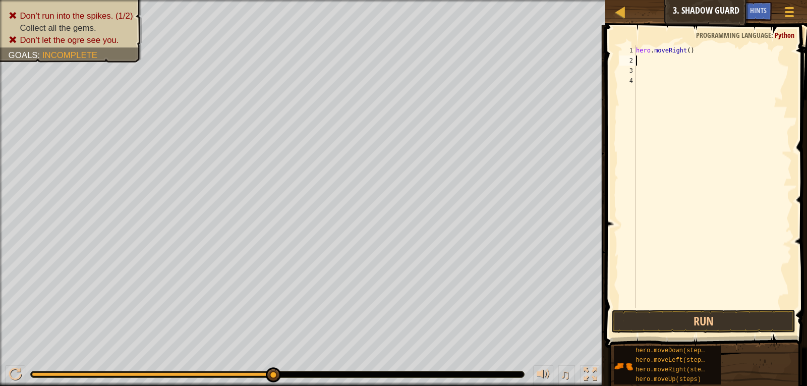
type textarea "h"
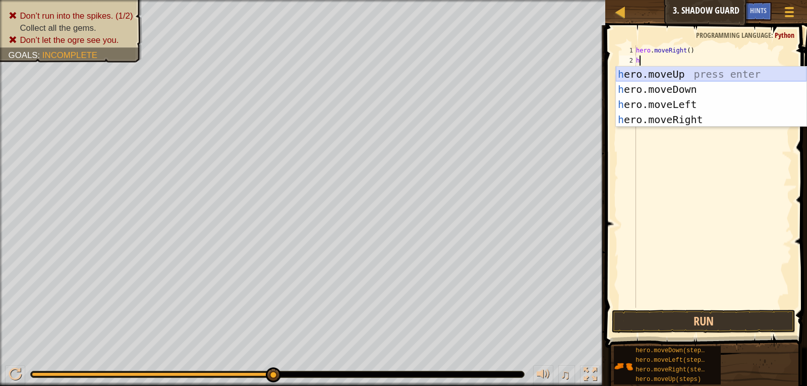
click at [653, 74] on div "h ero.moveUp press enter h ero.moveDown press enter h ero.moveLeft press enter …" at bounding box center [710, 112] width 191 height 91
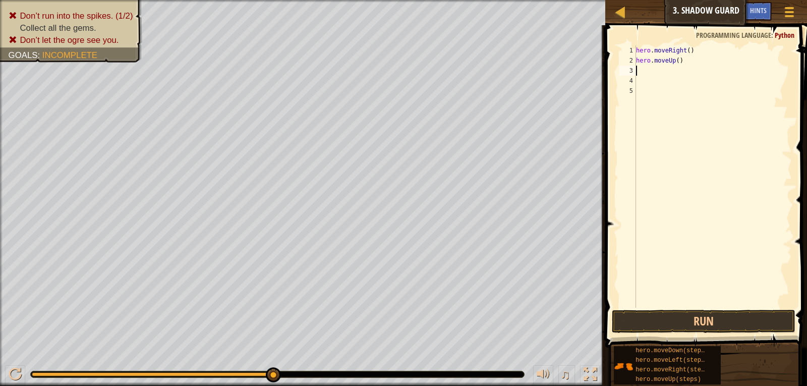
type textarea "h"
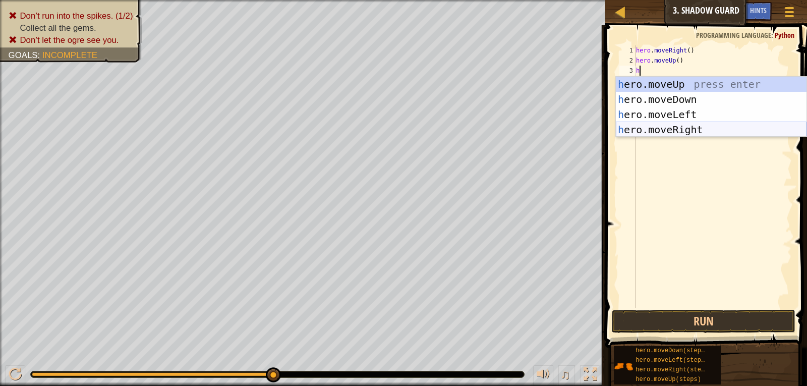
click at [651, 130] on div "h ero.moveUp press enter h ero.moveDown press enter h ero.moveLeft press enter …" at bounding box center [710, 122] width 191 height 91
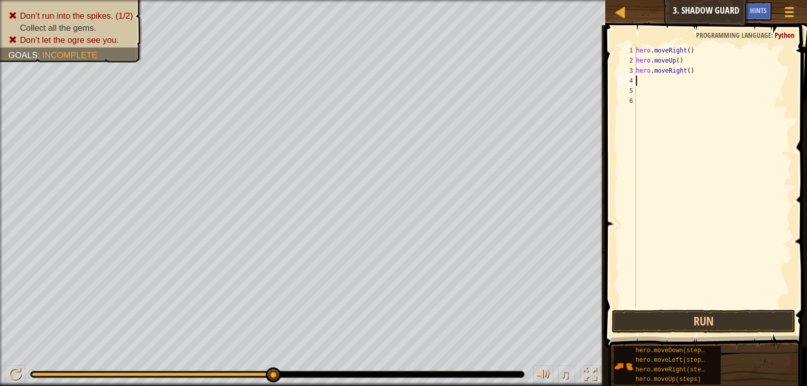
type textarea "h"
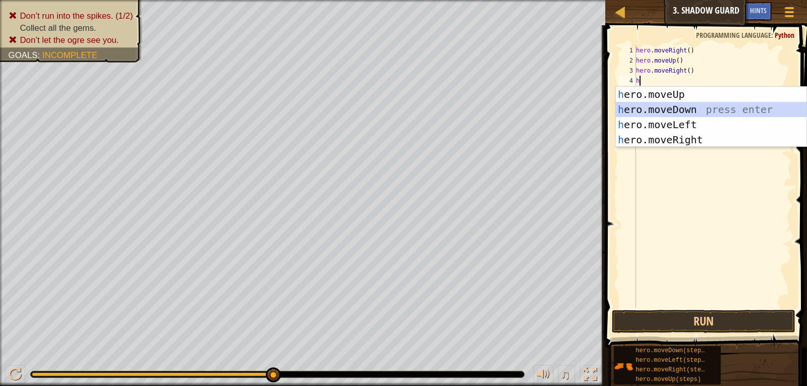
click at [661, 107] on div "h ero.moveUp press enter h ero.moveDown press enter h ero.moveLeft press enter …" at bounding box center [710, 132] width 191 height 91
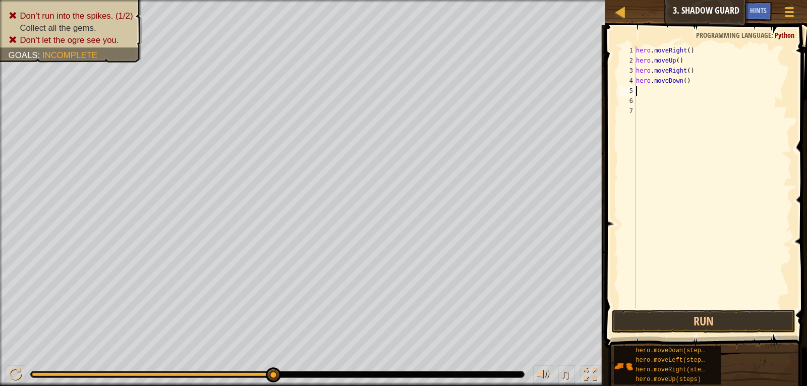
type textarea "h"
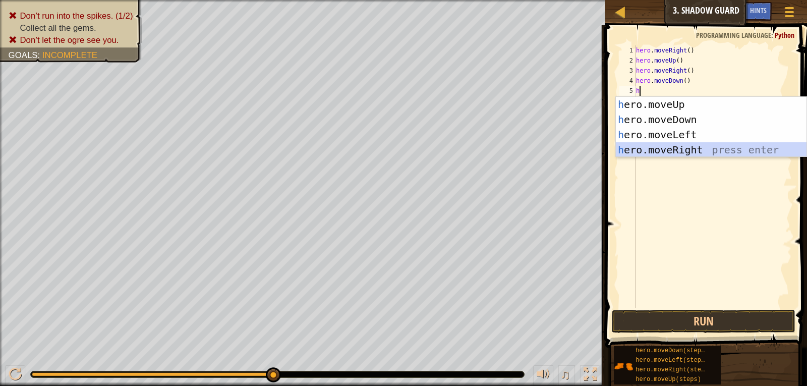
click at [649, 148] on div "h ero.moveUp press enter h ero.moveDown press enter h ero.moveLeft press enter …" at bounding box center [710, 142] width 191 height 91
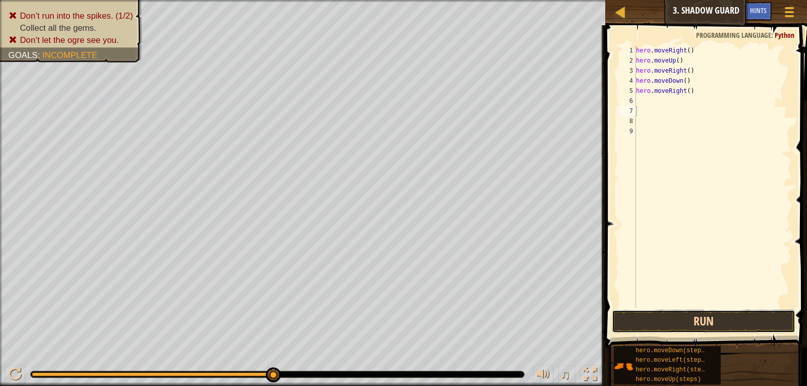
click at [663, 312] on button "Run" at bounding box center [703, 320] width 184 height 23
click at [724, 320] on button "Run" at bounding box center [703, 320] width 184 height 23
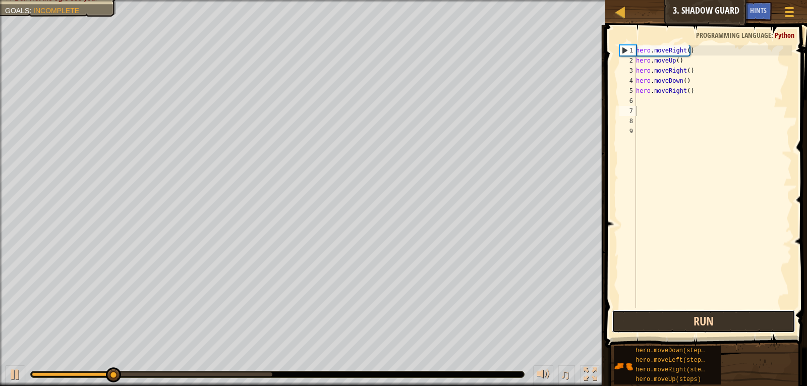
click at [720, 321] on button "Run" at bounding box center [703, 320] width 184 height 23
click at [719, 325] on button "Run" at bounding box center [703, 320] width 184 height 23
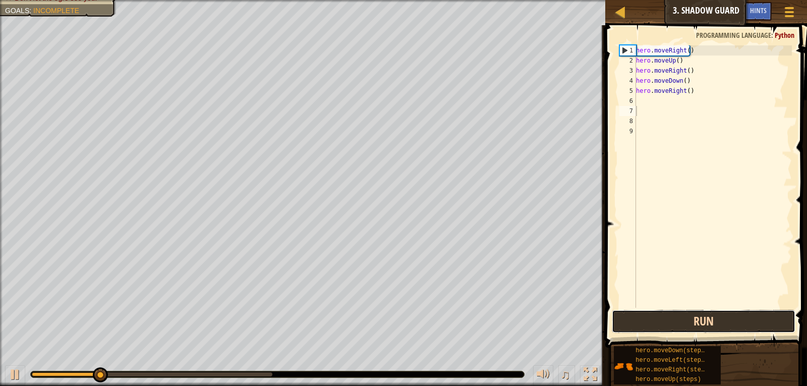
click at [725, 321] on button "Run" at bounding box center [703, 320] width 184 height 23
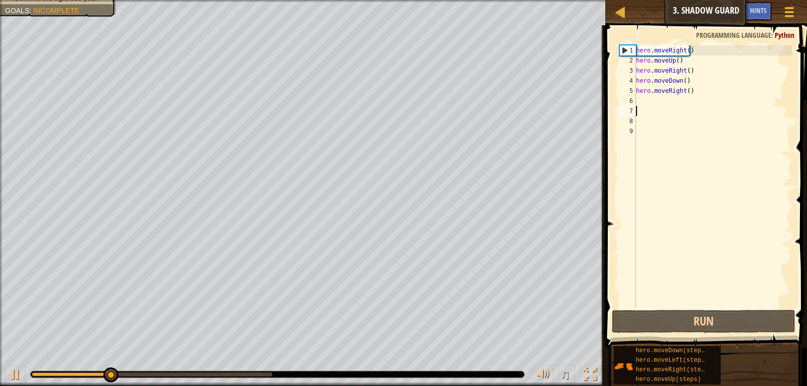
click at [689, 66] on div "hero . moveRight ( ) hero . moveUp ( ) hero . moveRight ( ) hero . moveDown ( )…" at bounding box center [713, 186] width 158 height 282
click at [677, 69] on div "hero . moveRight ( ) hero . moveUp ( ) hero . moveRight ( ) hero . moveDown ( )…" at bounding box center [713, 186] width 158 height 282
click at [684, 56] on div "hero . moveRight ( ) hero . moveUp ( ) hero . moveRight ( ) hero . moveDown ( )…" at bounding box center [713, 186] width 158 height 282
type textarea "hero.moveDown()"
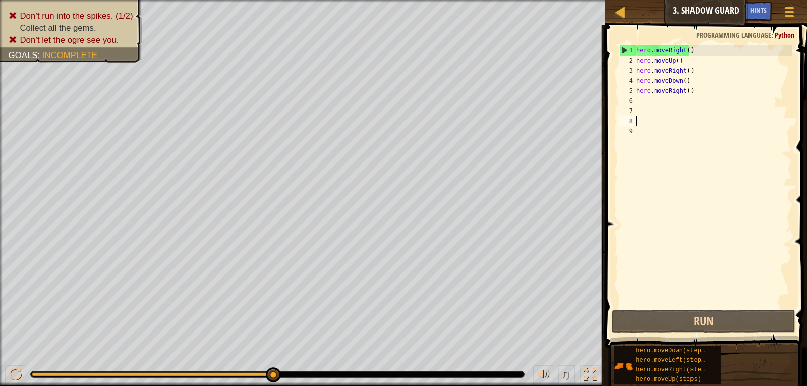
click at [710, 119] on div "hero . moveRight ( ) hero . moveUp ( ) hero . moveRight ( ) hero . moveDown ( )…" at bounding box center [713, 186] width 158 height 282
click at [674, 63] on div "hero . moveRight ( ) hero . moveUp ( ) hero . moveRight ( ) hero . moveDown ( )…" at bounding box center [713, 186] width 158 height 282
type textarea "hero.moveUp()"
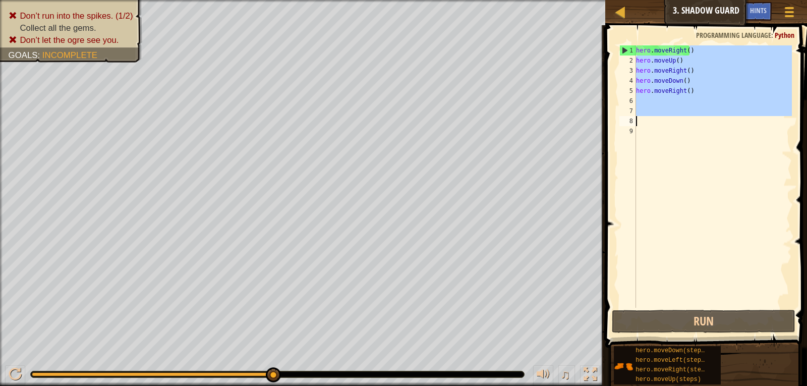
click at [526, 145] on div "Map Introduction to Computer Science 3. Shadow Guard Game Menu Done Hints 1 ההה…" at bounding box center [403, 193] width 807 height 386
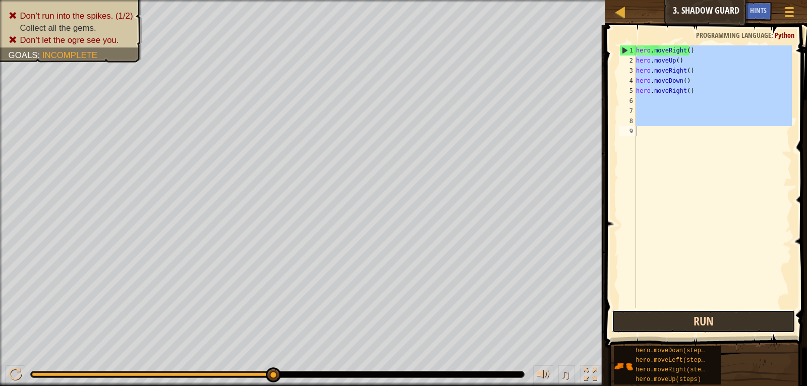
click at [666, 324] on button "Run" at bounding box center [703, 320] width 184 height 23
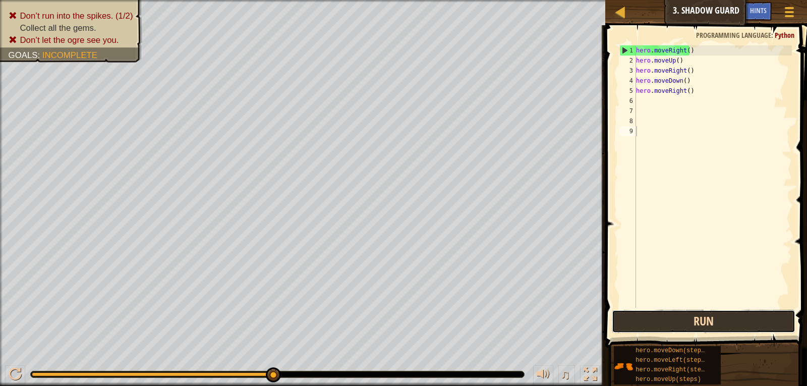
click at [715, 322] on button "Run" at bounding box center [703, 320] width 184 height 23
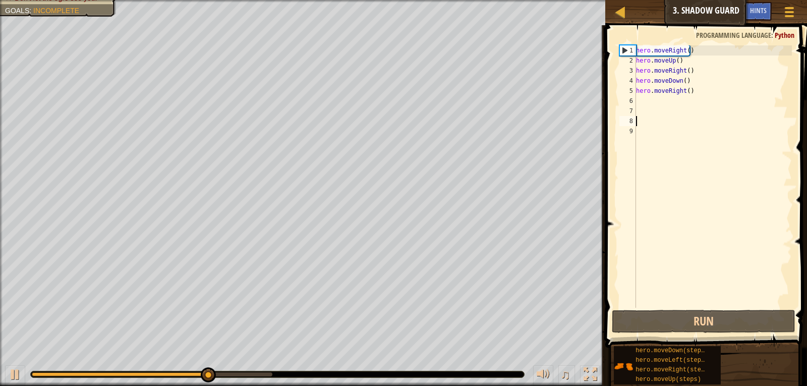
drag, startPoint x: 715, startPoint y: 122, endPoint x: 730, endPoint y: 45, distance: 79.1
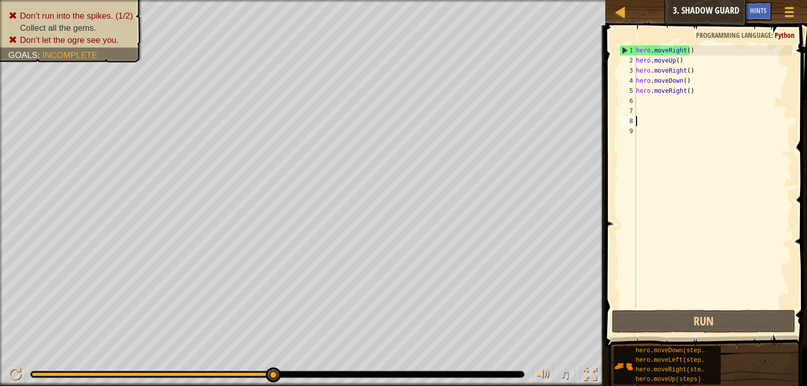
click at [716, 304] on div "hero . moveRight ( ) hero . moveUp ( ) hero . moveRight ( ) hero . moveDown ( )…" at bounding box center [713, 186] width 158 height 282
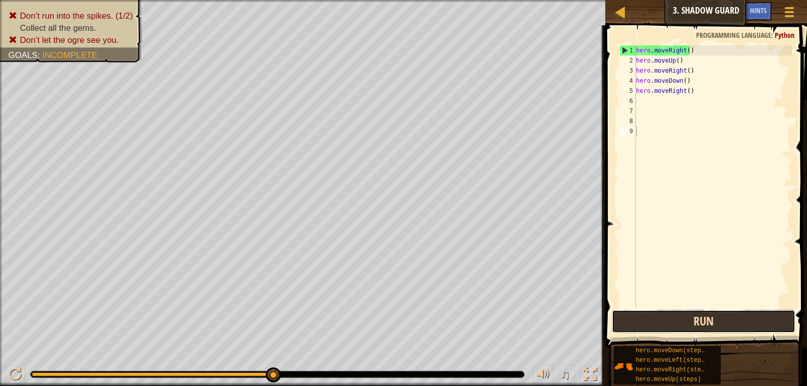
click at [712, 326] on button "Run" at bounding box center [703, 320] width 184 height 23
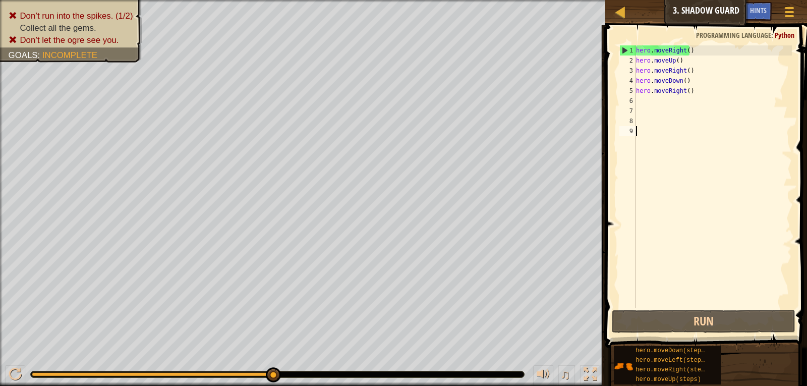
click at [769, 308] on div "1 2 3 4 5 6 7 8 9 hero . moveRight ( ) hero . moveUp ( ) hero . moveRight ( ) h…" at bounding box center [704, 206] width 205 height 352
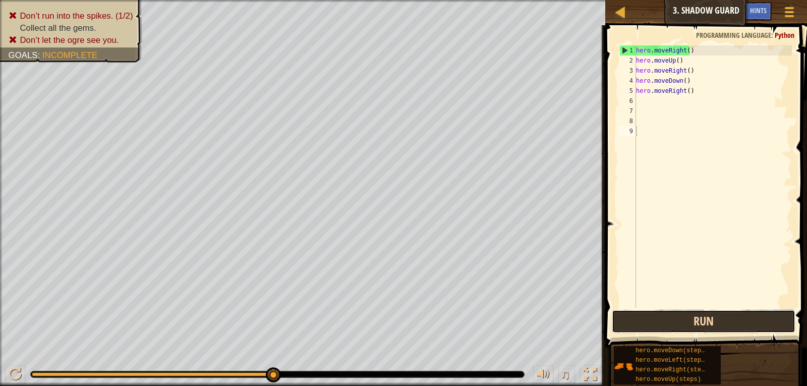
click at [763, 317] on button "Run" at bounding box center [703, 320] width 184 height 23
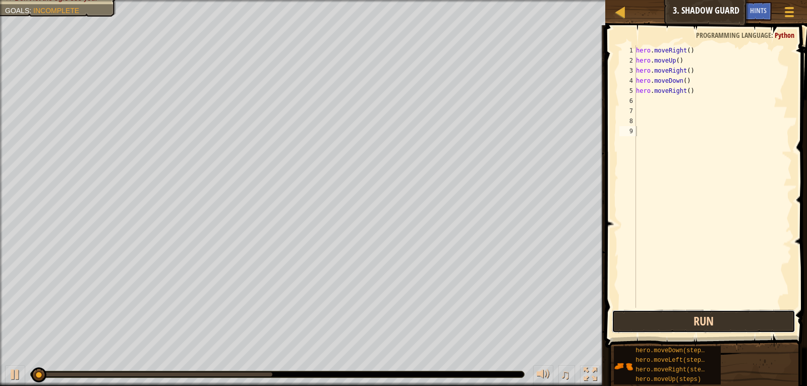
click at [762, 317] on button "Run" at bounding box center [703, 320] width 184 height 23
click at [761, 317] on button "Run" at bounding box center [703, 320] width 184 height 23
click at [760, 325] on button "Run" at bounding box center [703, 320] width 184 height 23
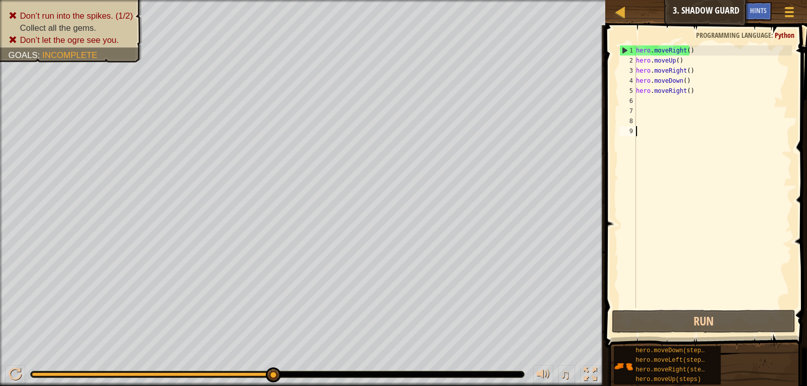
drag, startPoint x: 680, startPoint y: 286, endPoint x: 666, endPoint y: 305, distance: 23.1
click at [677, 288] on div "hero . moveRight ( ) hero . moveUp ( ) hero . moveRight ( ) hero . moveDown ( )…" at bounding box center [713, 186] width 158 height 282
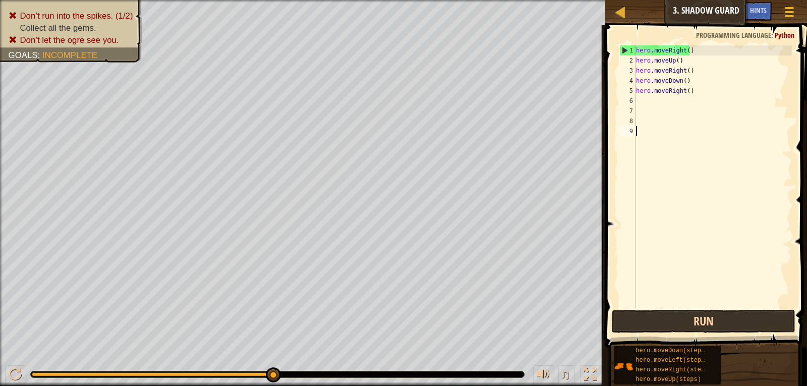
drag, startPoint x: 666, startPoint y: 305, endPoint x: 661, endPoint y: 316, distance: 12.4
click at [664, 309] on div "1 2 3 4 5 6 7 8 9 hero . moveRight ( ) hero . moveUp ( ) hero . moveRight ( ) h…" at bounding box center [704, 206] width 205 height 352
click at [661, 316] on button "Run" at bounding box center [703, 320] width 184 height 23
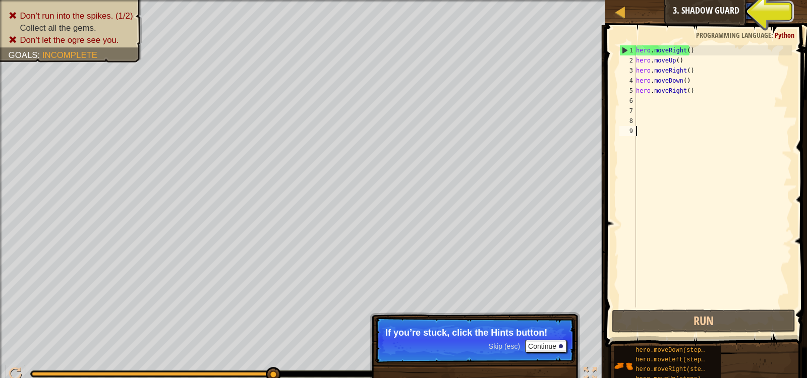
click at [765, 12] on span "Hints" at bounding box center [758, 11] width 17 height 10
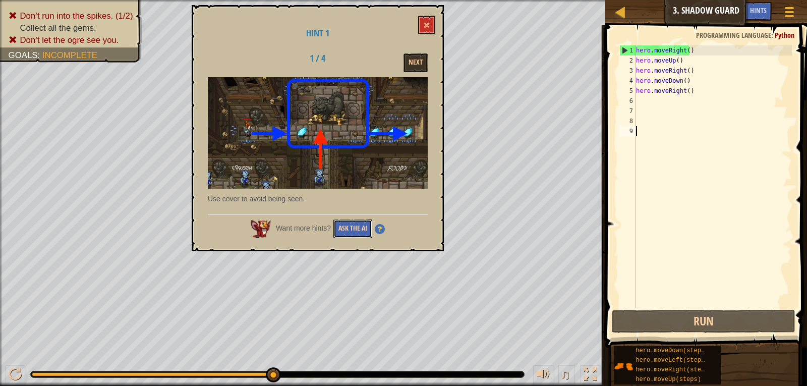
click at [352, 231] on button "Ask the AI" at bounding box center [352, 228] width 39 height 19
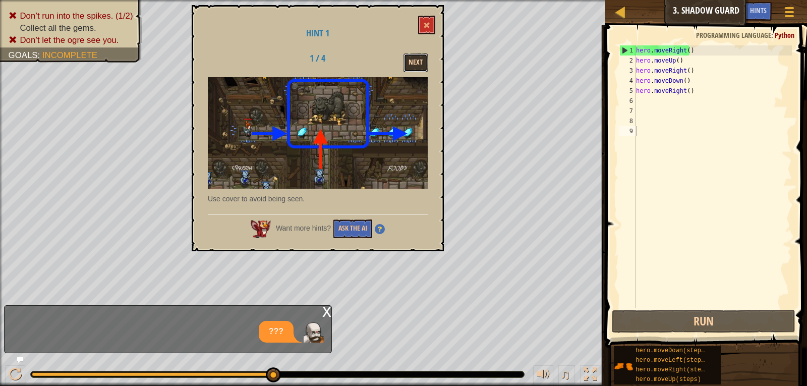
click at [411, 66] on button "Next" at bounding box center [415, 62] width 24 height 19
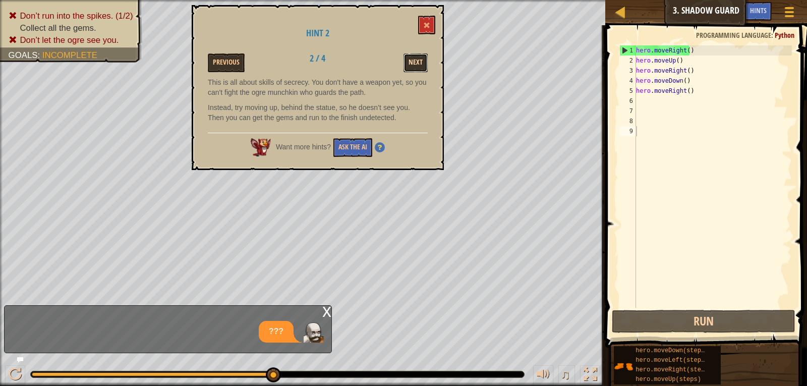
click at [411, 66] on button "Next" at bounding box center [415, 62] width 24 height 19
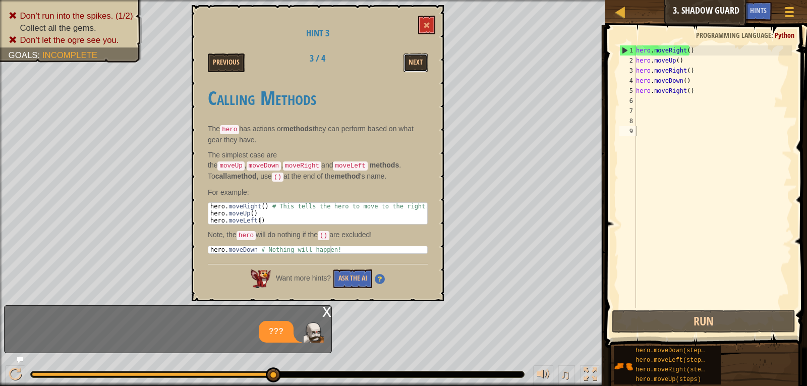
click at [411, 66] on button "Next" at bounding box center [415, 62] width 24 height 19
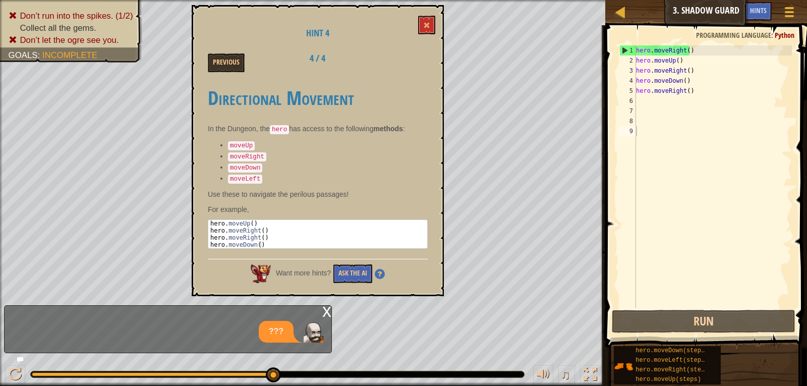
click at [411, 66] on div "Previous 4 / 4" at bounding box center [317, 62] width 235 height 19
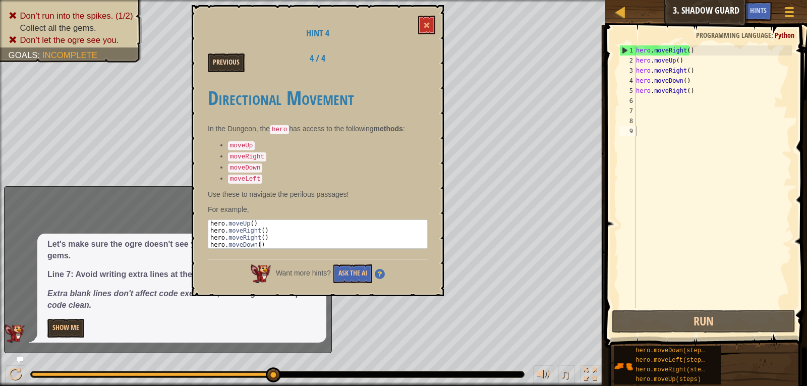
drag, startPoint x: 201, startPoint y: 45, endPoint x: 233, endPoint y: 58, distance: 34.8
click at [208, 46] on div "Hint 4 Previous 4 / 4 Directional Movement In the Dungeon, the hero has access …" at bounding box center [318, 150] width 252 height 291
click at [423, 21] on button at bounding box center [426, 25] width 17 height 19
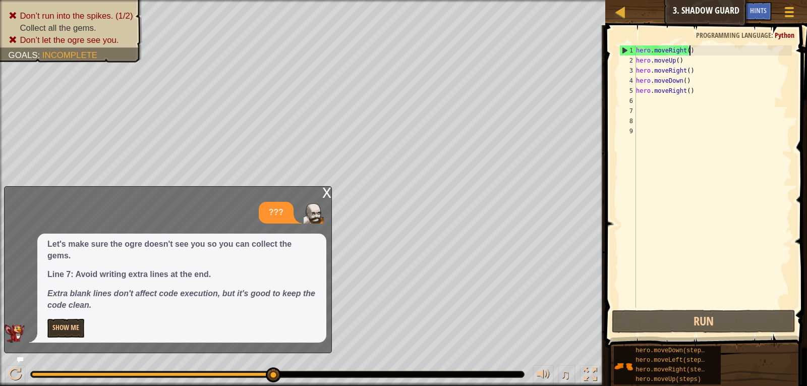
click at [688, 52] on div "hero . moveRight ( ) hero . moveUp ( ) hero . moveRight ( ) hero . moveDown ( )…" at bounding box center [713, 186] width 158 height 282
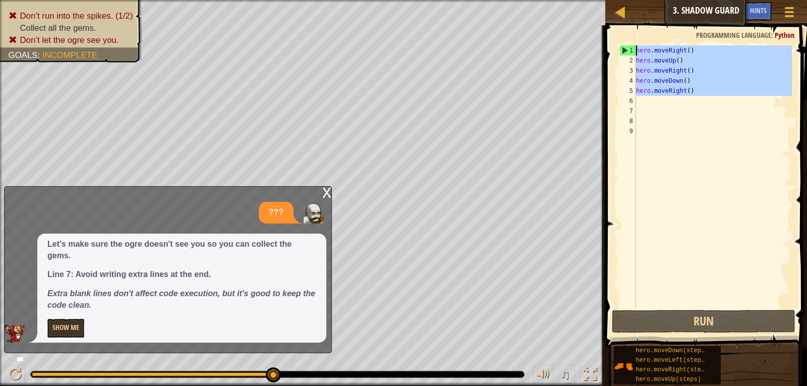
drag, startPoint x: 700, startPoint y: 105, endPoint x: 571, endPoint y: -44, distance: 197.3
click at [571, 0] on html "Map Introduction to Computer Science 3. Shadow Guard Game Menu Done Hints 1 2 3…" at bounding box center [403, 0] width 807 height 0
type textarea "hero.moveRight() hero.moveUp()"
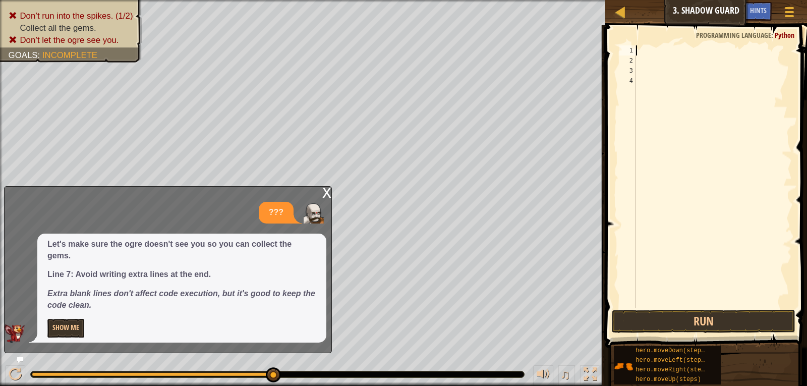
type textarea "m"
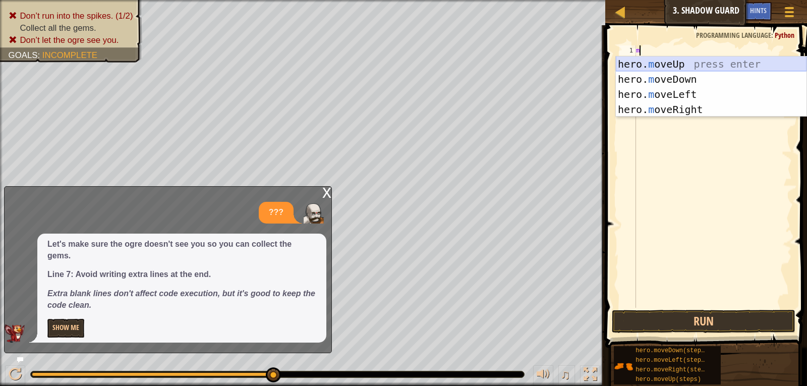
click at [665, 62] on div "hero. m oveUp press enter hero. m oveDown press enter hero. m oveLeft press ent…" at bounding box center [710, 101] width 191 height 91
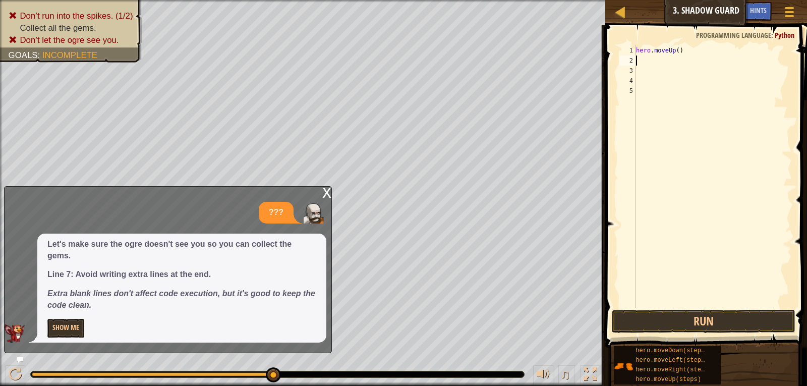
type textarea "m"
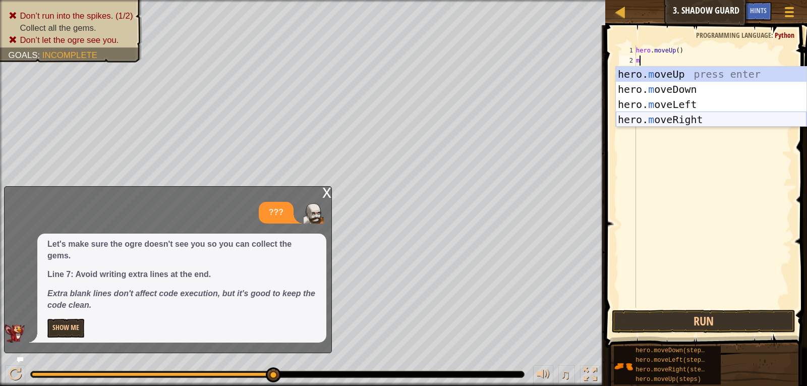
click at [665, 113] on div "hero. m oveUp press enter hero. m oveDown press enter hero. m oveLeft press ent…" at bounding box center [710, 112] width 191 height 91
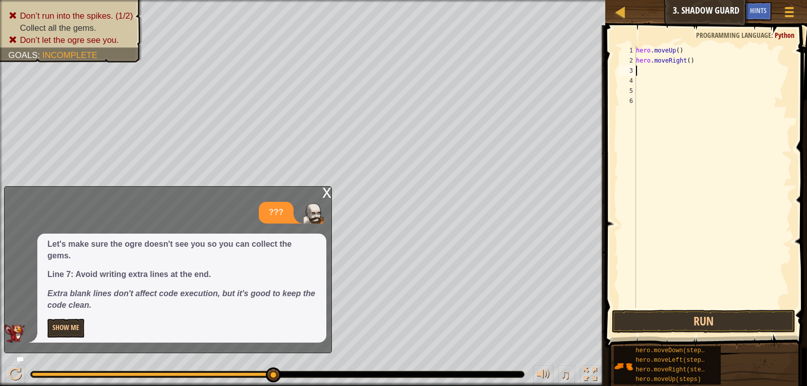
type textarea "m"
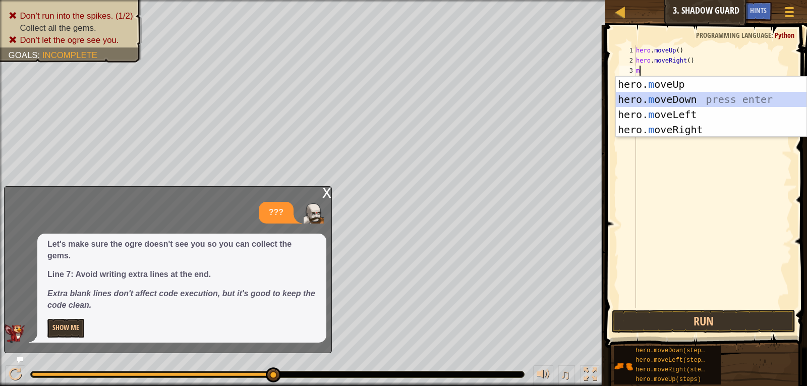
click at [668, 97] on div "hero. m oveUp press enter hero. m oveDown press enter hero. m oveLeft press ent…" at bounding box center [710, 122] width 191 height 91
type textarea "m"
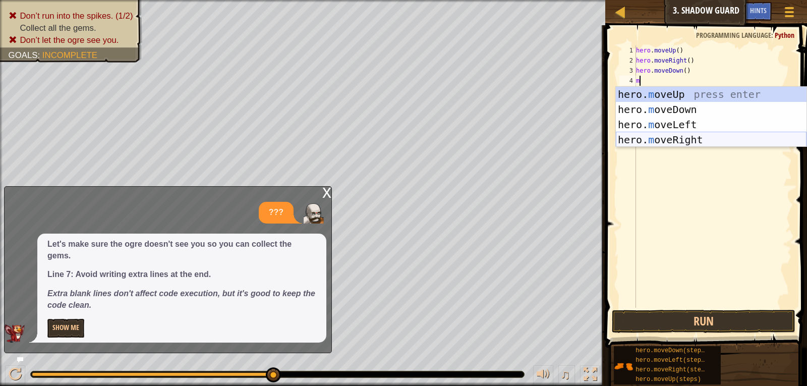
click at [660, 133] on div "hero. m oveUp press enter hero. m oveDown press enter hero. m oveLeft press ent…" at bounding box center [710, 132] width 191 height 91
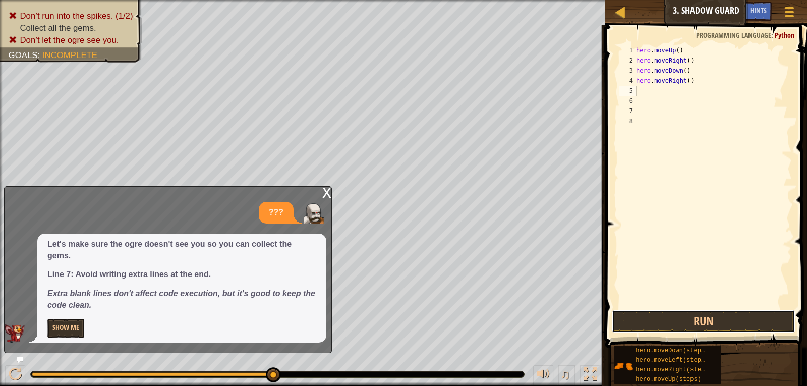
drag, startPoint x: 647, startPoint y: 318, endPoint x: 603, endPoint y: 324, distance: 43.8
click at [619, 323] on button "Run" at bounding box center [703, 320] width 184 height 23
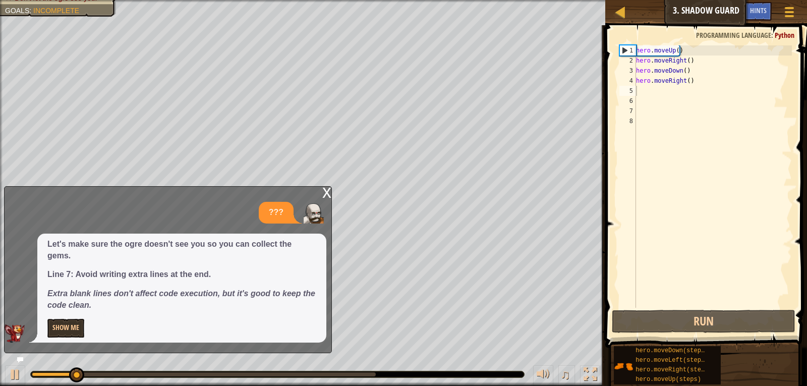
click at [322, 195] on div "x ??? Let's make sure the ogre doesn't see you so you can collect the gems. Lin…" at bounding box center [168, 269] width 328 height 167
click at [324, 195] on div "x" at bounding box center [326, 192] width 9 height 10
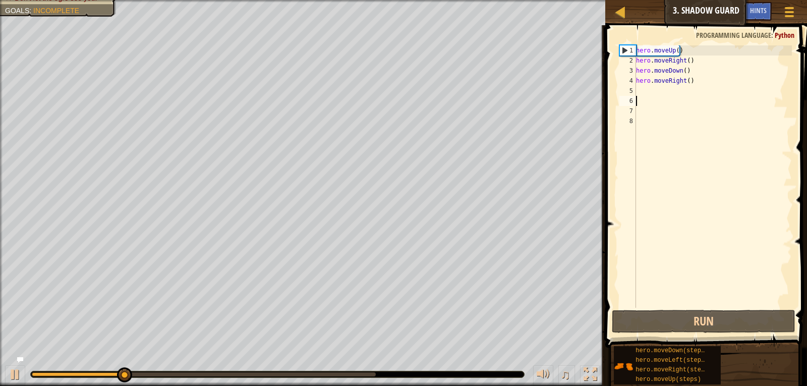
drag, startPoint x: 648, startPoint y: 105, endPoint x: 692, endPoint y: 78, distance: 51.8
click at [675, 95] on div "hero . moveUp ( ) hero . moveRight ( ) hero . moveDown ( ) hero . moveRight ( )" at bounding box center [713, 186] width 158 height 282
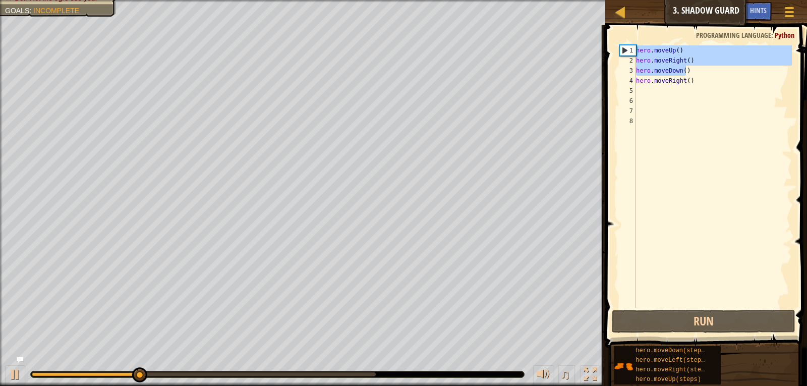
click at [587, 6] on div "Map Introduction to Computer Science 3. Shadow Guard Game Menu Done Hints 1 2 3…" at bounding box center [403, 193] width 807 height 386
type textarea "hero.moveUp() hero.moveRight()"
drag, startPoint x: 736, startPoint y: 122, endPoint x: 730, endPoint y: 120, distance: 6.2
click at [736, 122] on div "hero . moveUp ( ) hero . moveRight ( ) hero . moveDown ( ) hero . moveRight ( )" at bounding box center [713, 186] width 158 height 282
drag, startPoint x: 710, startPoint y: 61, endPoint x: 634, endPoint y: 42, distance: 77.9
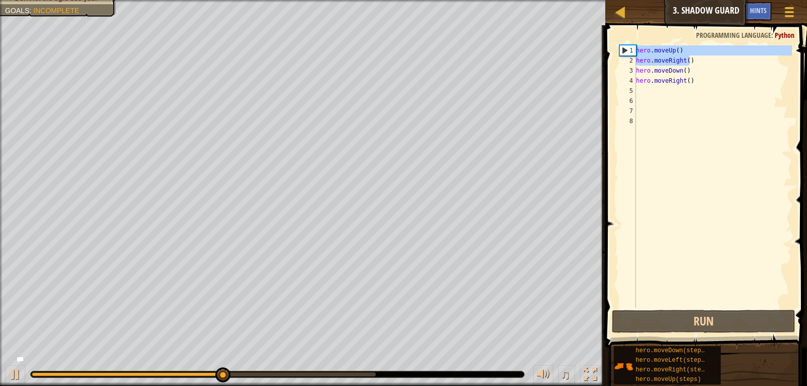
click at [634, 42] on div "1 2 3 4 5 6 7 8 hero . moveUp ( ) hero . moveRight ( ) hero . moveDown ( ) hero…" at bounding box center [704, 206] width 205 height 352
click at [776, 81] on div "hero . moveUp ( ) hero . moveRight ( ) hero . moveDown ( ) hero . moveRight ( )" at bounding box center [713, 186] width 158 height 282
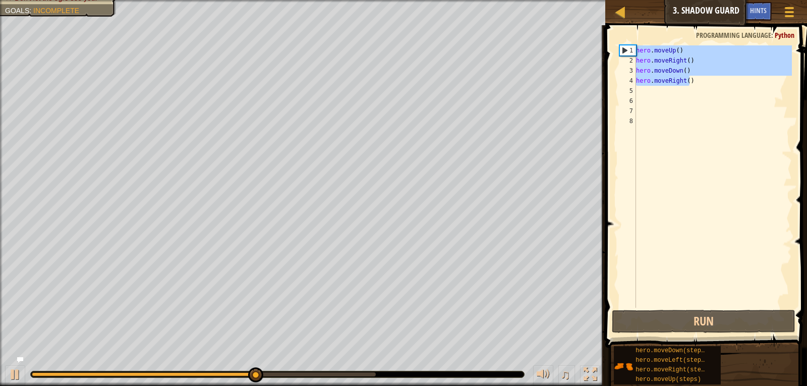
drag, startPoint x: 741, startPoint y: 85, endPoint x: 612, endPoint y: 34, distance: 139.2
click at [612, 34] on div "hero.moveRight() 1 2 3 4 5 6 7 8 hero . moveUp ( ) hero . moveRight ( ) hero . …" at bounding box center [704, 206] width 205 height 352
type textarea "hero.moveUp() hero.moveRight()"
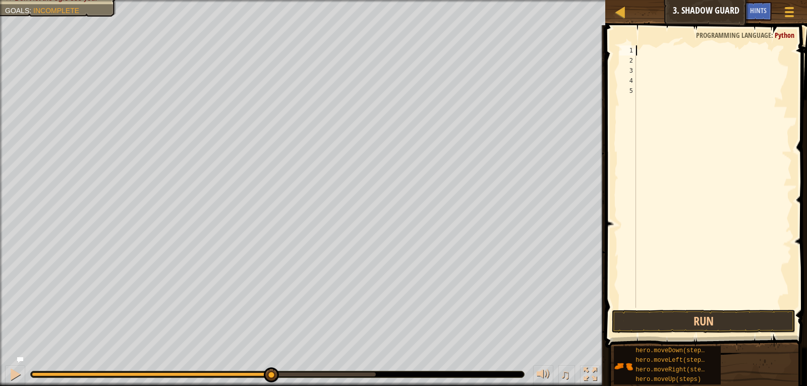
click at [655, 58] on div at bounding box center [713, 186] width 158 height 282
click at [655, 54] on div at bounding box center [713, 186] width 158 height 282
drag, startPoint x: 657, startPoint y: 60, endPoint x: 698, endPoint y: 19, distance: 58.1
drag, startPoint x: 698, startPoint y: 19, endPoint x: 758, endPoint y: 280, distance: 267.5
click at [758, 280] on div at bounding box center [713, 186] width 158 height 282
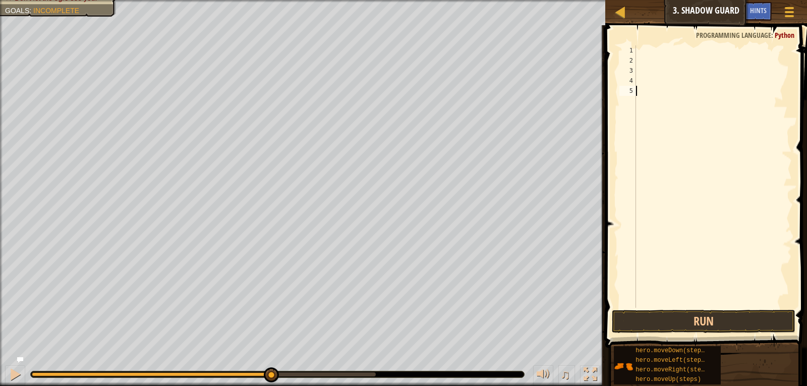
click at [706, 12] on div "Map Introduction to Computer Science 3. Shadow Guard Game Menu Done Hints" at bounding box center [706, 12] width 202 height 25
click at [787, 11] on span at bounding box center [789, 12] width 10 height 2
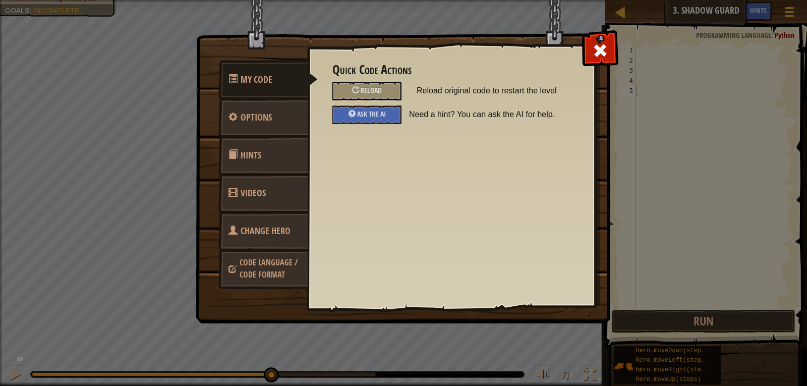
click at [272, 238] on link "Change Hero" at bounding box center [263, 230] width 90 height 39
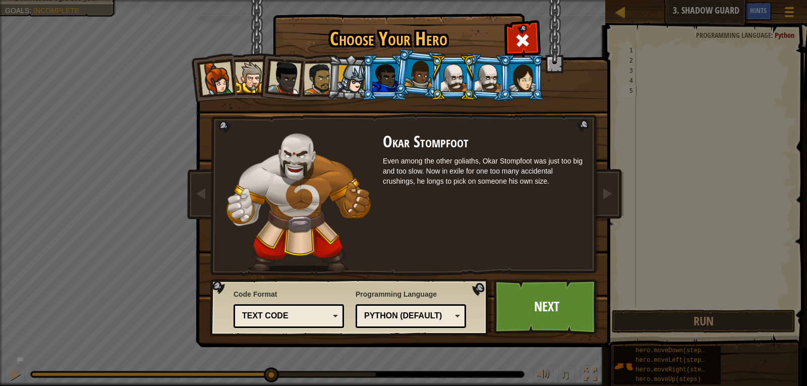
click at [386, 81] on div at bounding box center [385, 77] width 26 height 27
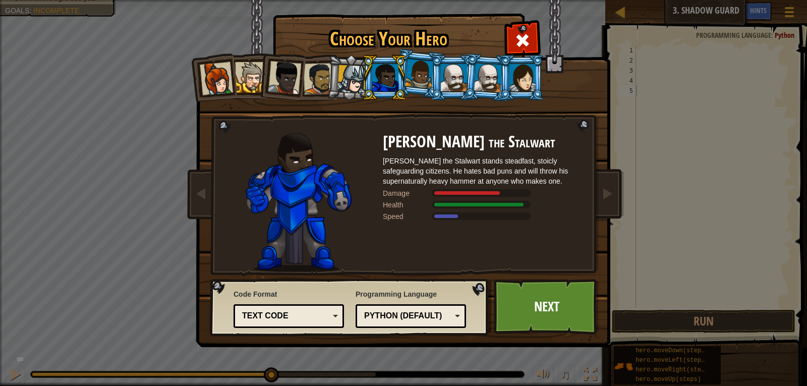
click at [415, 82] on div at bounding box center [419, 74] width 29 height 30
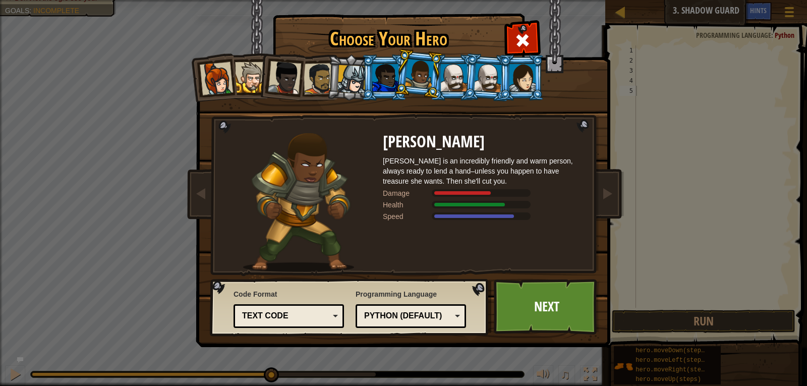
click at [347, 82] on div at bounding box center [351, 79] width 29 height 29
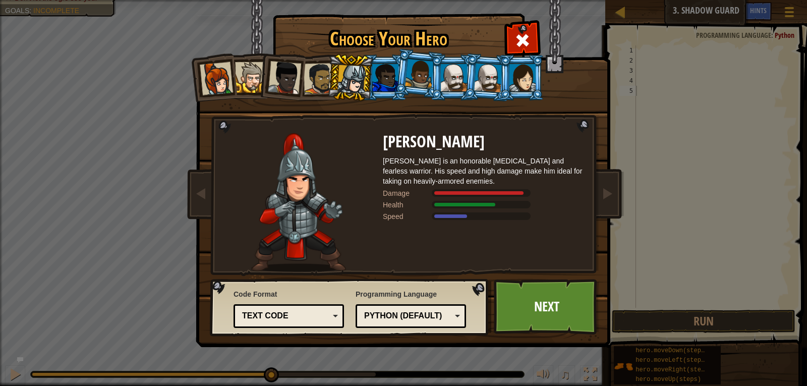
click at [325, 82] on div at bounding box center [318, 78] width 31 height 31
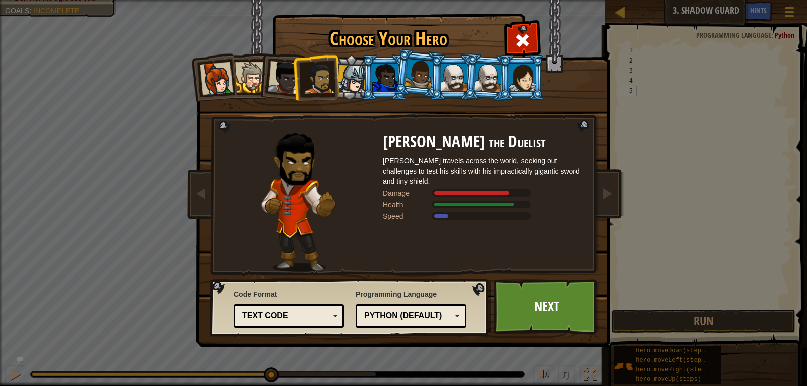
click at [287, 83] on div at bounding box center [284, 77] width 33 height 33
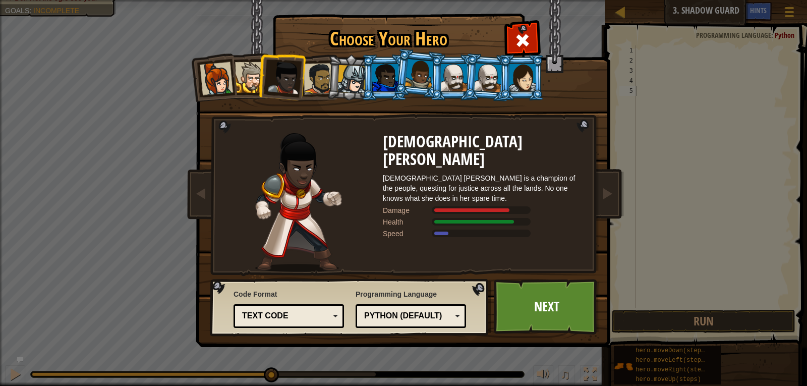
click at [254, 84] on div at bounding box center [250, 77] width 31 height 31
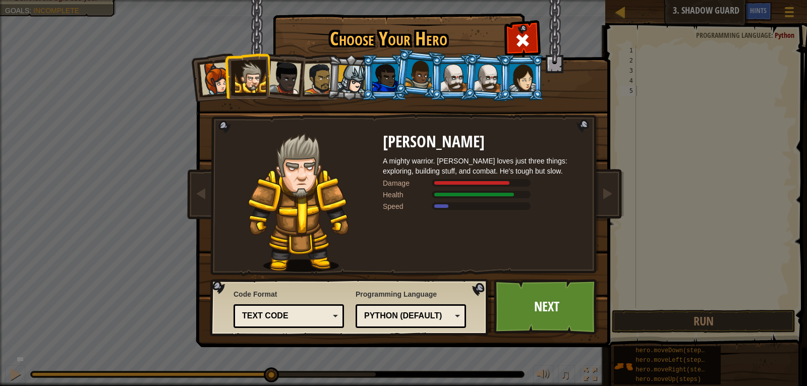
click at [217, 86] on div at bounding box center [216, 78] width 33 height 33
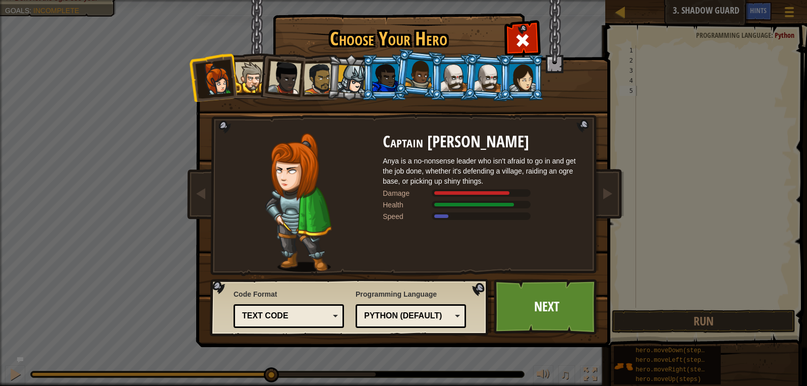
click at [485, 79] on div at bounding box center [488, 77] width 28 height 29
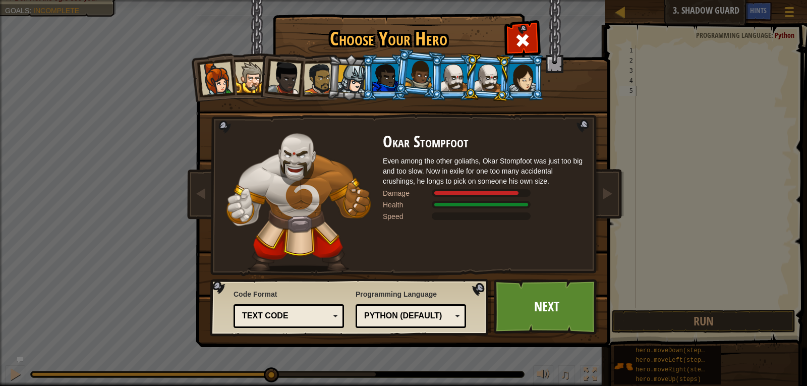
click at [454, 77] on div at bounding box center [454, 77] width 26 height 27
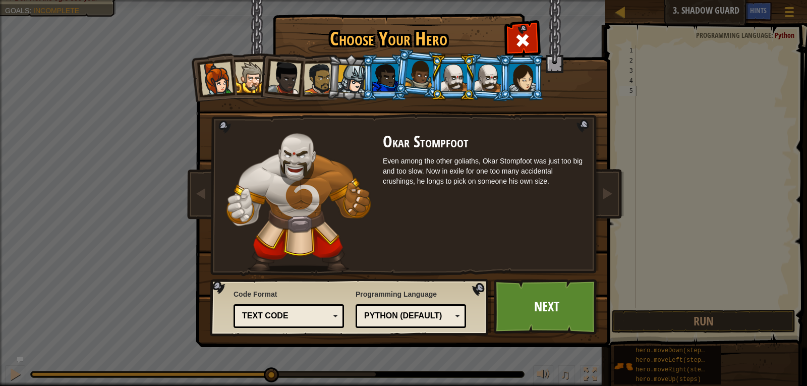
click at [475, 77] on li at bounding box center [452, 77] width 45 height 46
click at [483, 79] on div at bounding box center [488, 77] width 28 height 29
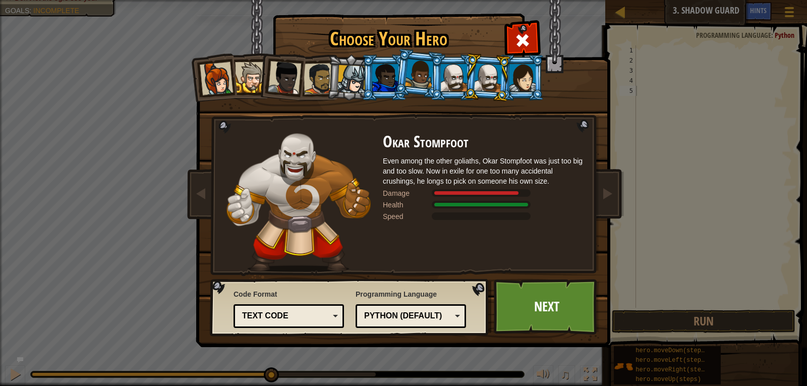
click at [450, 76] on div at bounding box center [454, 77] width 26 height 27
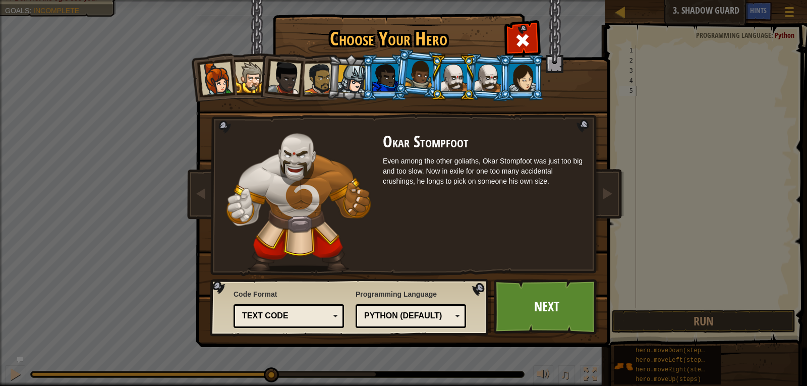
click at [519, 71] on div at bounding box center [522, 77] width 26 height 27
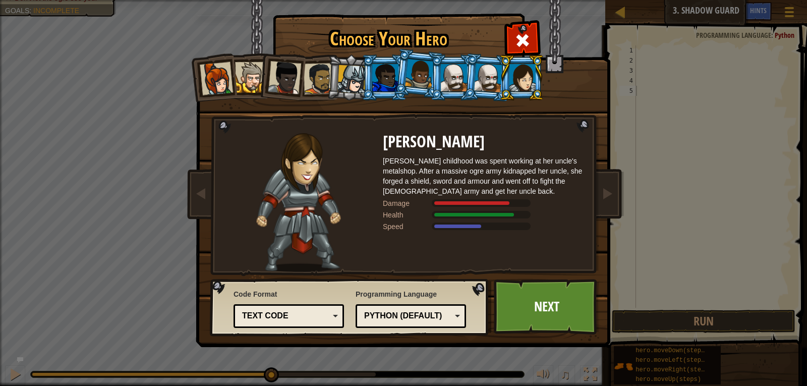
click at [333, 75] on li at bounding box center [350, 77] width 48 height 48
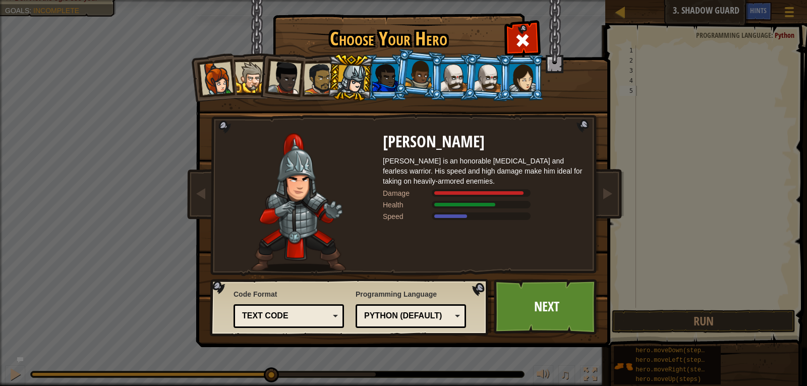
click at [454, 79] on div at bounding box center [454, 77] width 26 height 27
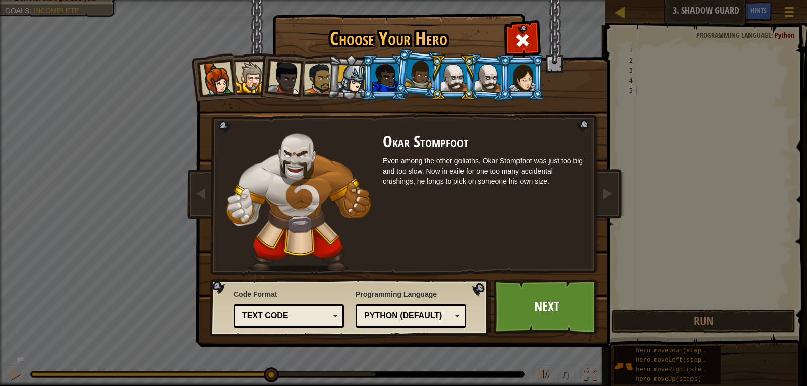
click at [488, 78] on div at bounding box center [488, 77] width 28 height 29
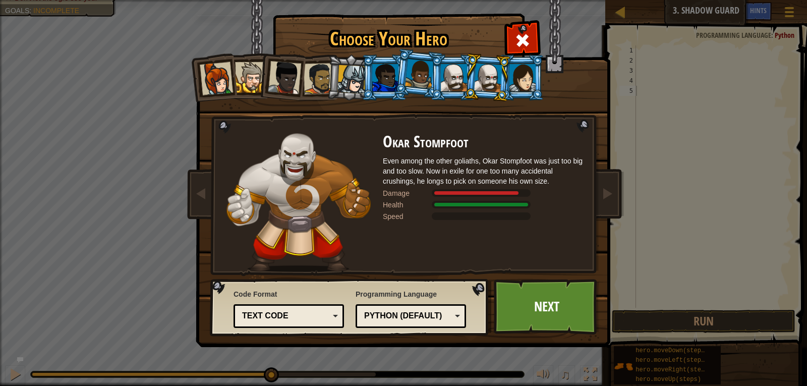
click at [451, 76] on div at bounding box center [454, 77] width 26 height 27
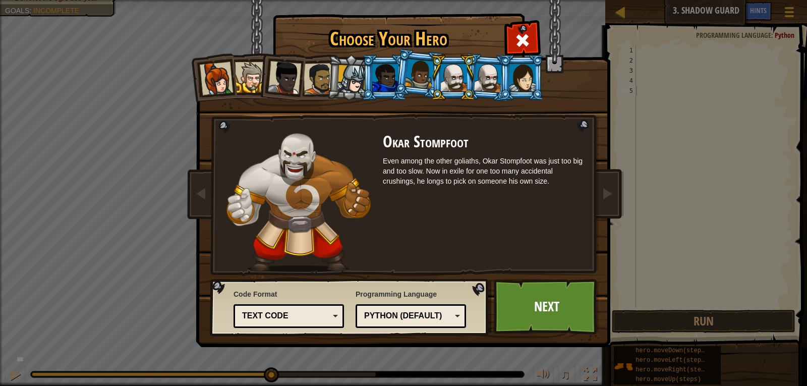
drag, startPoint x: 488, startPoint y: 76, endPoint x: 494, endPoint y: 96, distance: 21.1
click at [489, 77] on div at bounding box center [488, 77] width 28 height 29
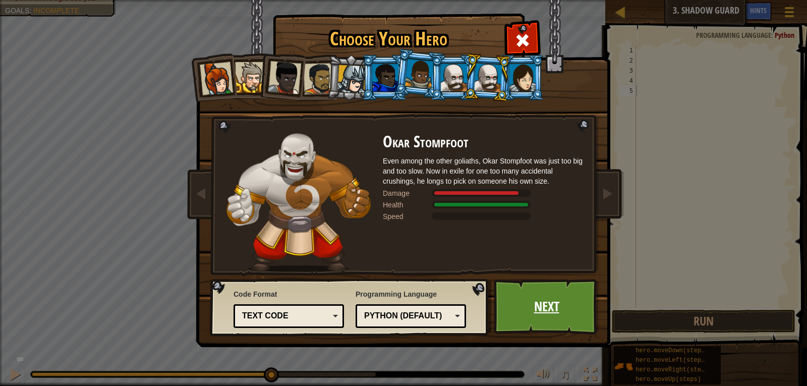
click at [567, 293] on link "Next" at bounding box center [545, 306] width 105 height 55
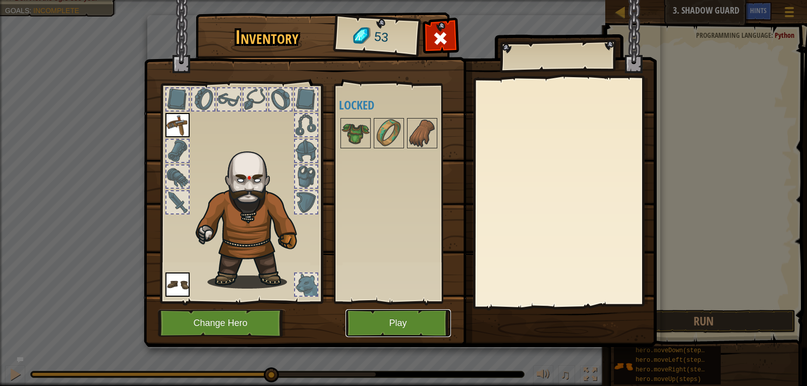
click at [382, 327] on button "Play" at bounding box center [397, 323] width 105 height 28
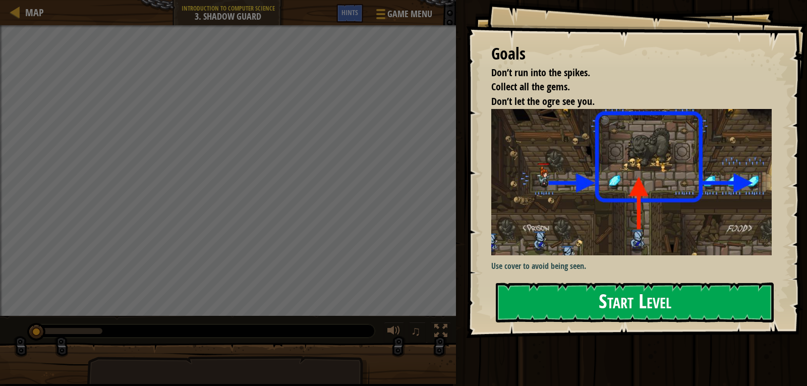
click at [675, 297] on button "Start Level" at bounding box center [634, 302] width 278 height 40
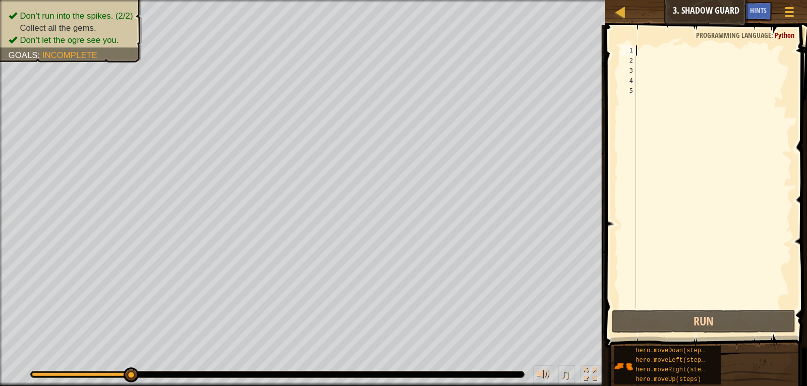
click at [642, 52] on div at bounding box center [713, 186] width 158 height 282
type textarea "m"
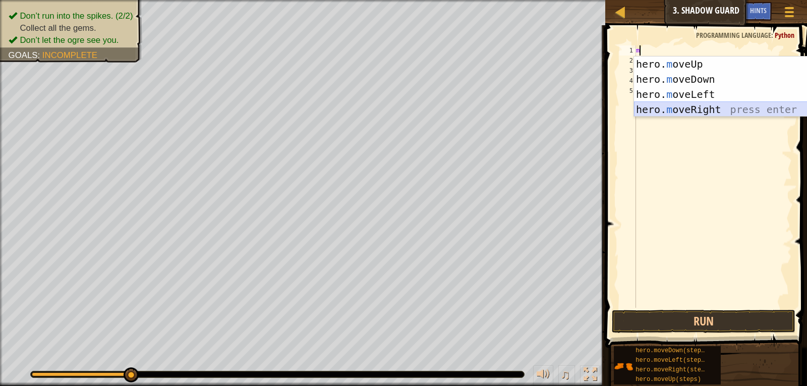
click at [671, 111] on div "hero. m oveUp press enter hero. m oveDown press enter hero. m oveLeft press ent…" at bounding box center [729, 101] width 191 height 91
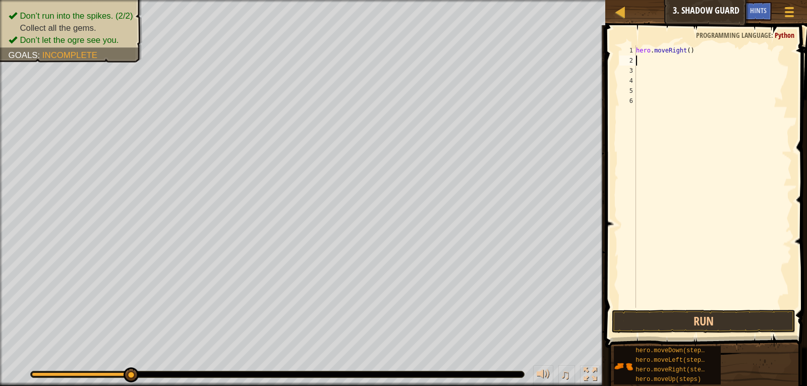
type textarea "m"
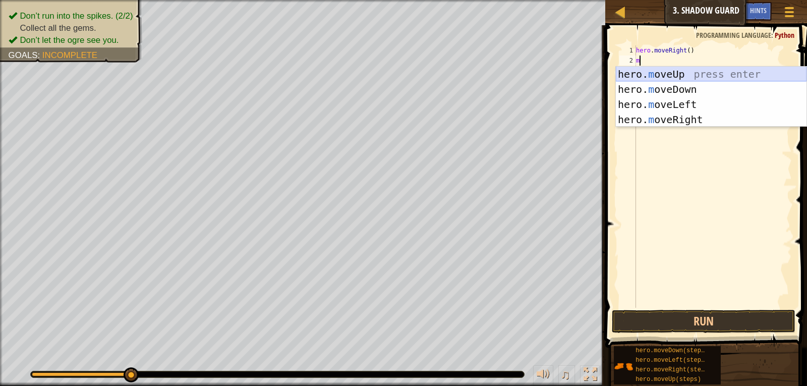
click at [664, 72] on div "hero. m oveUp press enter hero. m oveDown press enter hero. m oveLeft press ent…" at bounding box center [710, 112] width 191 height 91
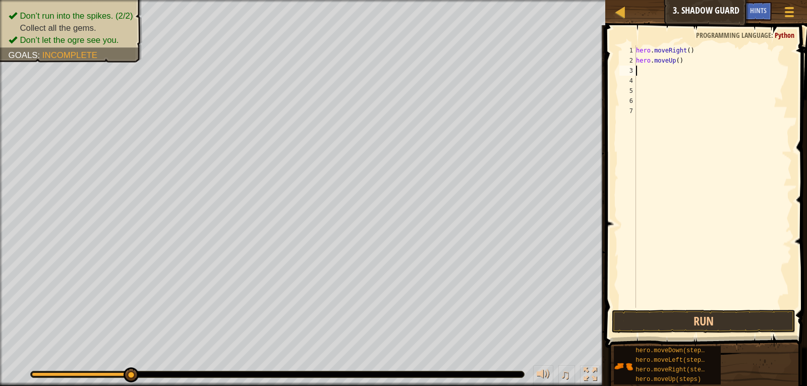
type textarea "m"
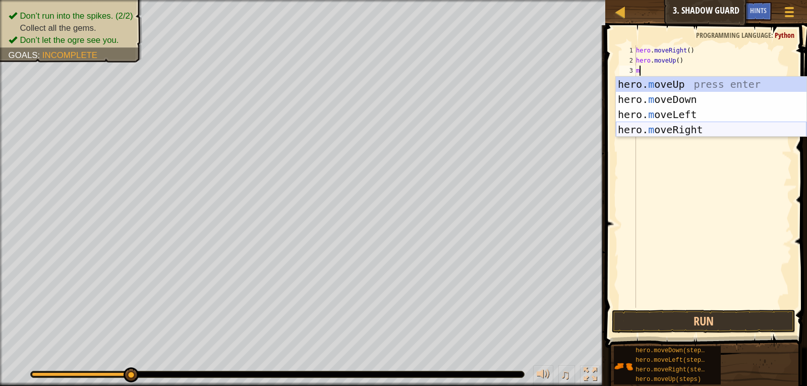
click at [663, 128] on div "hero. m oveUp press enter hero. m oveDown press enter hero. m oveLeft press ent…" at bounding box center [710, 122] width 191 height 91
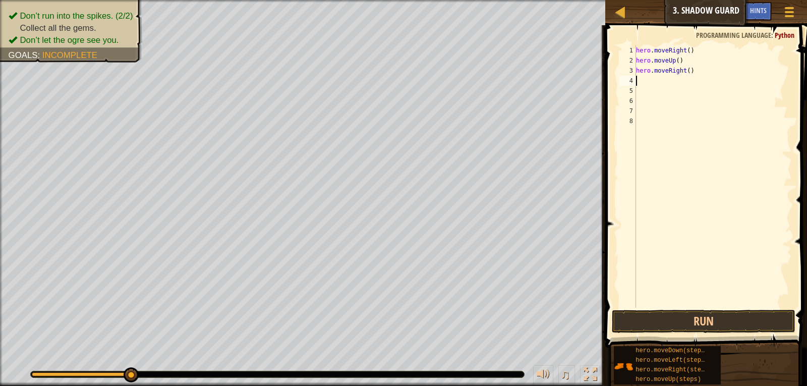
type textarea "m"
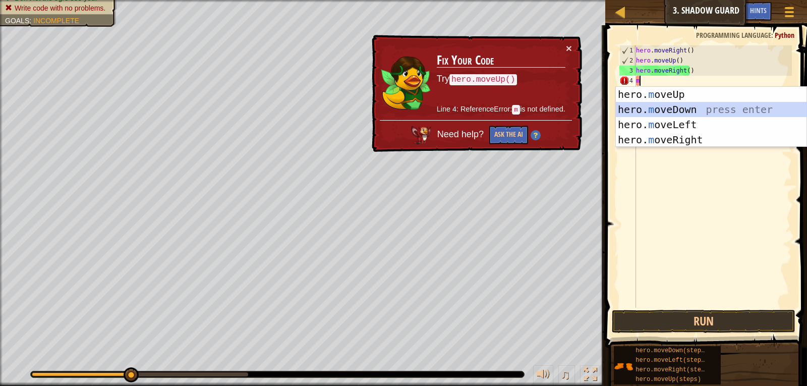
click at [724, 109] on div "hero. m oveUp press enter hero. m oveDown press enter hero. m oveLeft press ent…" at bounding box center [710, 132] width 191 height 91
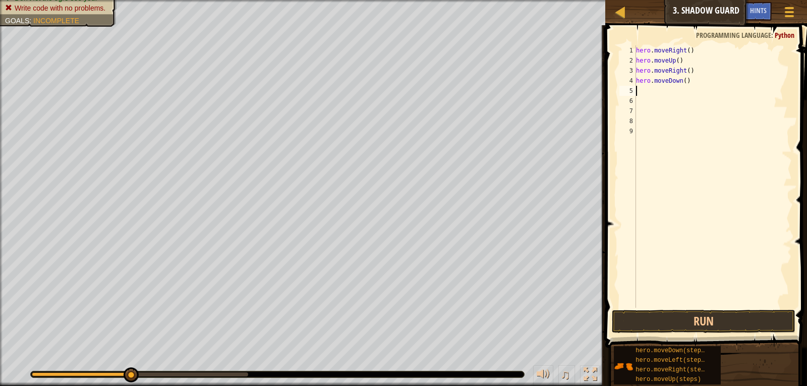
type textarea "m"
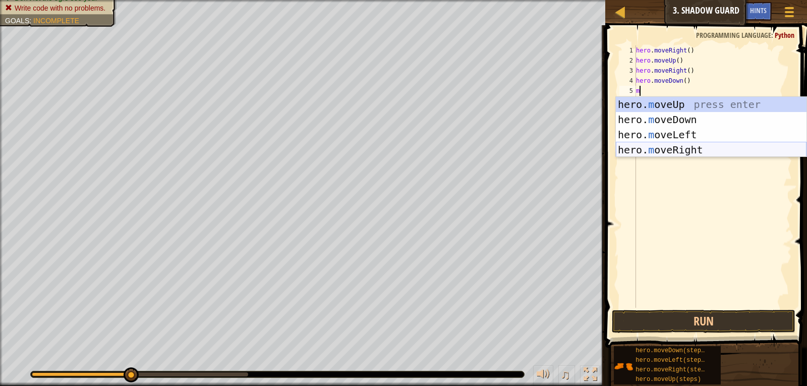
click at [676, 144] on div "hero. m oveUp press enter hero. m oveDown press enter hero. m oveLeft press ent…" at bounding box center [710, 142] width 191 height 91
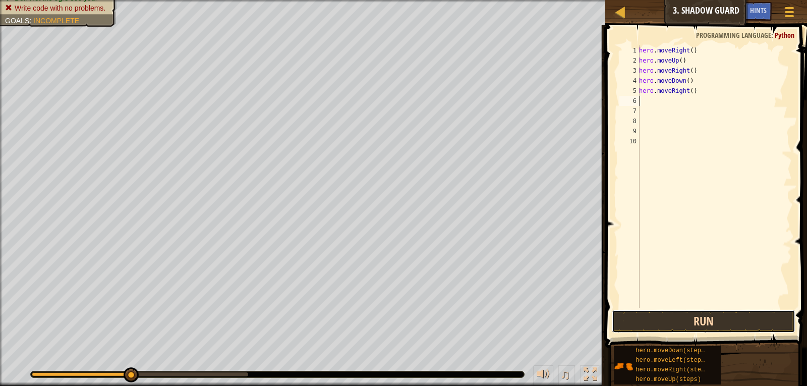
click at [660, 311] on button "Run" at bounding box center [703, 320] width 184 height 23
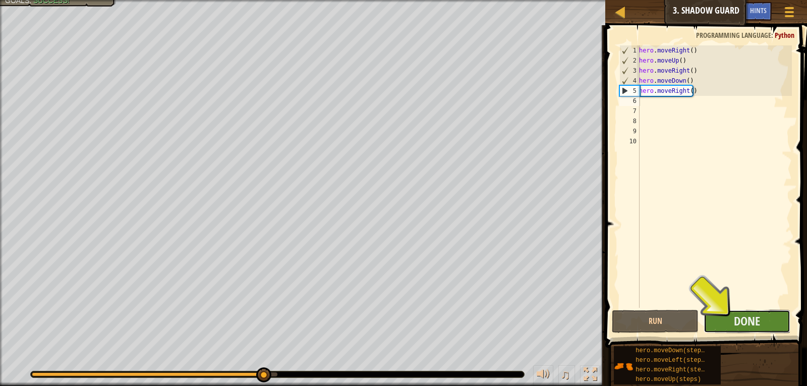
click at [722, 324] on button "Done" at bounding box center [746, 320] width 87 height 23
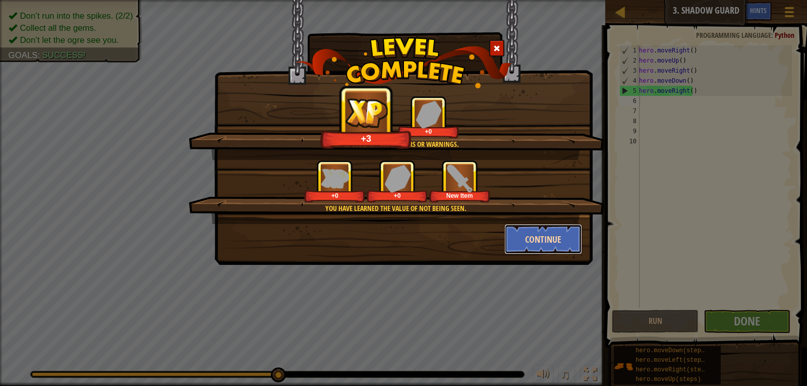
click at [515, 236] on button "Continue" at bounding box center [543, 239] width 78 height 30
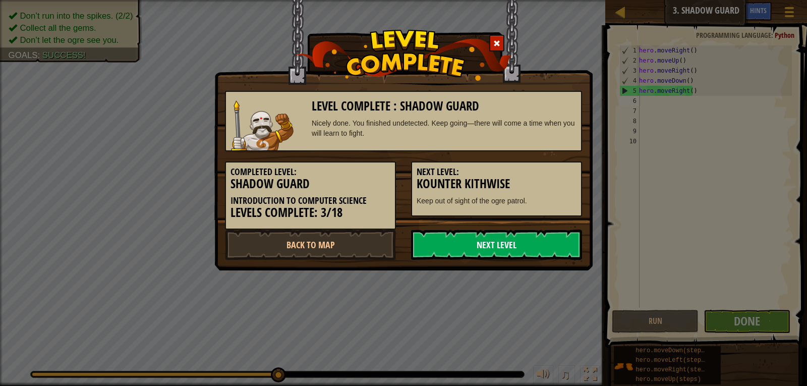
click at [509, 245] on link "Next Level" at bounding box center [496, 244] width 171 height 30
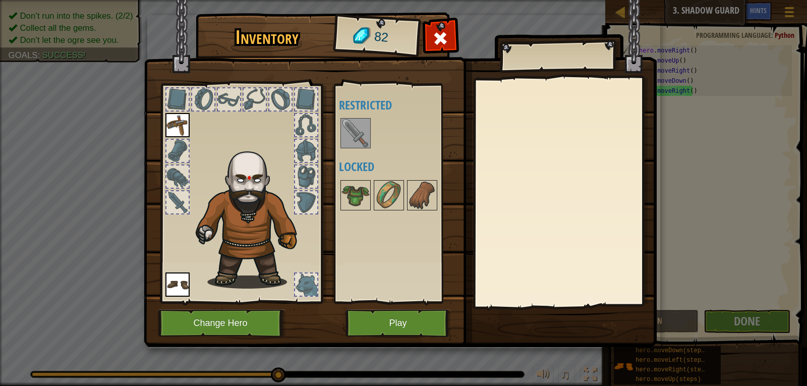
click at [376, 128] on div at bounding box center [402, 132] width 127 height 33
click at [341, 131] on img at bounding box center [355, 133] width 28 height 28
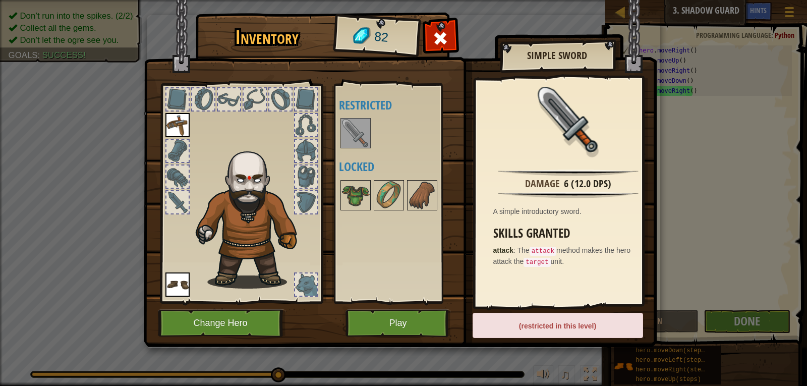
click at [355, 127] on img at bounding box center [355, 133] width 28 height 28
click at [402, 321] on button "Play" at bounding box center [397, 323] width 105 height 28
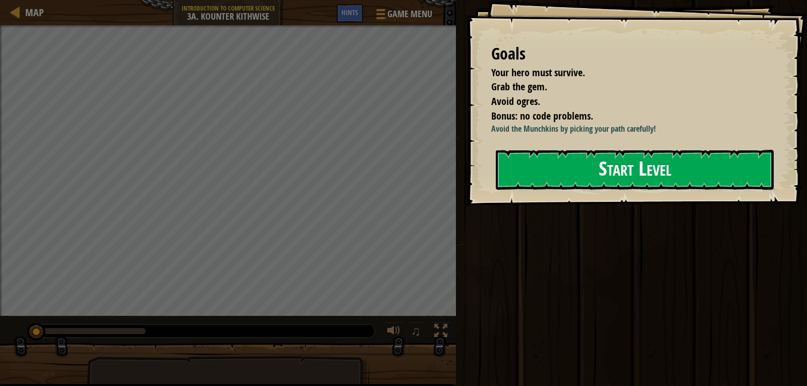
click at [640, 190] on button "Start Level" at bounding box center [634, 170] width 278 height 40
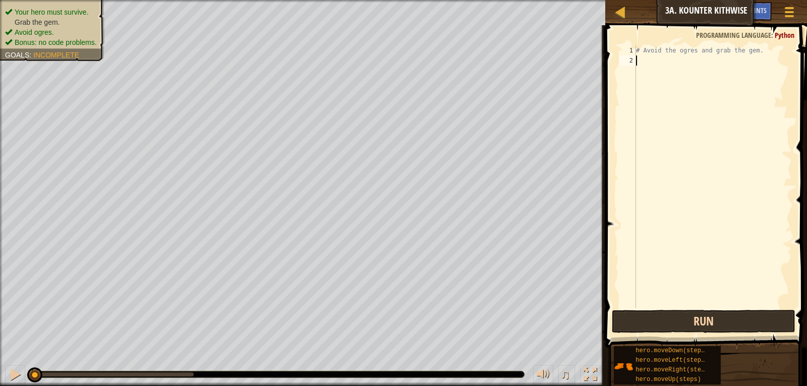
type textarea "m"
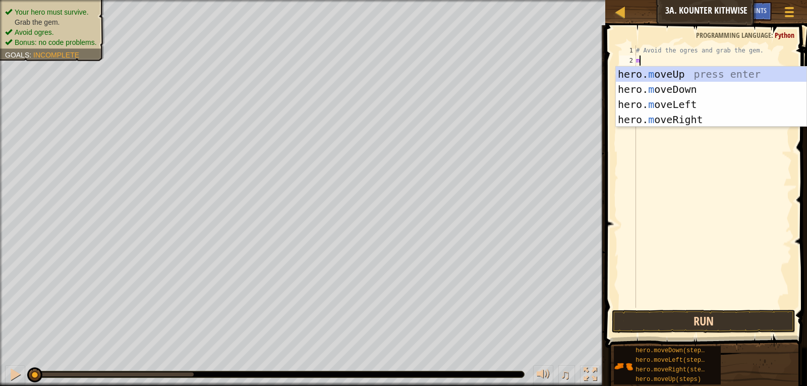
scroll to position [5, 0]
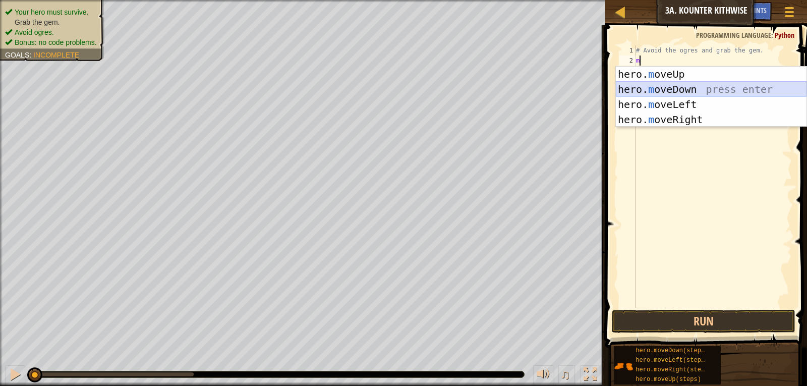
click at [689, 83] on div "hero. m oveUp press enter hero. m oveDown press enter hero. m oveLeft press ent…" at bounding box center [710, 112] width 191 height 91
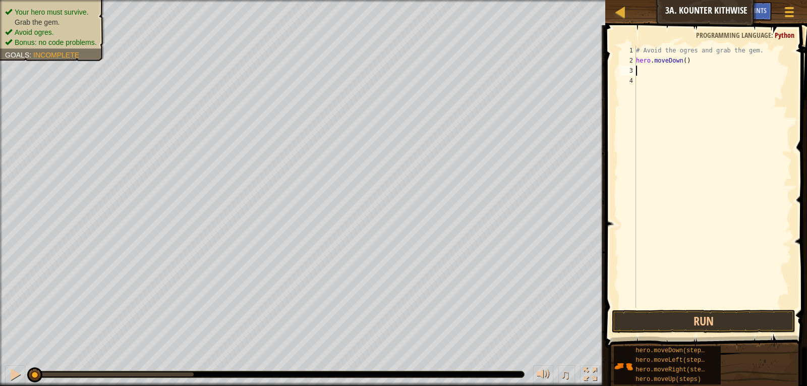
type textarea "m"
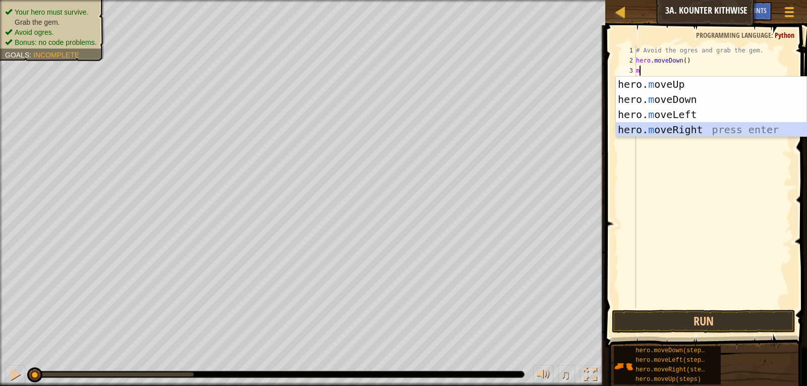
click at [683, 126] on div "hero. m oveUp press enter hero. m oveDown press enter hero. m oveLeft press ent…" at bounding box center [710, 122] width 191 height 91
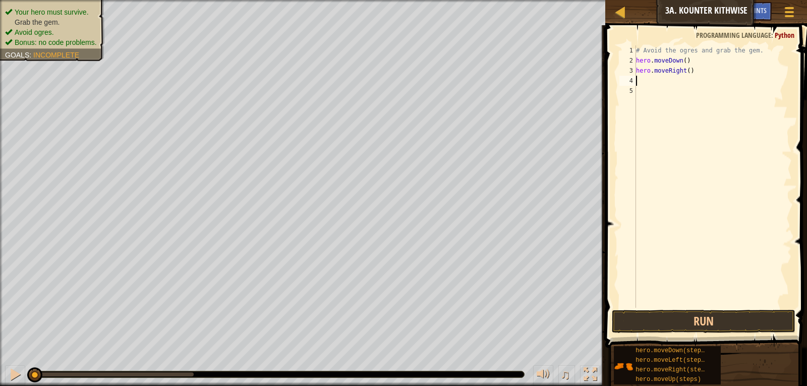
type textarea "m"
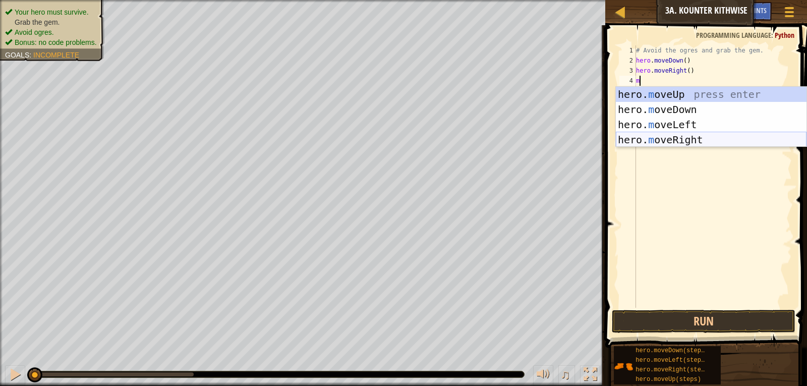
click at [680, 134] on div "hero. m oveUp press enter hero. m oveDown press enter hero. m oveLeft press ent…" at bounding box center [710, 132] width 191 height 91
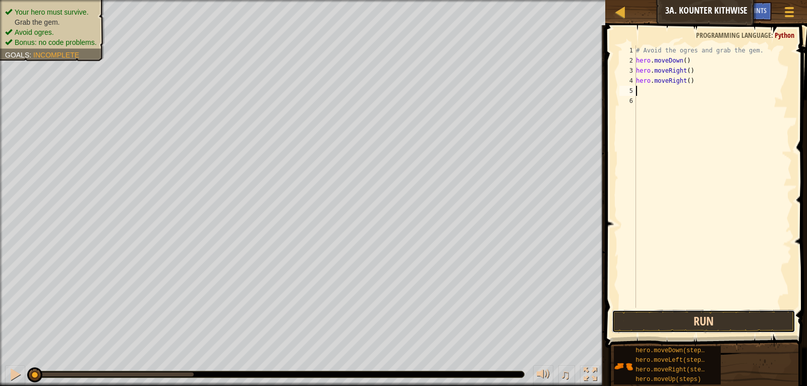
click at [659, 328] on button "Run" at bounding box center [703, 320] width 184 height 23
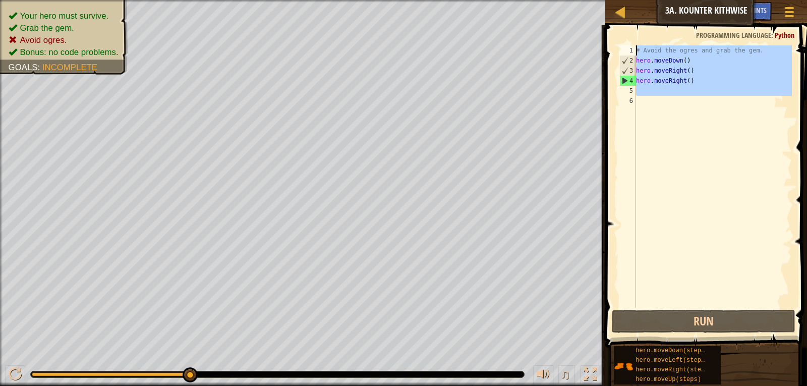
drag, startPoint x: 731, startPoint y: 98, endPoint x: 601, endPoint y: 49, distance: 139.4
click at [602, 49] on div "Hints Videos 1 2 3 4 5 6 # Avoid the ogres and grab the gem. hero . moveDown ( …" at bounding box center [704, 205] width 205 height 360
type textarea "# Avoid the ogres and grab the gem. hero.moveDown()"
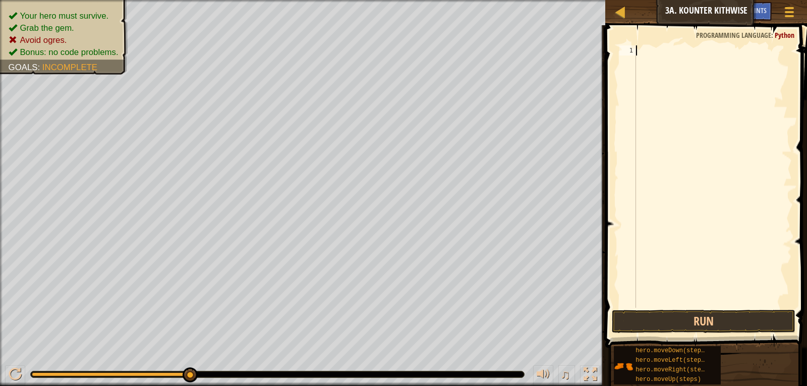
type textarea "m"
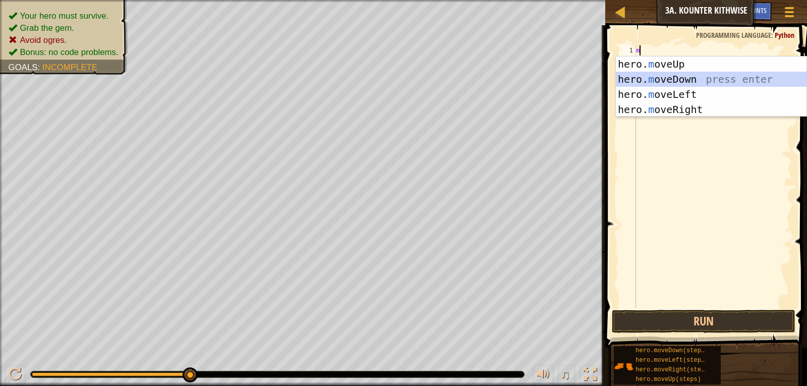
click at [663, 78] on div "hero. m oveUp press enter hero. m oveDown press enter hero. m oveLeft press ent…" at bounding box center [710, 101] width 191 height 91
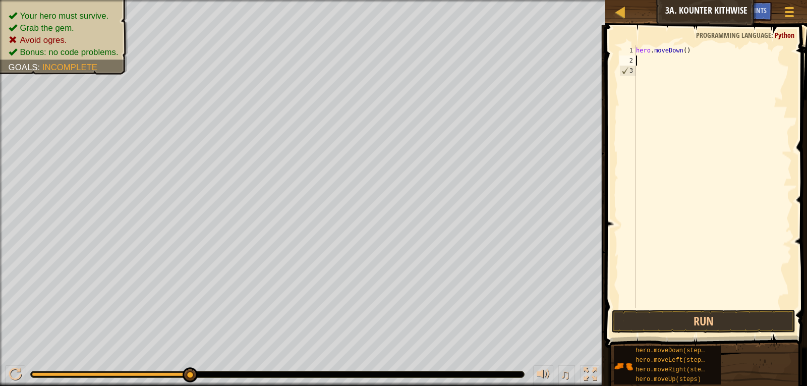
type textarea "m"
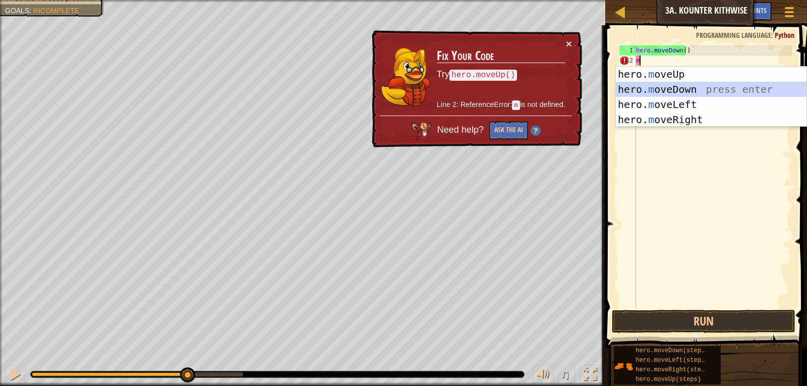
click at [663, 85] on div "hero. m oveUp press enter hero. m oveDown press enter hero. m oveLeft press ent…" at bounding box center [710, 112] width 191 height 91
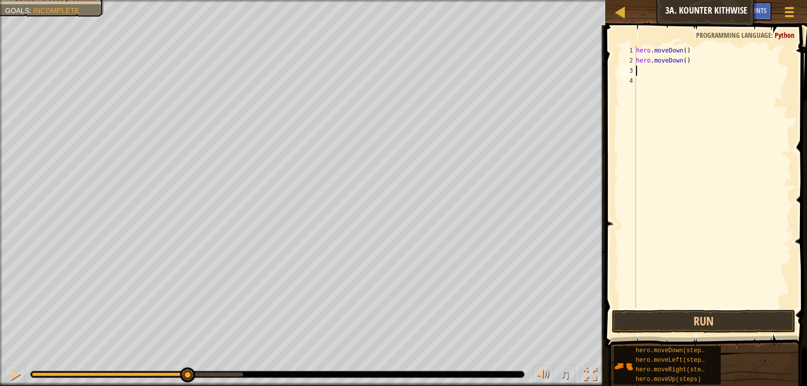
type textarea "m"
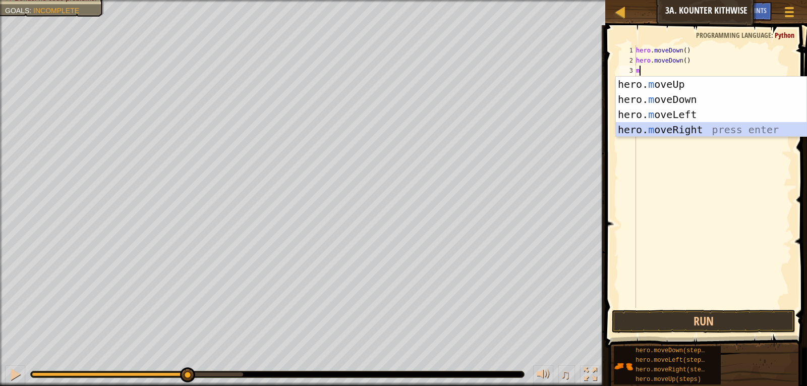
click at [653, 124] on div "hero. m oveUp press enter hero. m oveDown press enter hero. m oveLeft press ent…" at bounding box center [710, 122] width 191 height 91
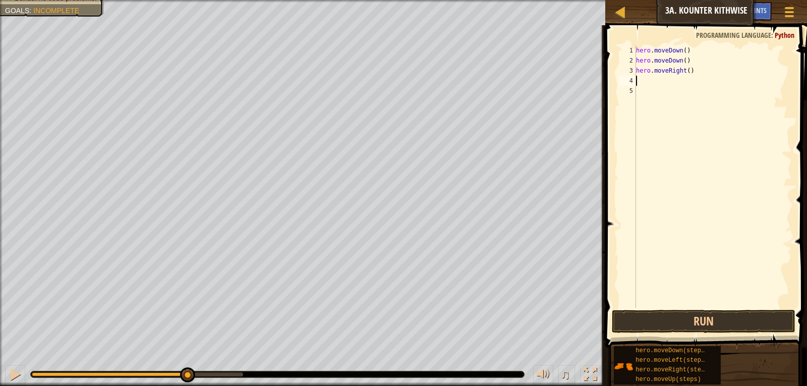
type textarea "m"
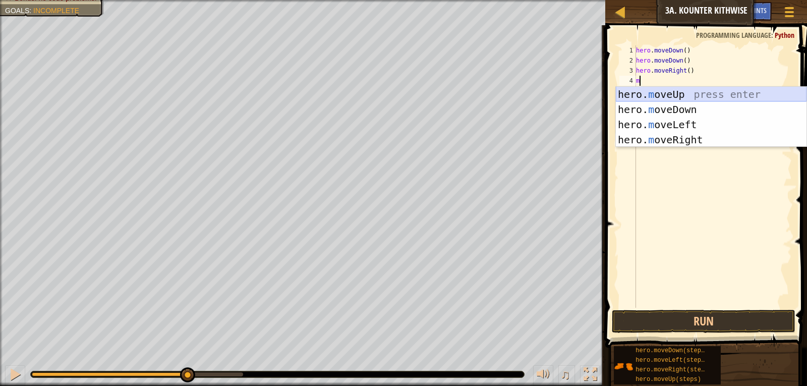
click at [656, 89] on div "hero. m oveUp press enter hero. m oveDown press enter hero. m oveLeft press ent…" at bounding box center [710, 132] width 191 height 91
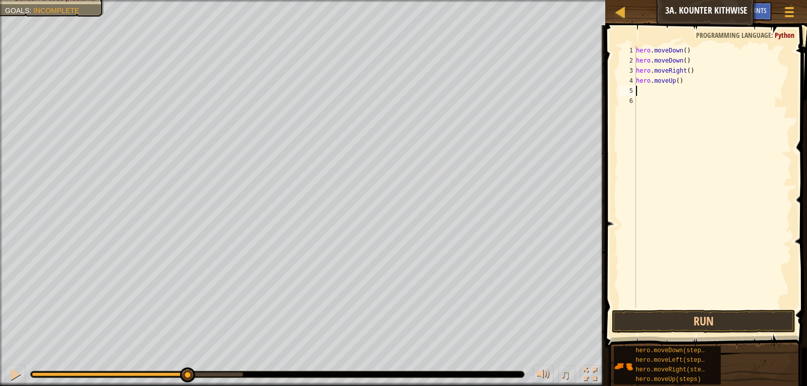
type textarea "m"
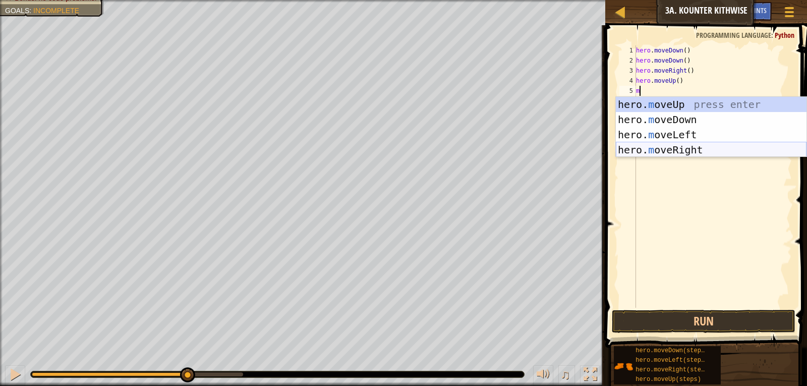
click at [653, 144] on div "hero. m oveUp press enter hero. m oveDown press enter hero. m oveLeft press ent…" at bounding box center [710, 142] width 191 height 91
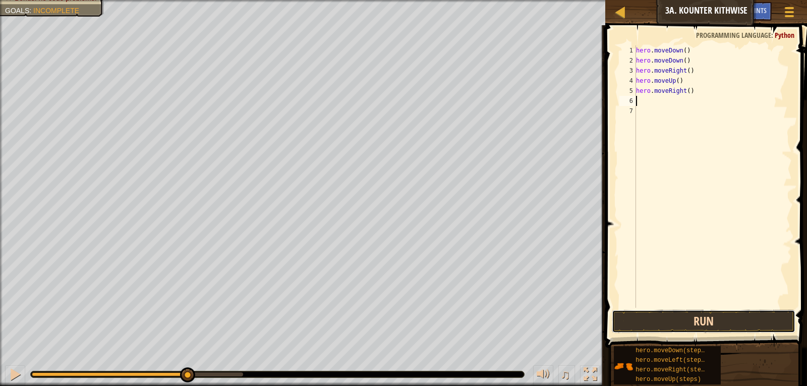
click at [644, 316] on button "Run" at bounding box center [703, 320] width 184 height 23
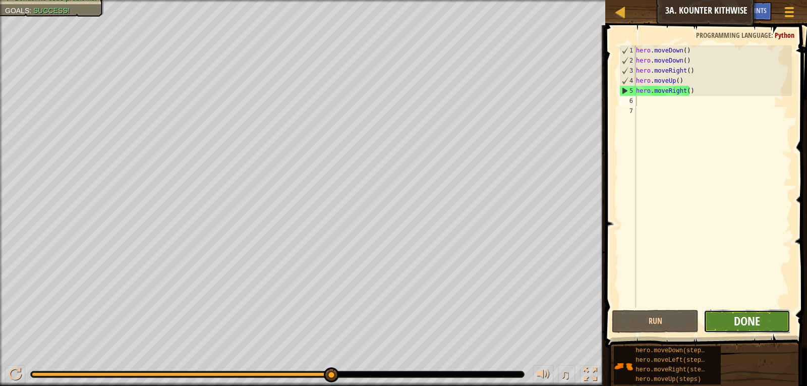
click at [737, 322] on span "Done" at bounding box center [746, 321] width 26 height 16
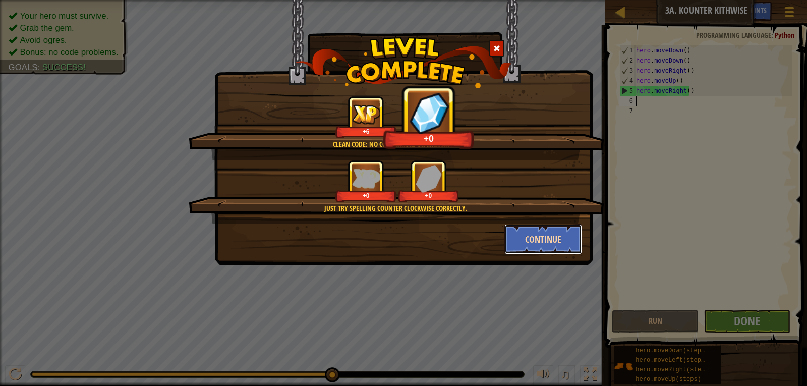
click at [531, 243] on button "Continue" at bounding box center [543, 239] width 78 height 30
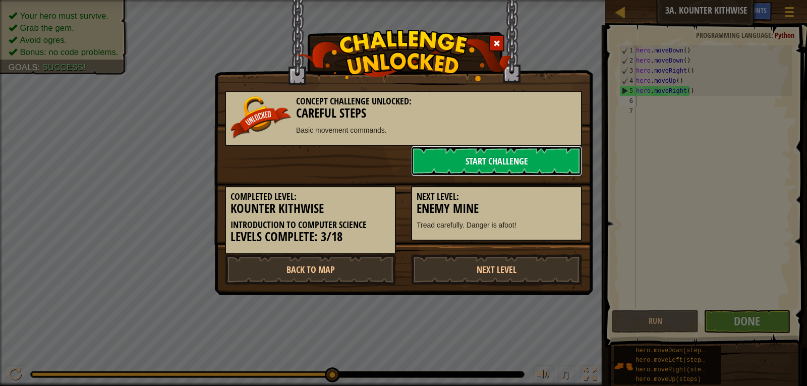
click at [464, 159] on link "Start Challenge" at bounding box center [496, 161] width 171 height 30
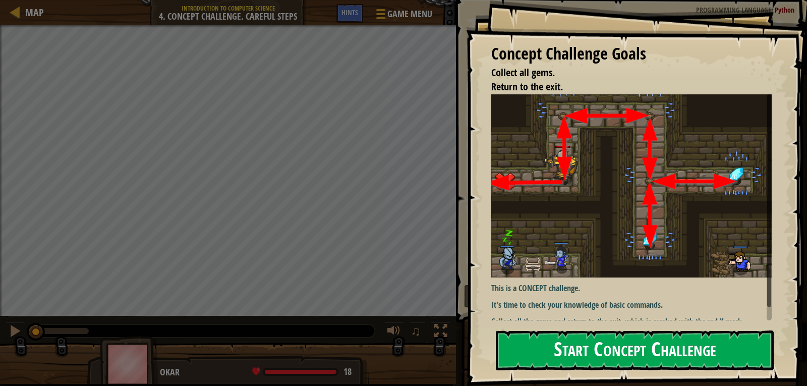
click at [628, 344] on button "Start Concept Challenge" at bounding box center [634, 350] width 278 height 40
